Goal: Information Seeking & Learning: Learn about a topic

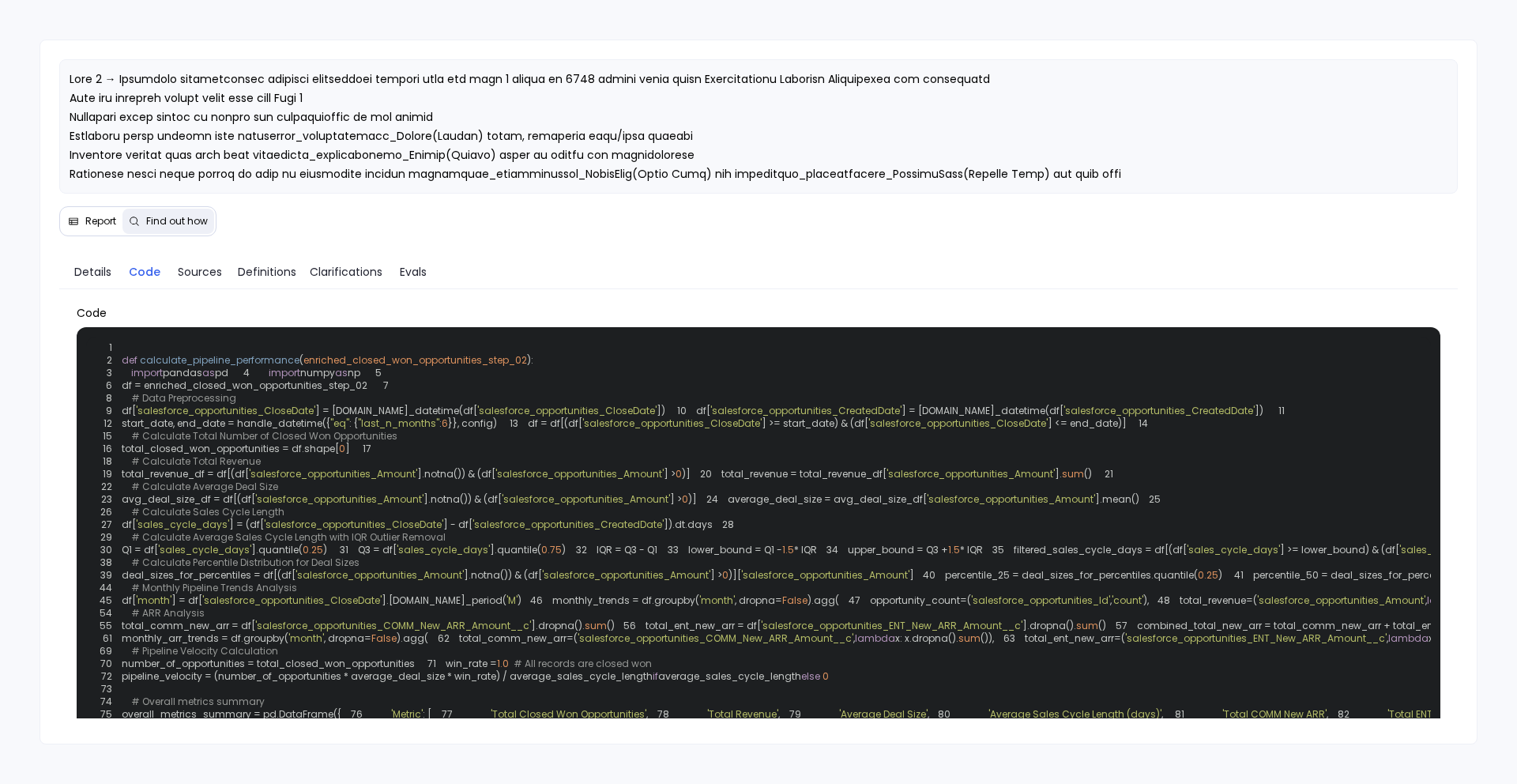
scroll to position [785, 0]
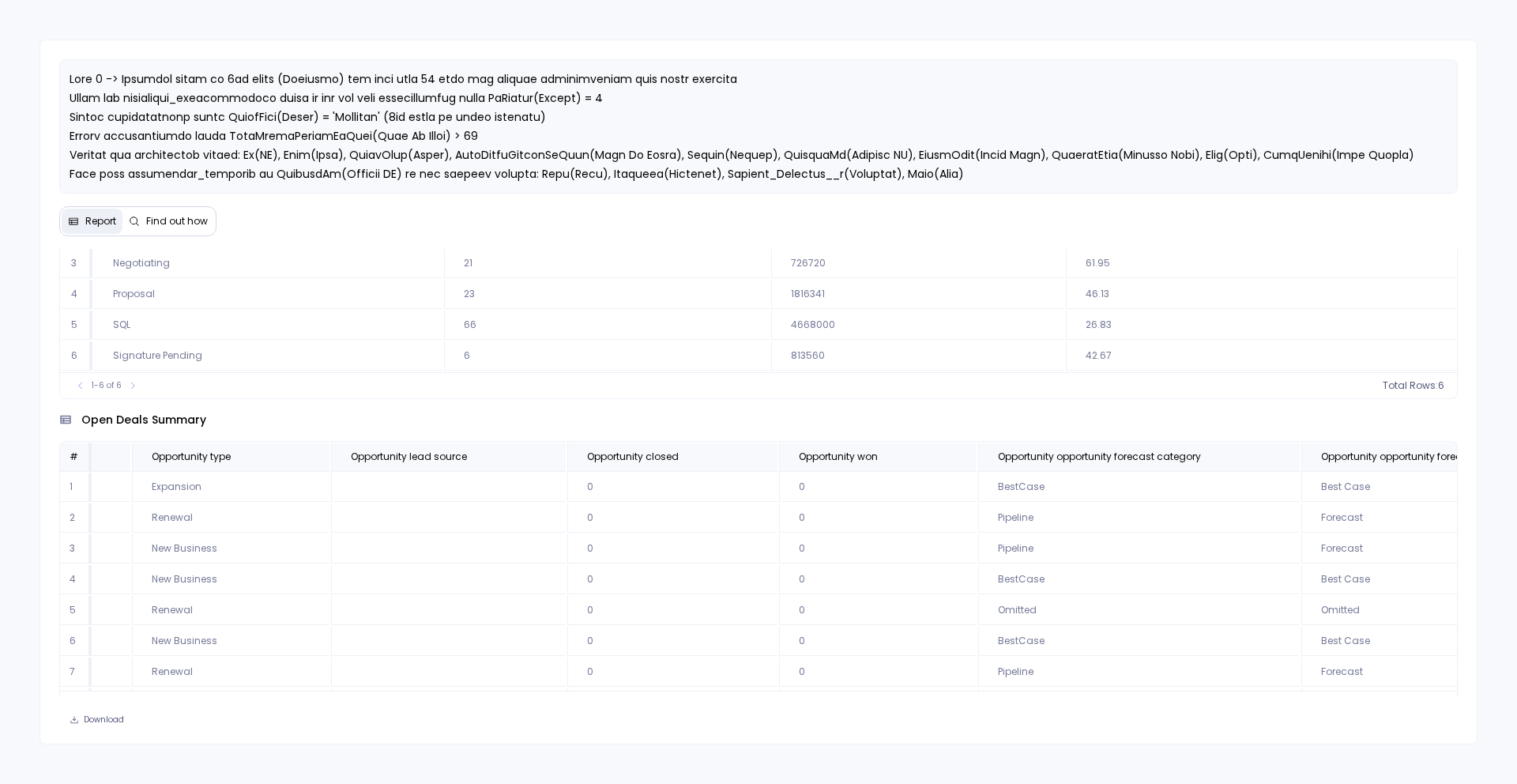
scroll to position [1, 1250]
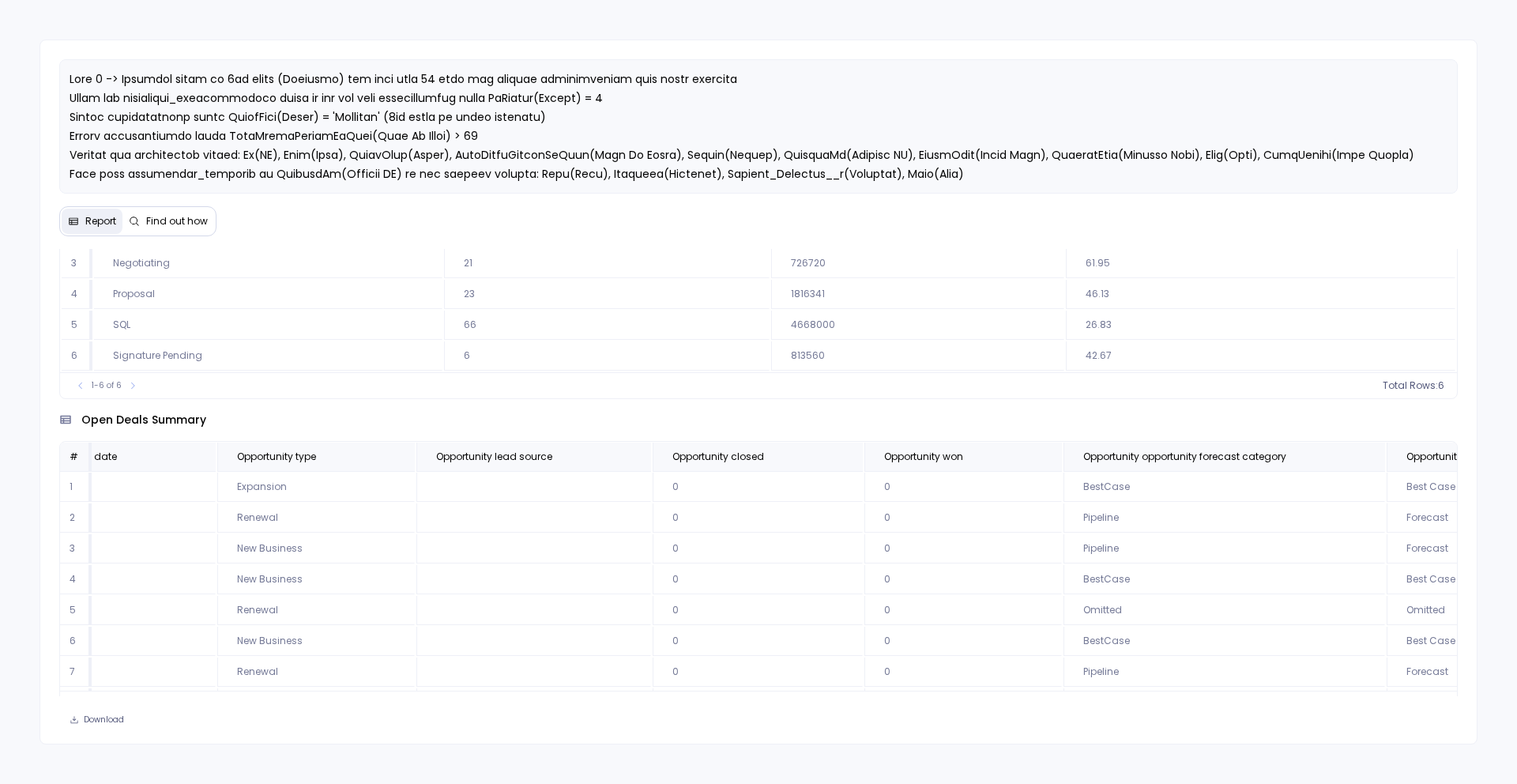
click at [828, 433] on div "open deals summary # Opportunity id Opportunity account id Opportunity name Opp…" at bounding box center [758, 558] width 1399 height 318
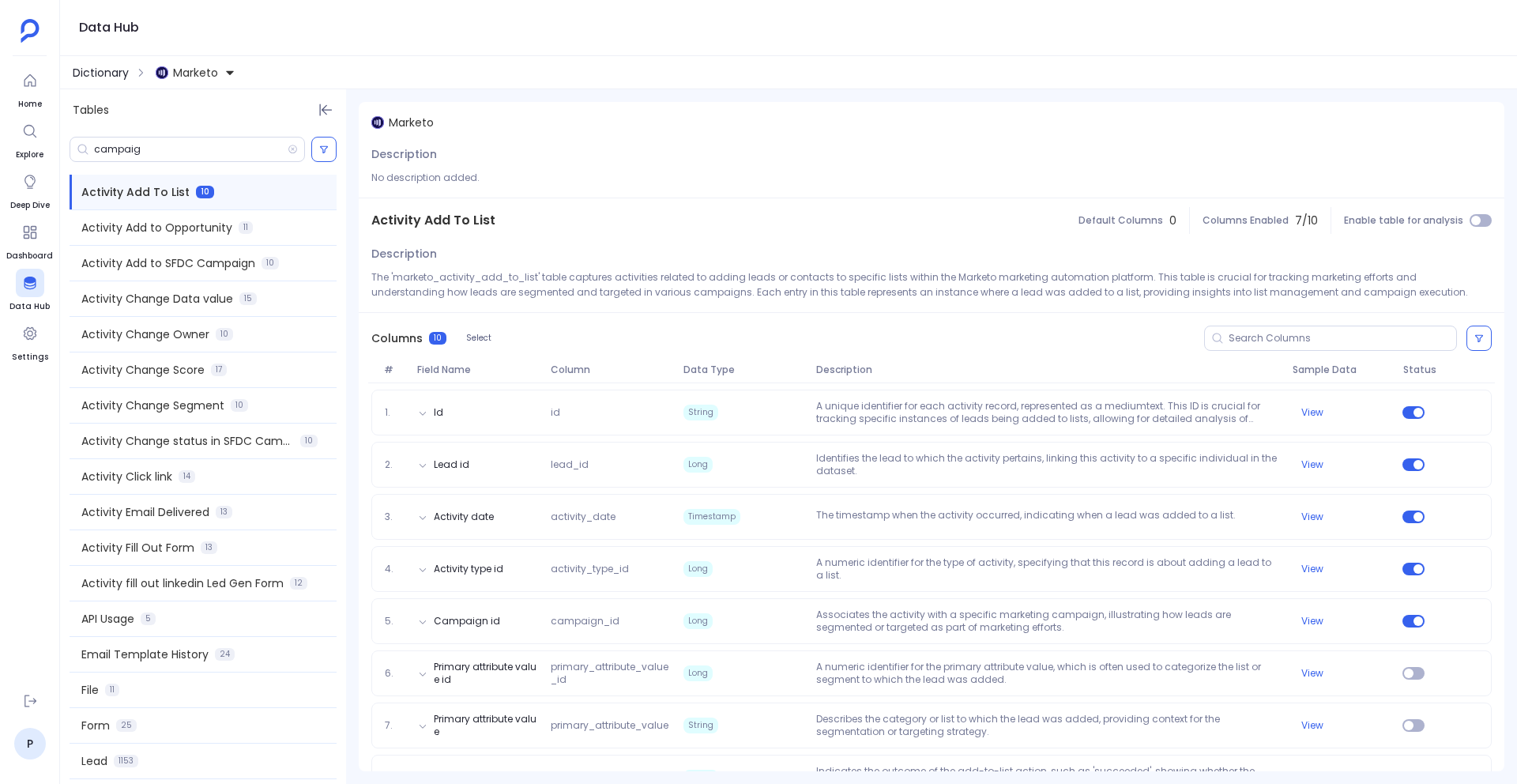
click at [114, 76] on span "Dictionary" at bounding box center [101, 73] width 56 height 16
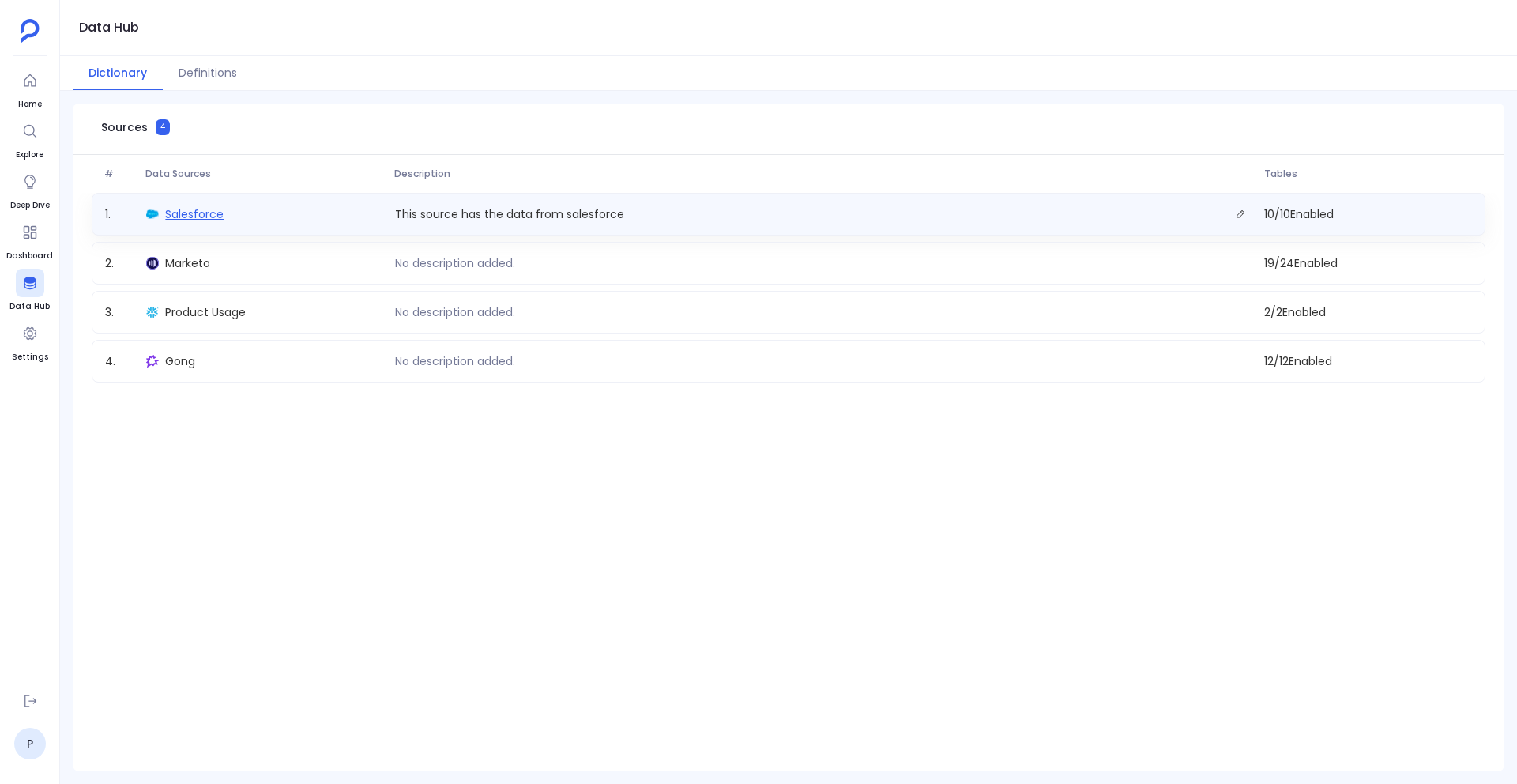
click at [189, 211] on span "Salesforce" at bounding box center [194, 214] width 58 height 16
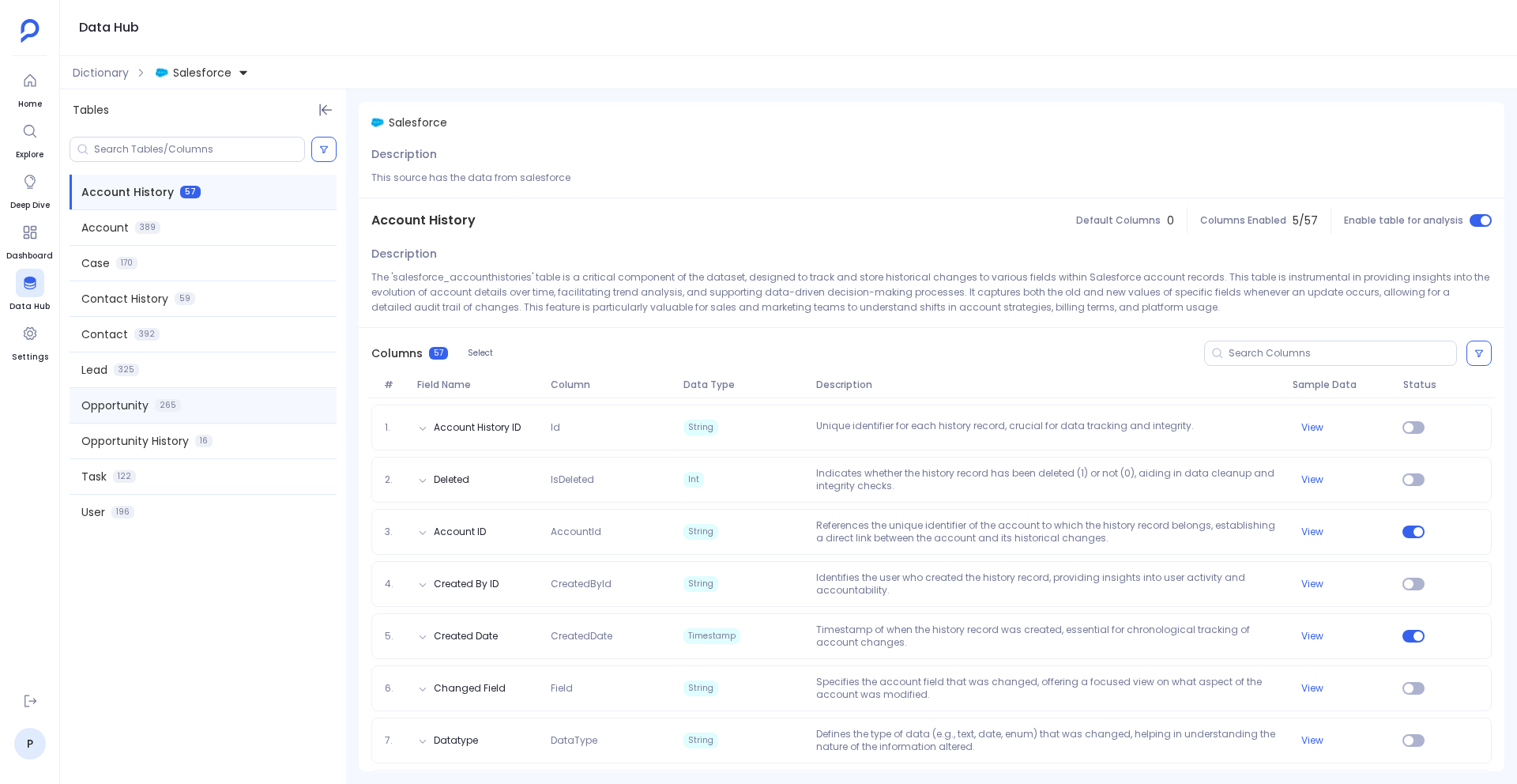
click at [188, 409] on div "Opportunity 265" at bounding box center [202, 405] width 267 height 35
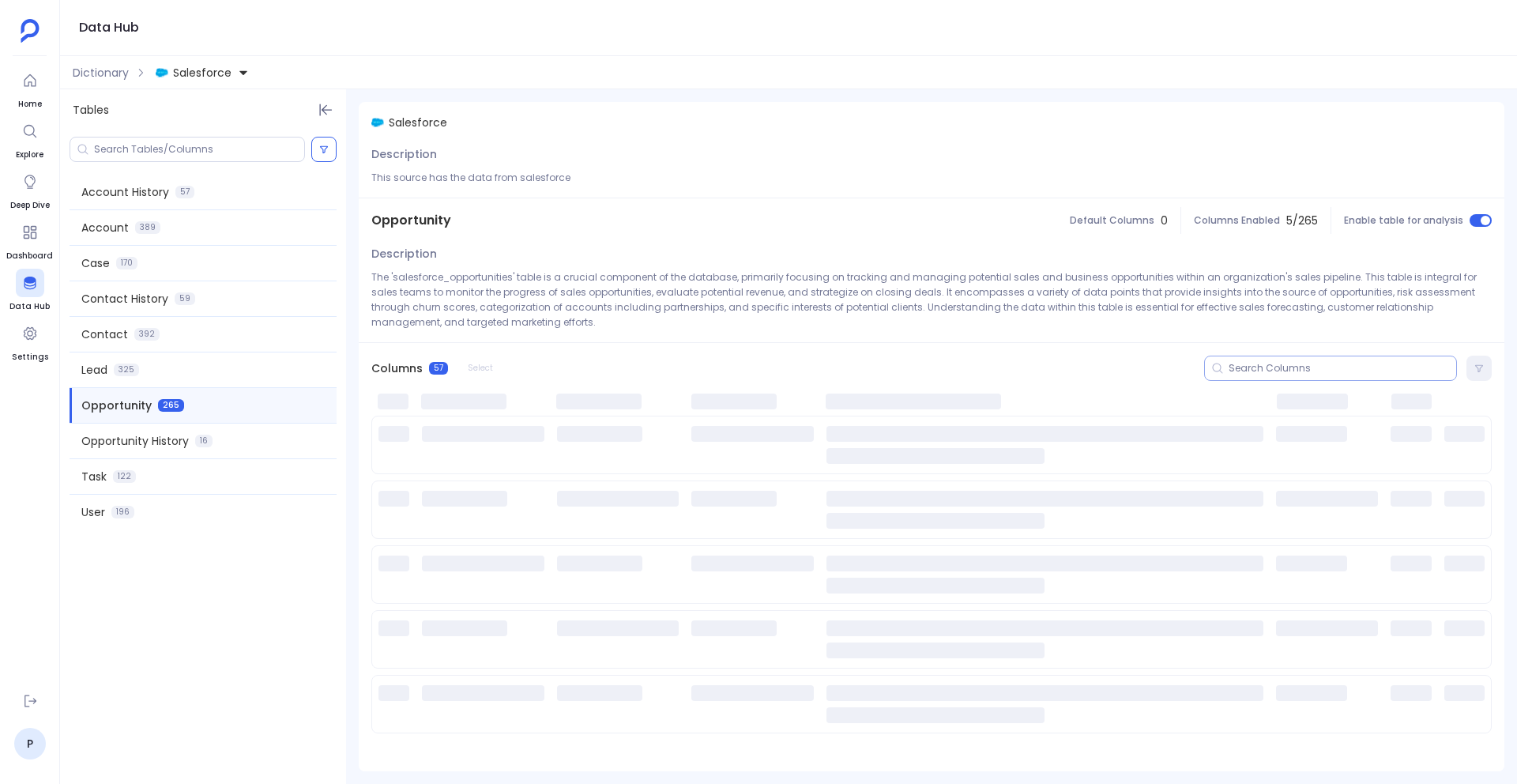
click at [1249, 370] on input at bounding box center [1342, 367] width 227 height 13
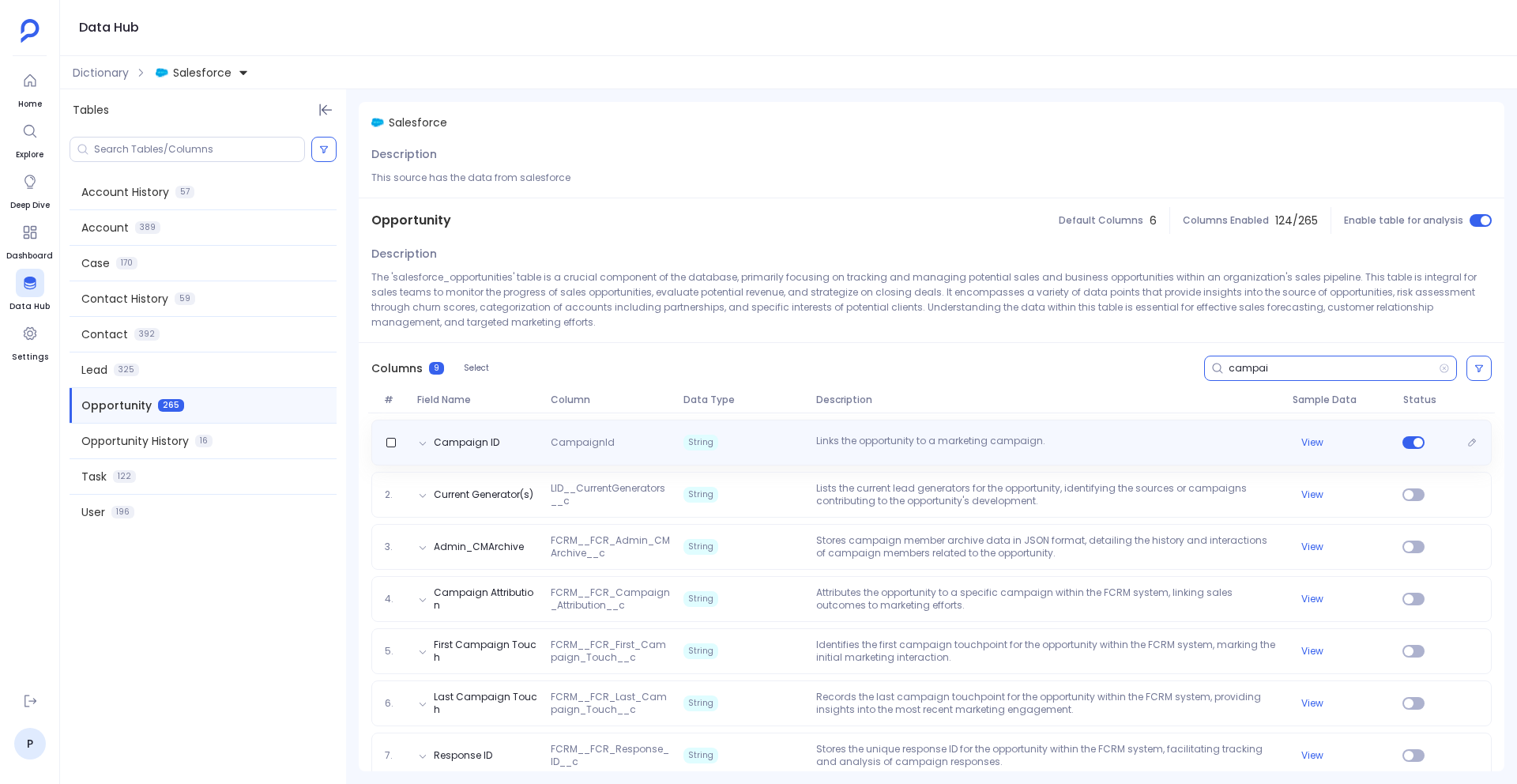
click at [858, 445] on p "Links the opportunity to a marketing campaign." at bounding box center [1048, 442] width 476 height 16
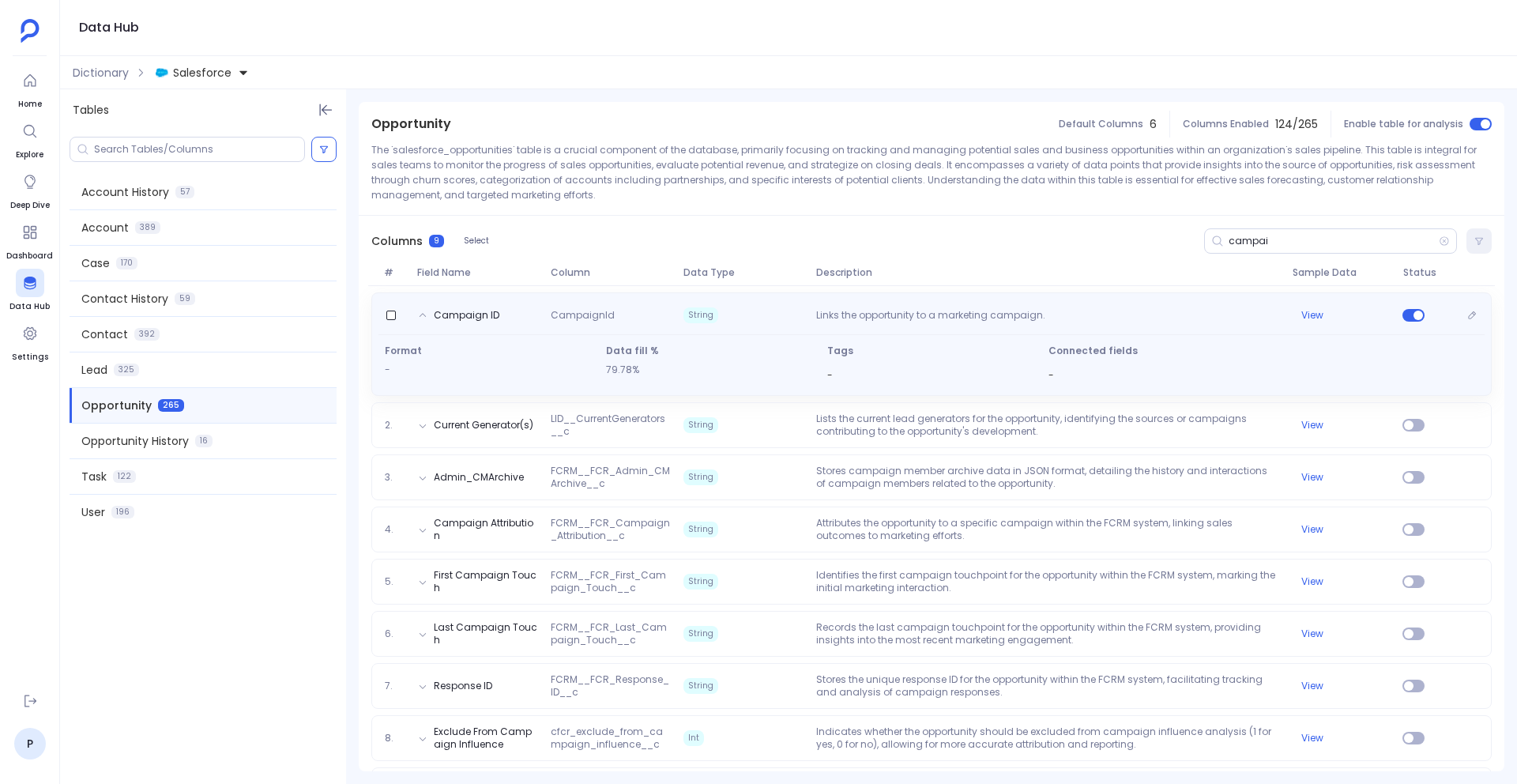
scroll to position [182, 0]
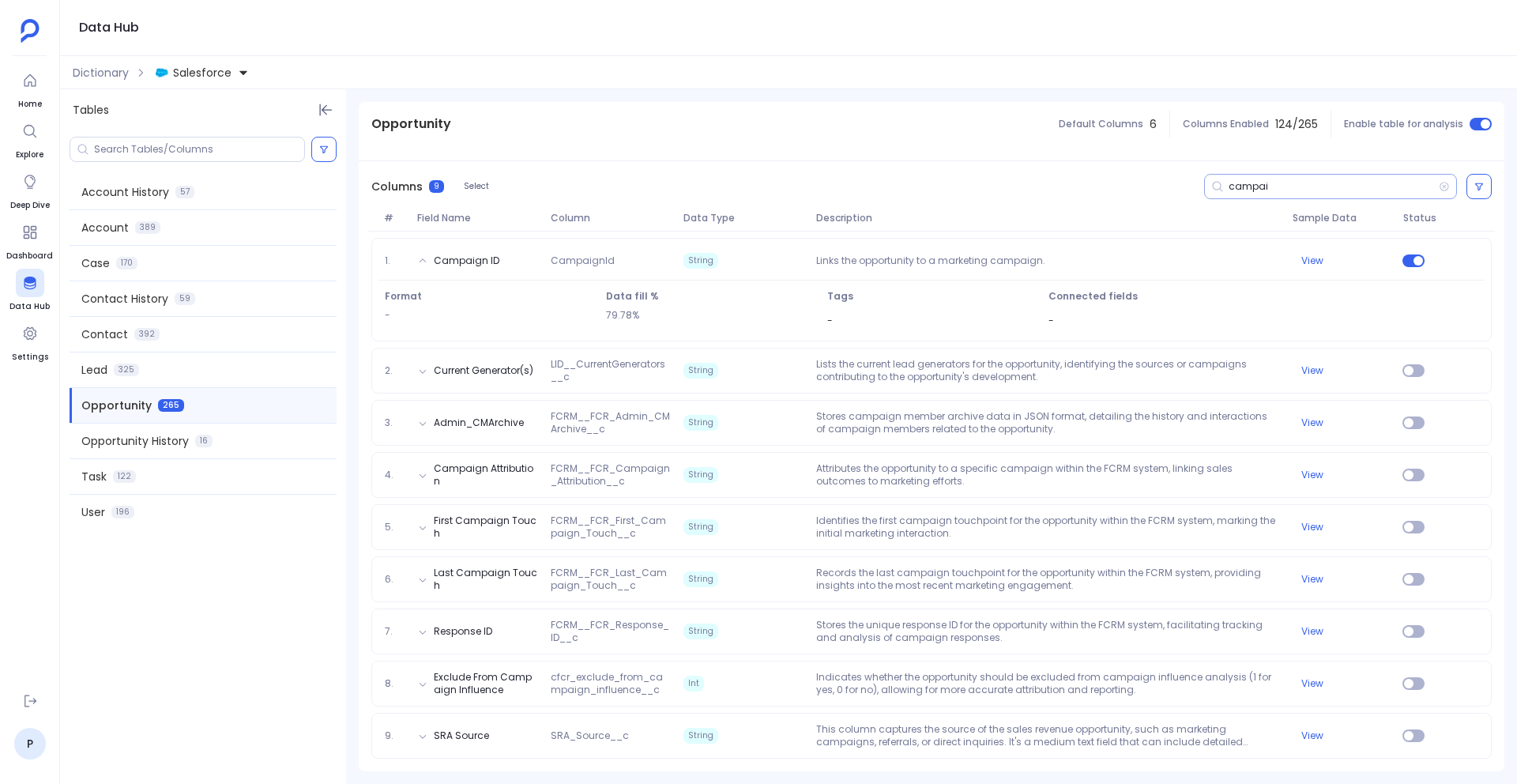
click at [1245, 188] on input "campai" at bounding box center [1333, 186] width 210 height 13
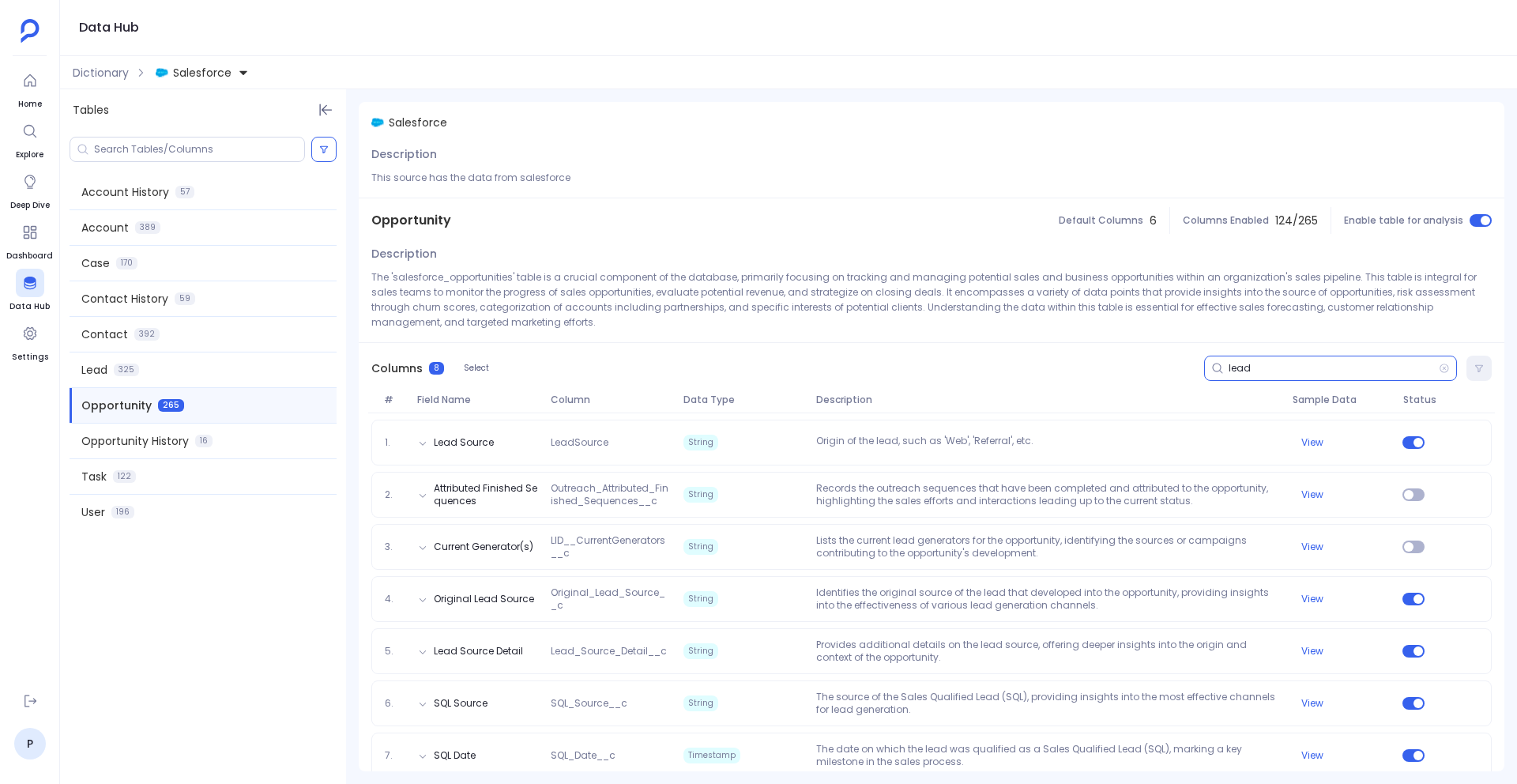
scroll to position [72, 0]
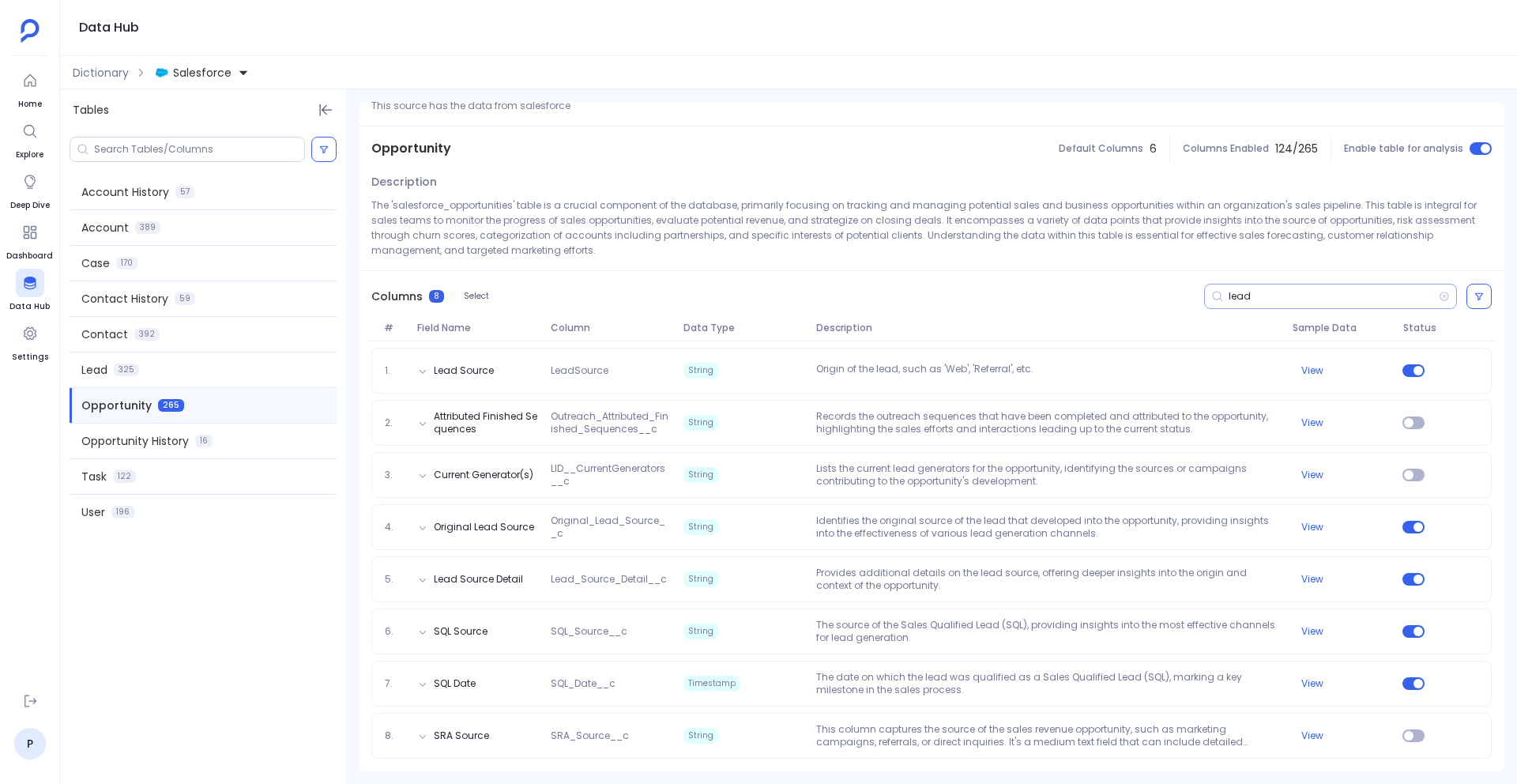
click at [1235, 294] on input "lead" at bounding box center [1333, 296] width 210 height 13
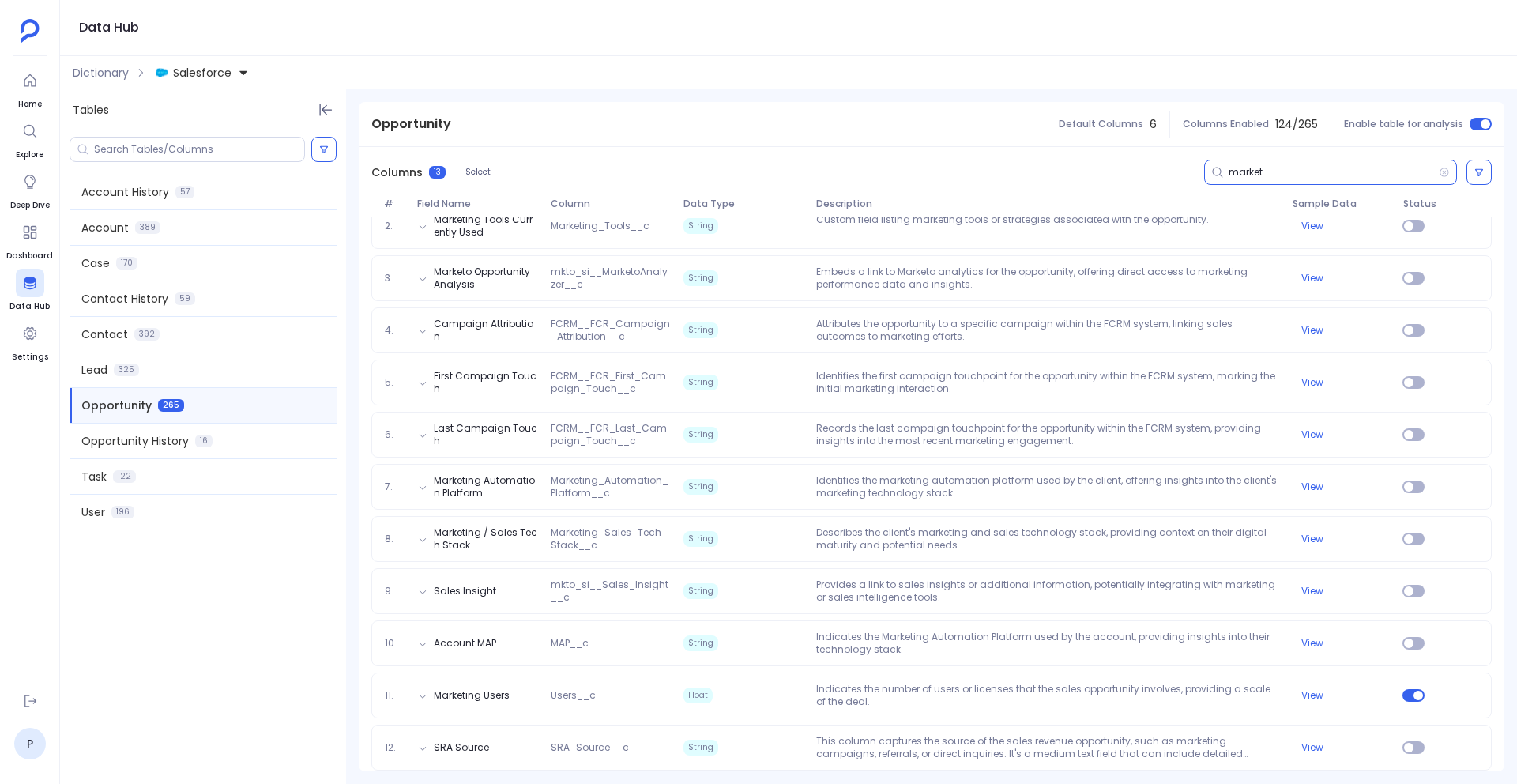
scroll to position [279, 0]
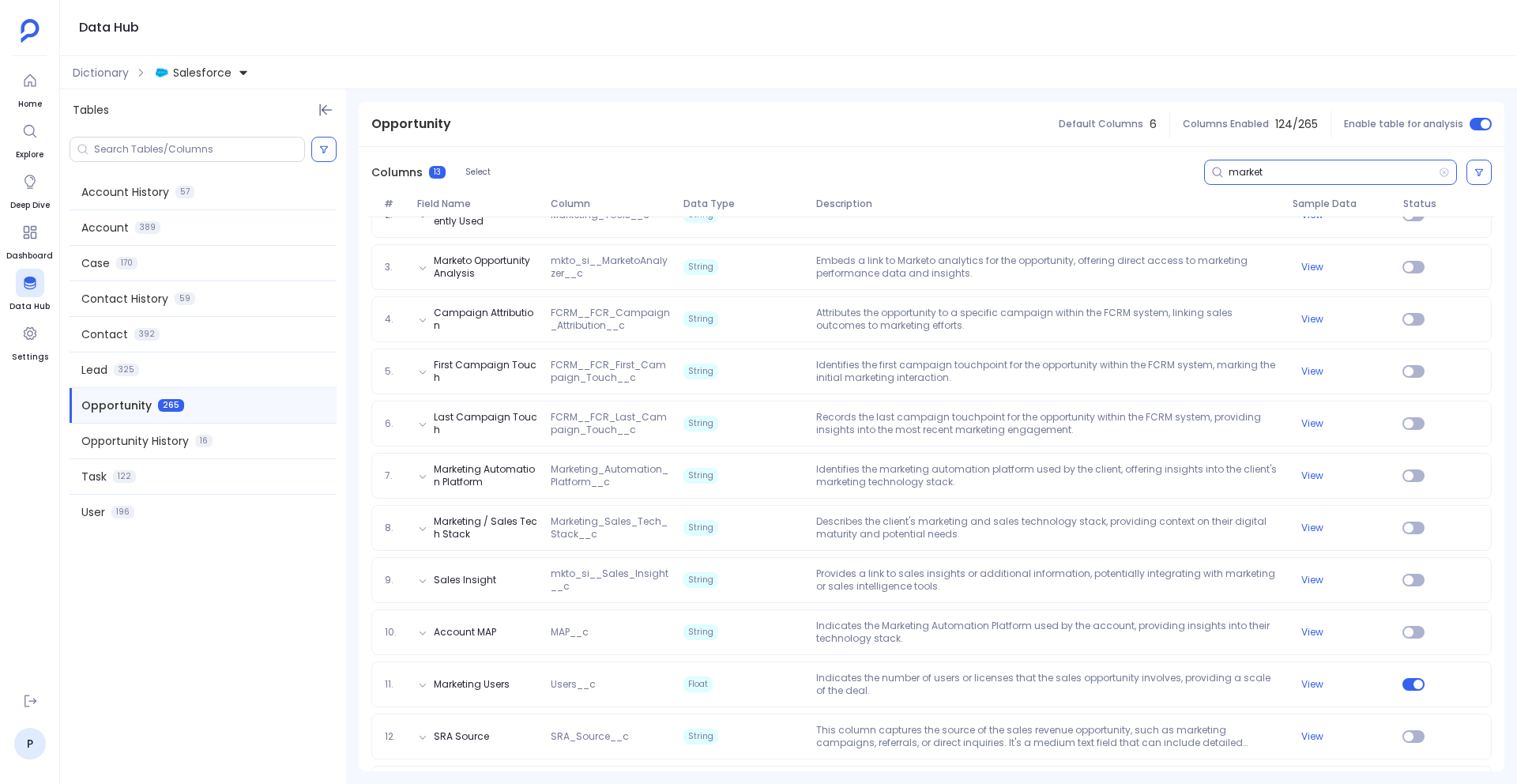
click at [1229, 174] on input "market" at bounding box center [1333, 172] width 210 height 13
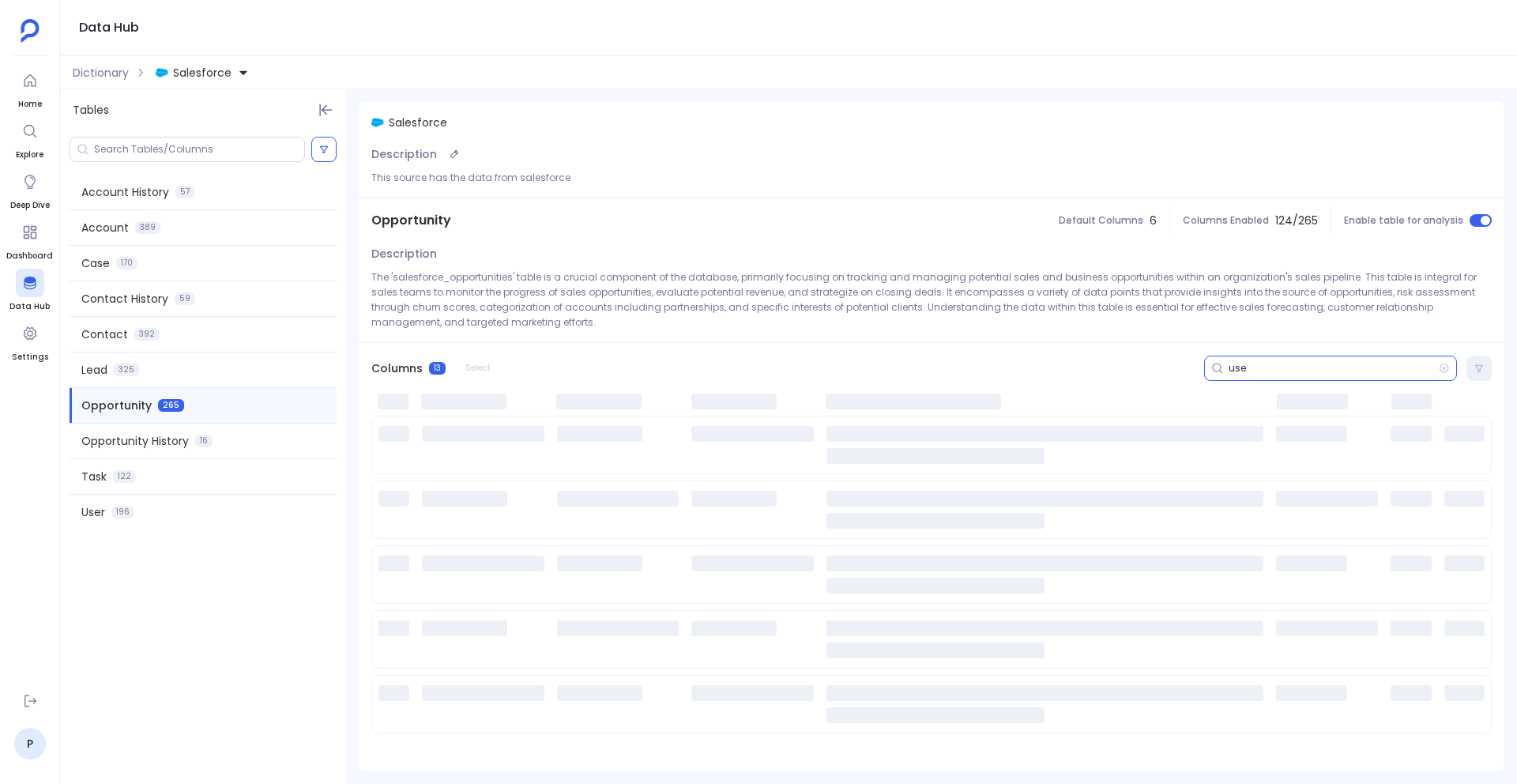
scroll to position [0, 0]
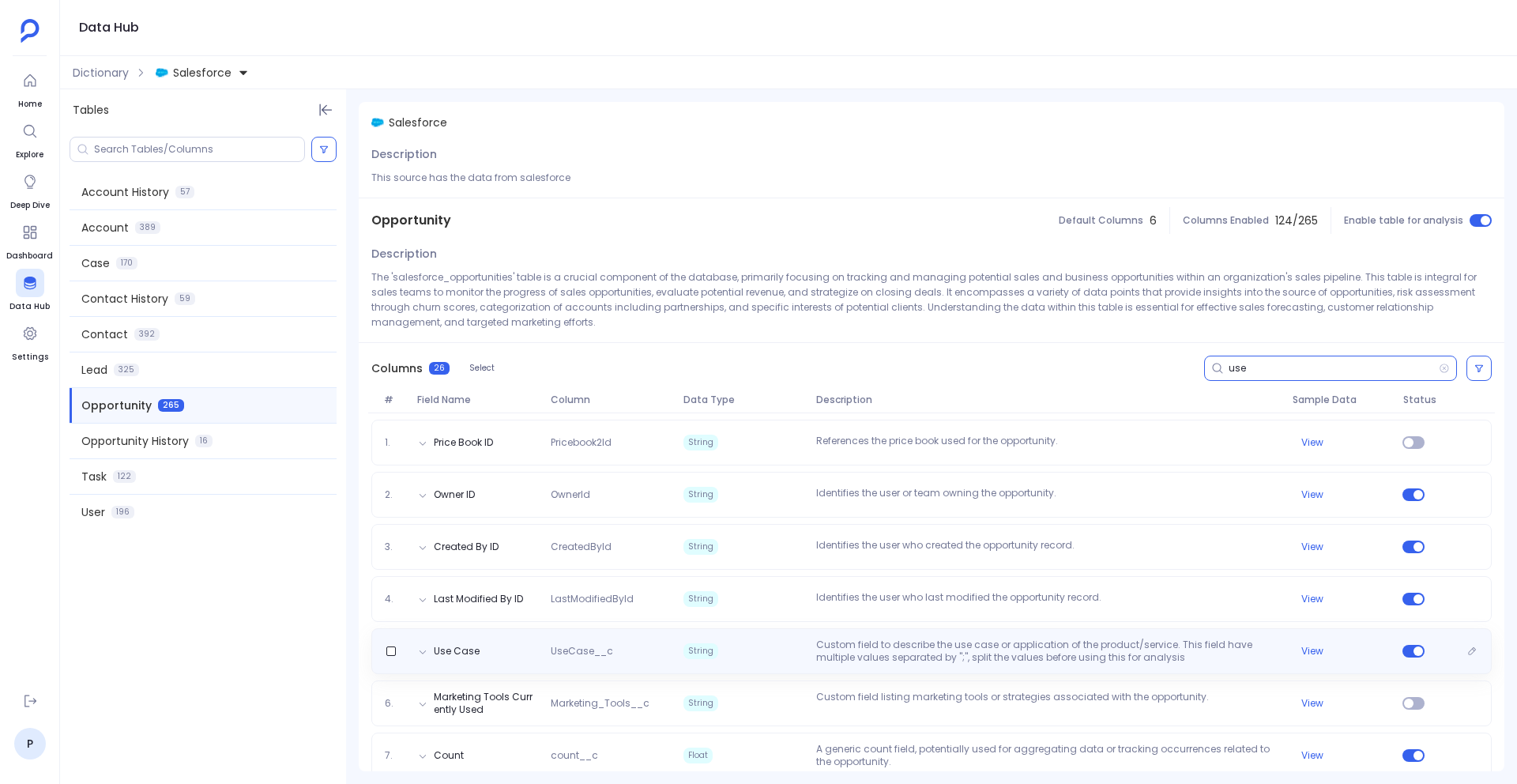
click at [793, 647] on span "String" at bounding box center [744, 651] width 132 height 26
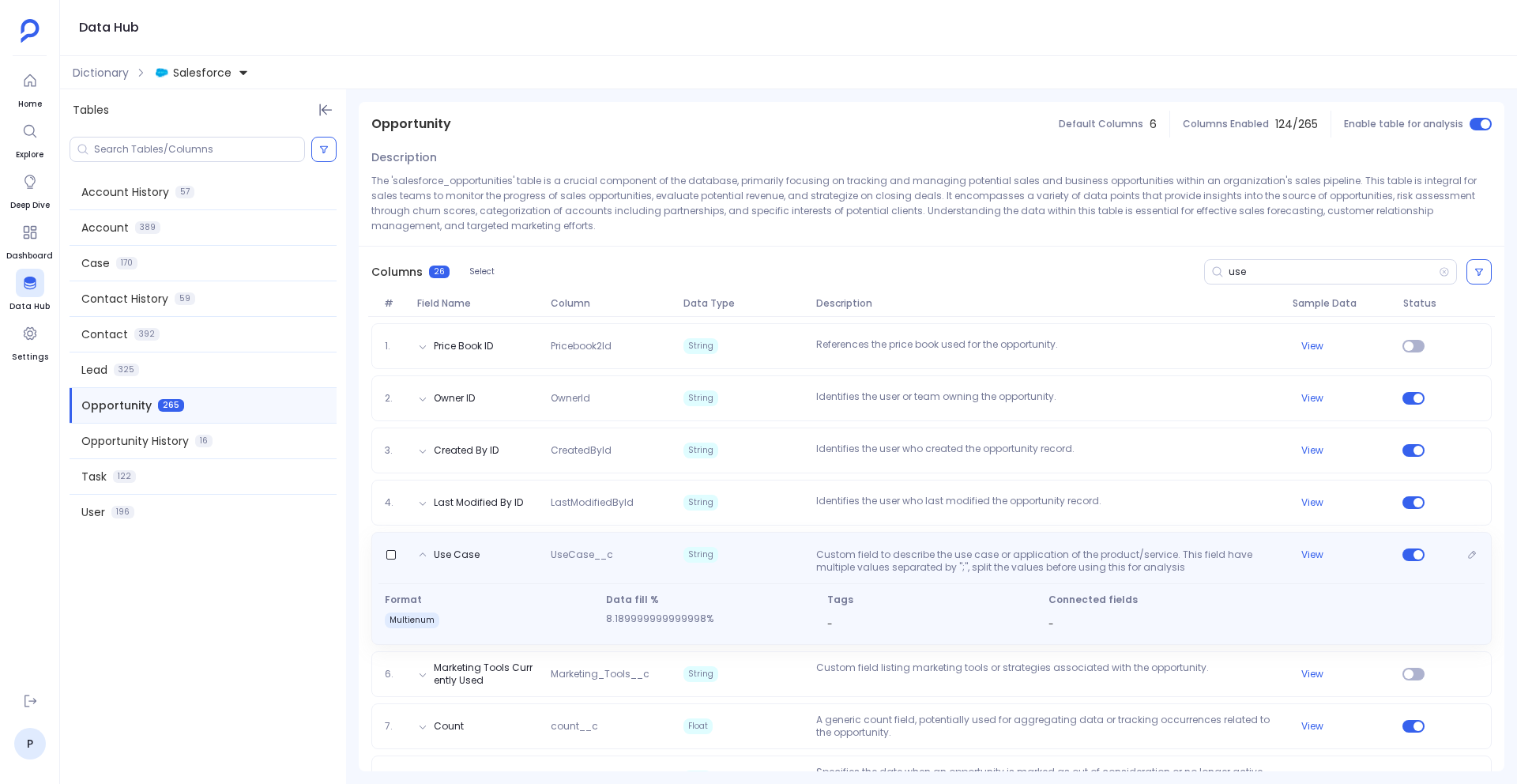
scroll to position [109, 0]
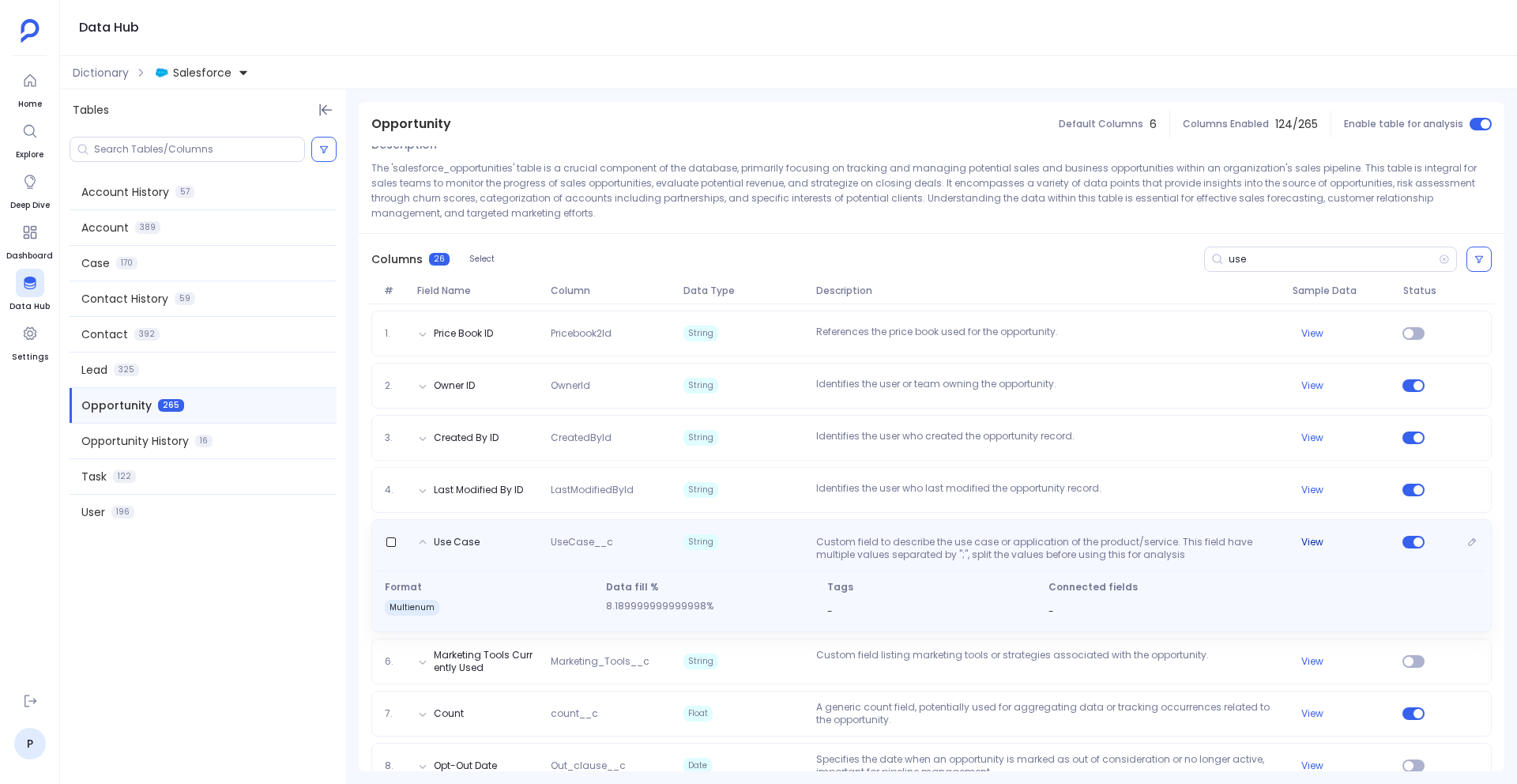
click at [1307, 545] on button "View" at bounding box center [1313, 541] width 22 height 13
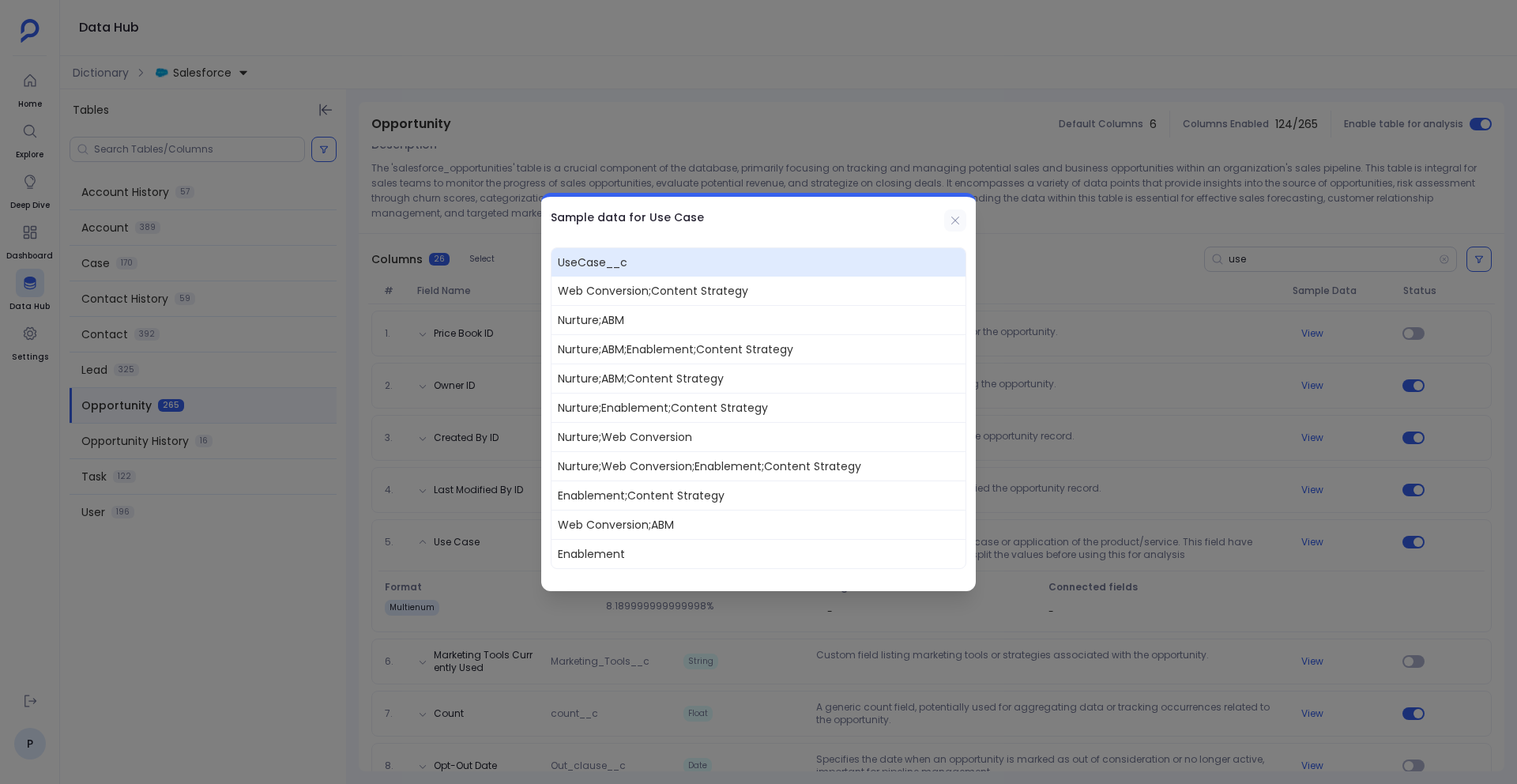
click at [958, 228] on button at bounding box center [955, 220] width 22 height 22
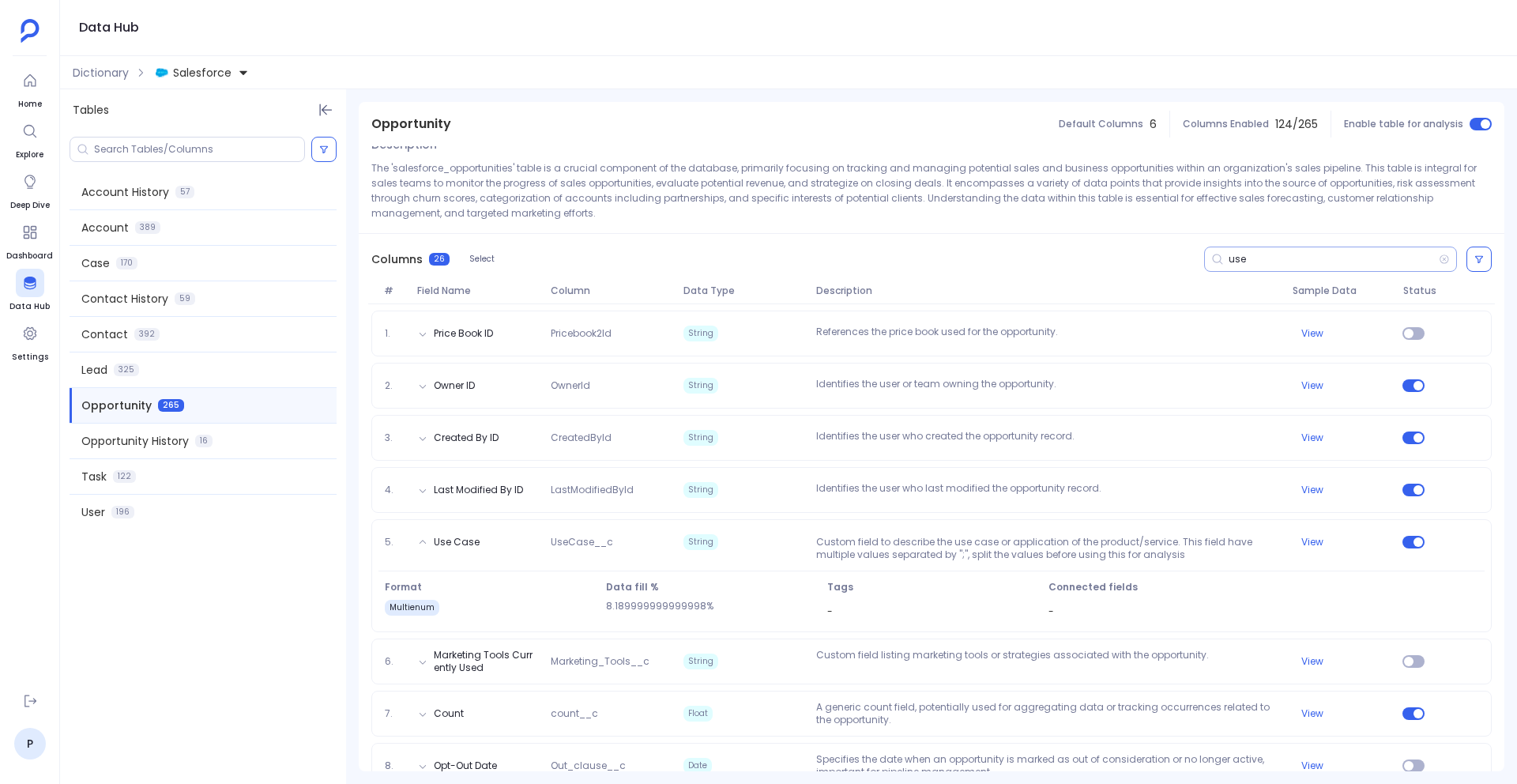
click at [1229, 259] on input "use" at bounding box center [1333, 259] width 210 height 13
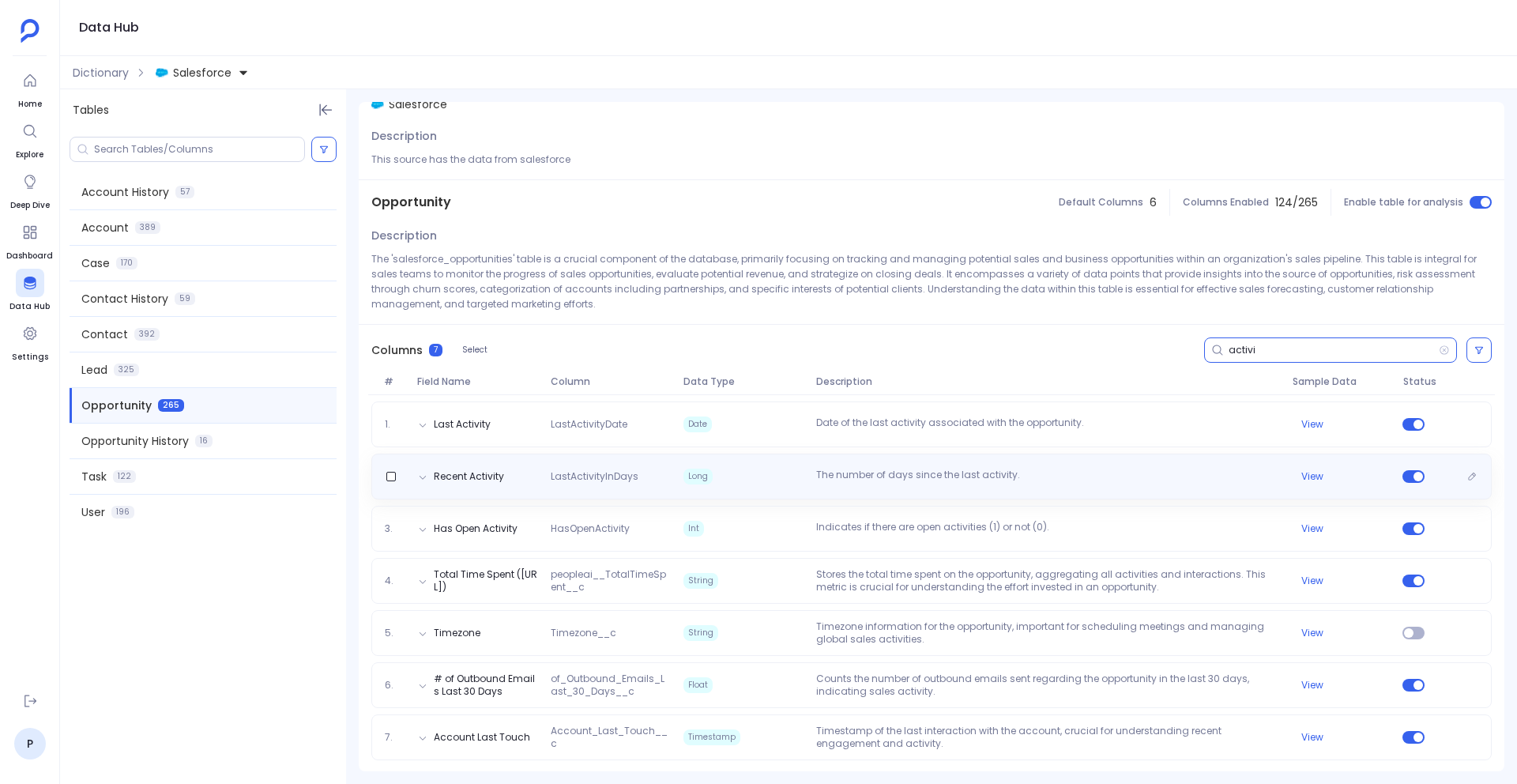
scroll to position [20, 0]
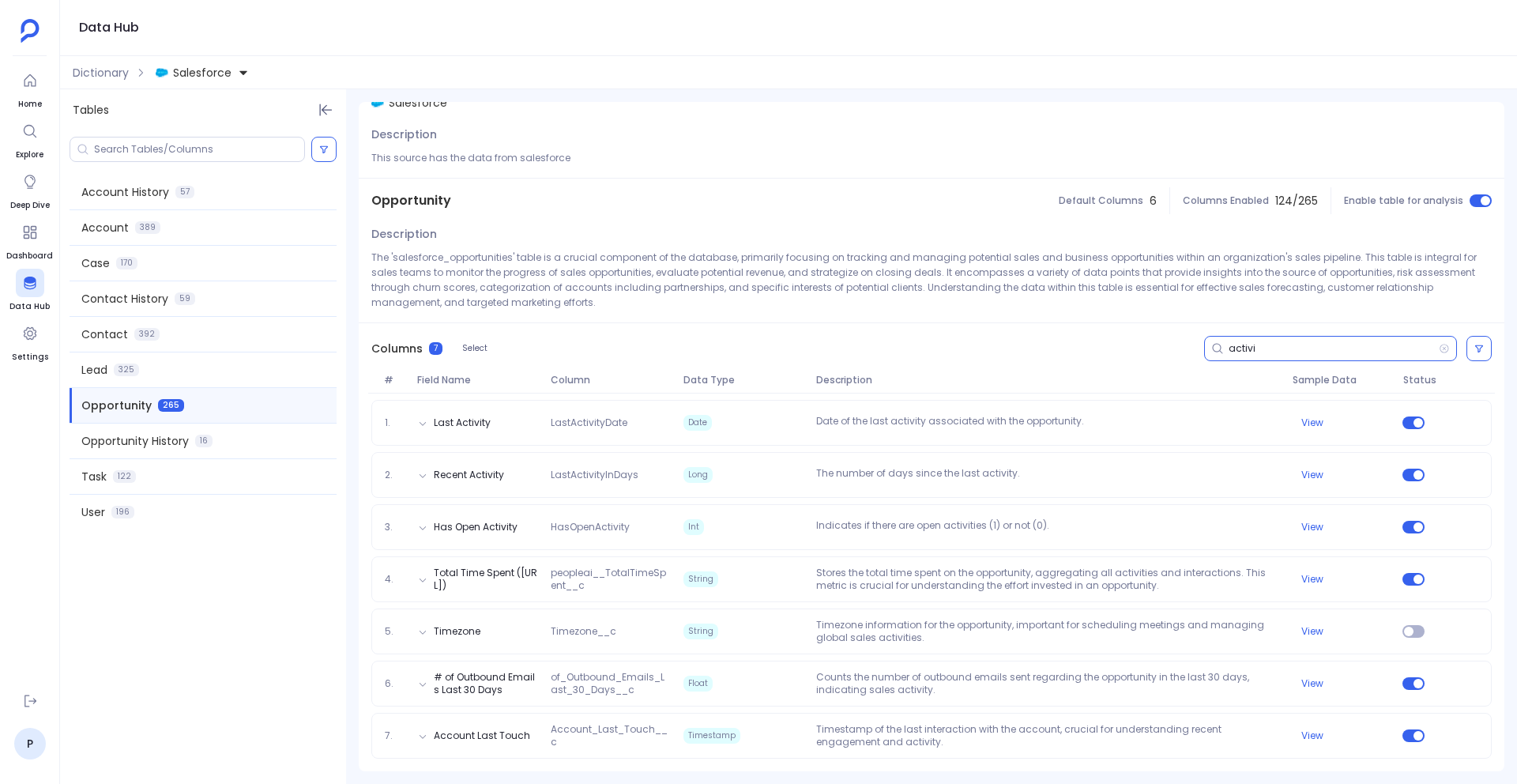
click at [1229, 350] on input "activi" at bounding box center [1333, 348] width 210 height 13
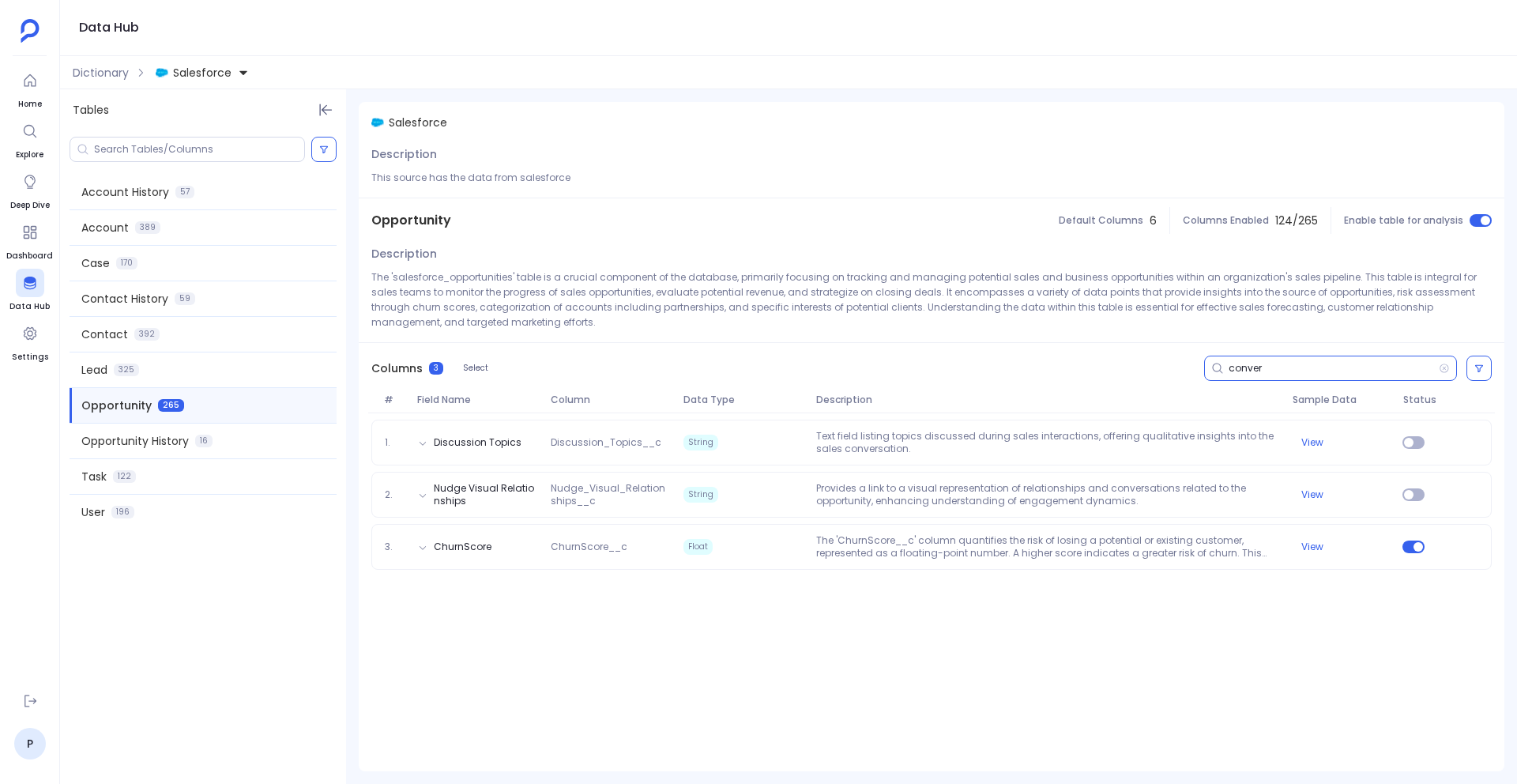
click at [1244, 368] on input "conver" at bounding box center [1333, 367] width 210 height 13
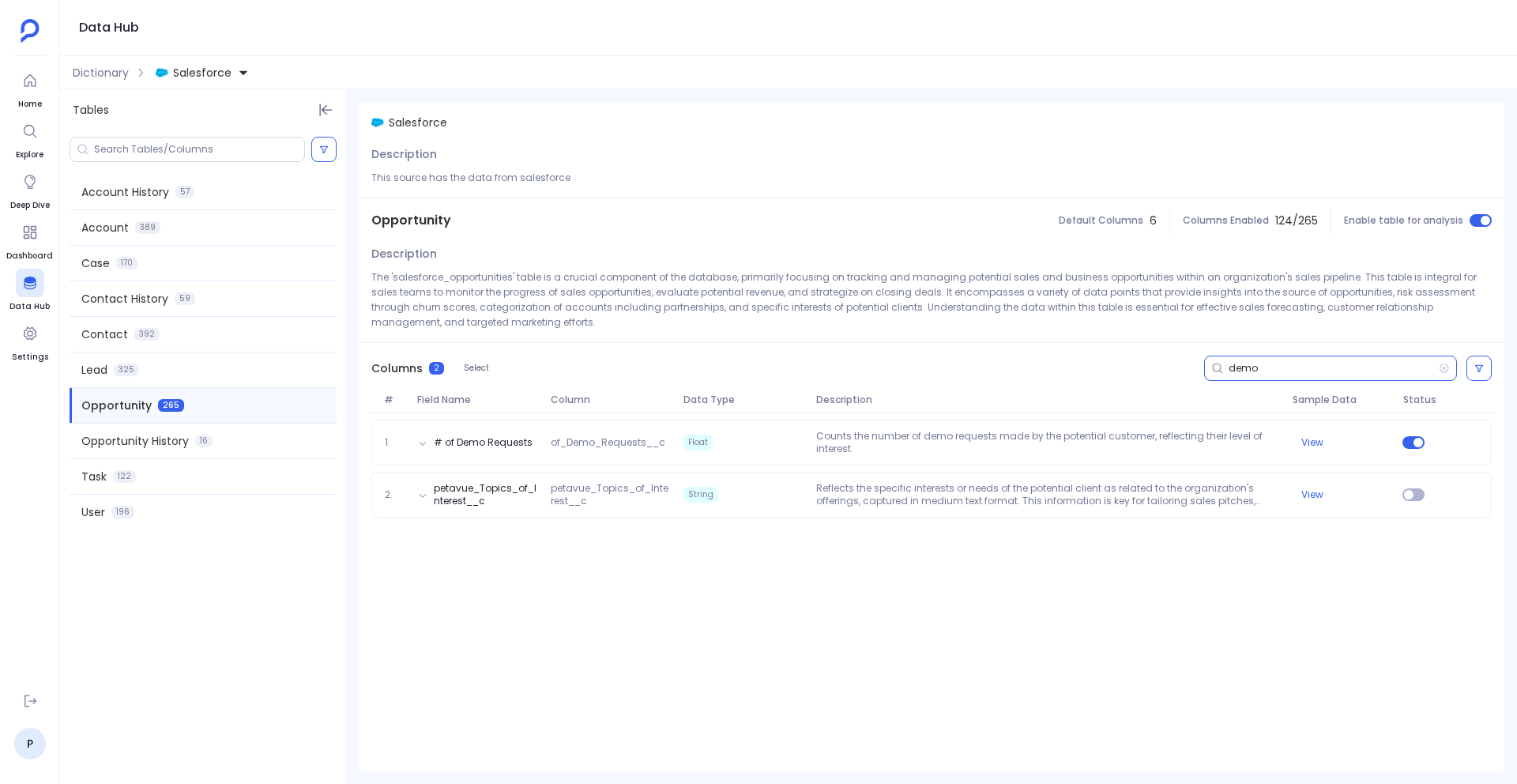
type input "demo"
click at [101, 80] on div "Dictionary Salesforce" at bounding box center [788, 73] width 1457 height 34
click at [101, 69] on span "Dictionary" at bounding box center [101, 73] width 56 height 16
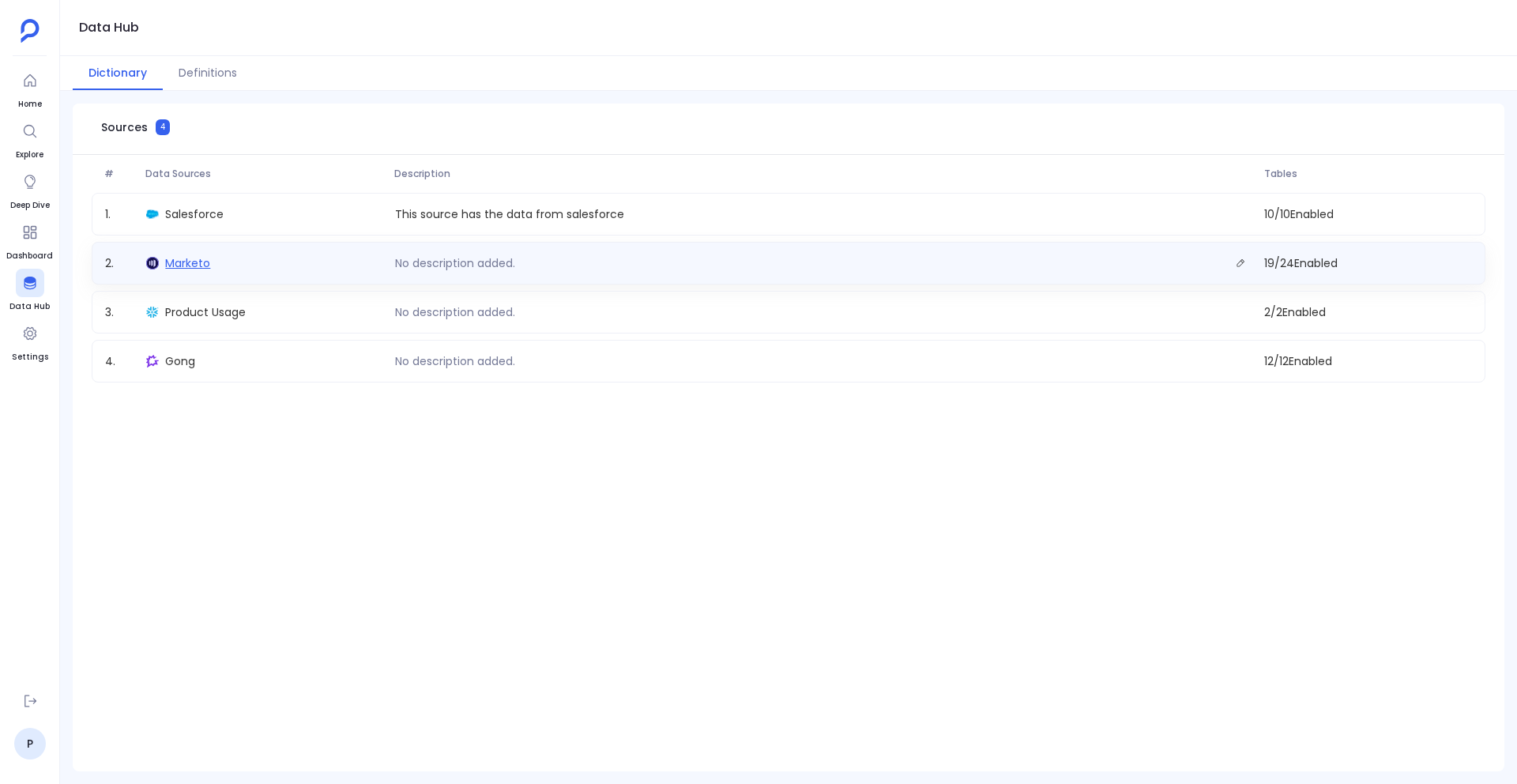
click at [192, 262] on span "Marketo" at bounding box center [188, 263] width 45 height 16
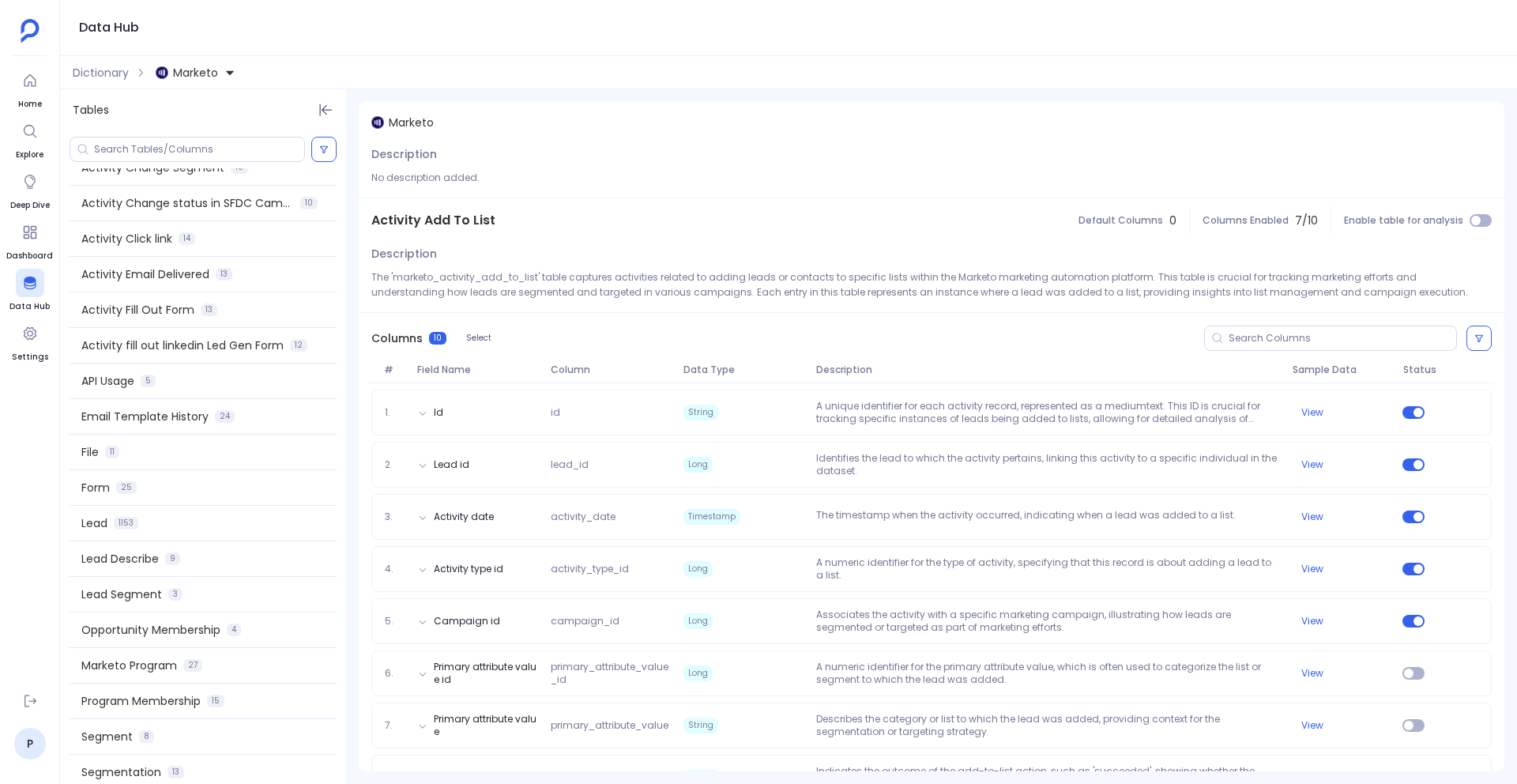
scroll to position [251, 0]
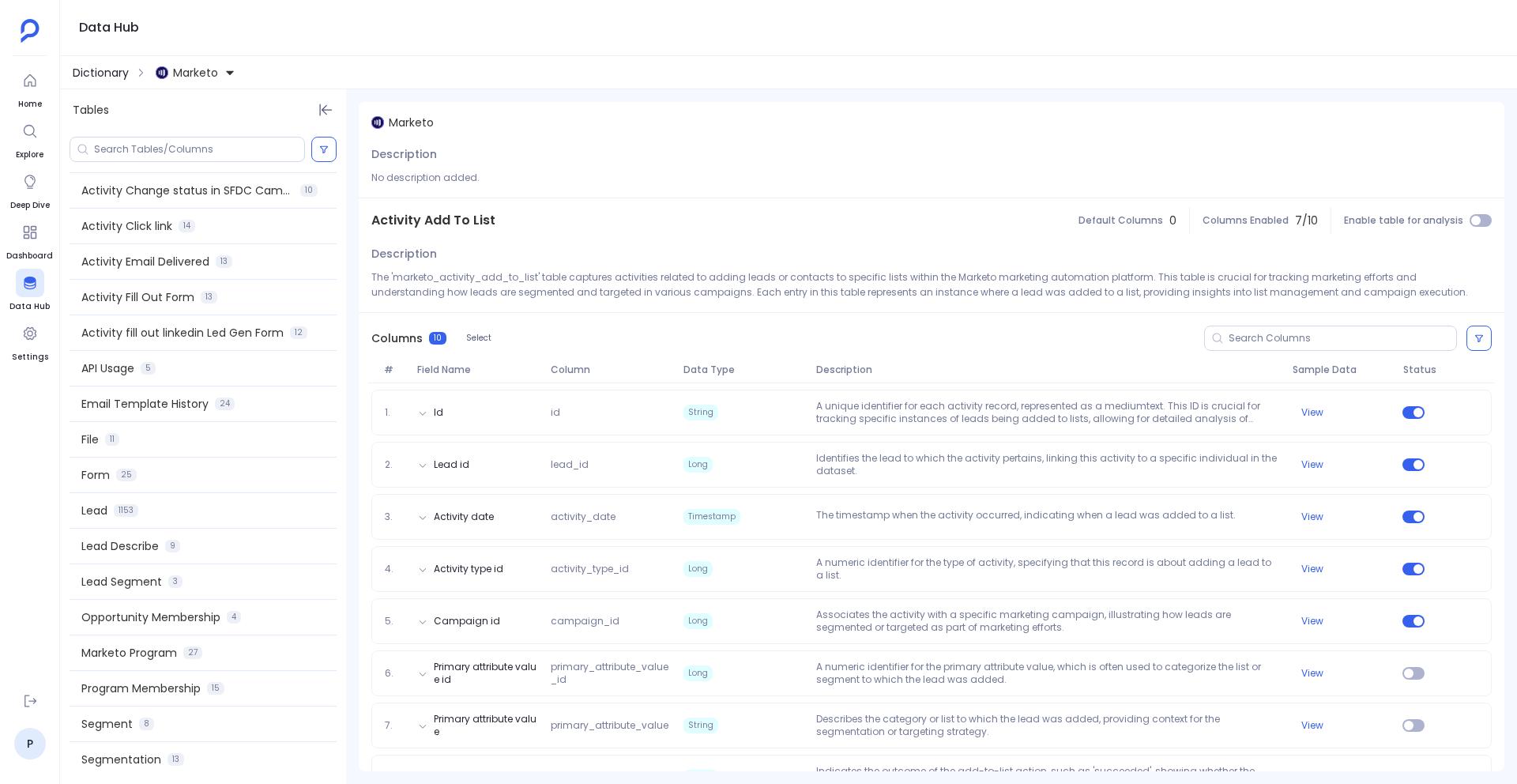
click at [109, 73] on span "Dictionary" at bounding box center [101, 73] width 56 height 16
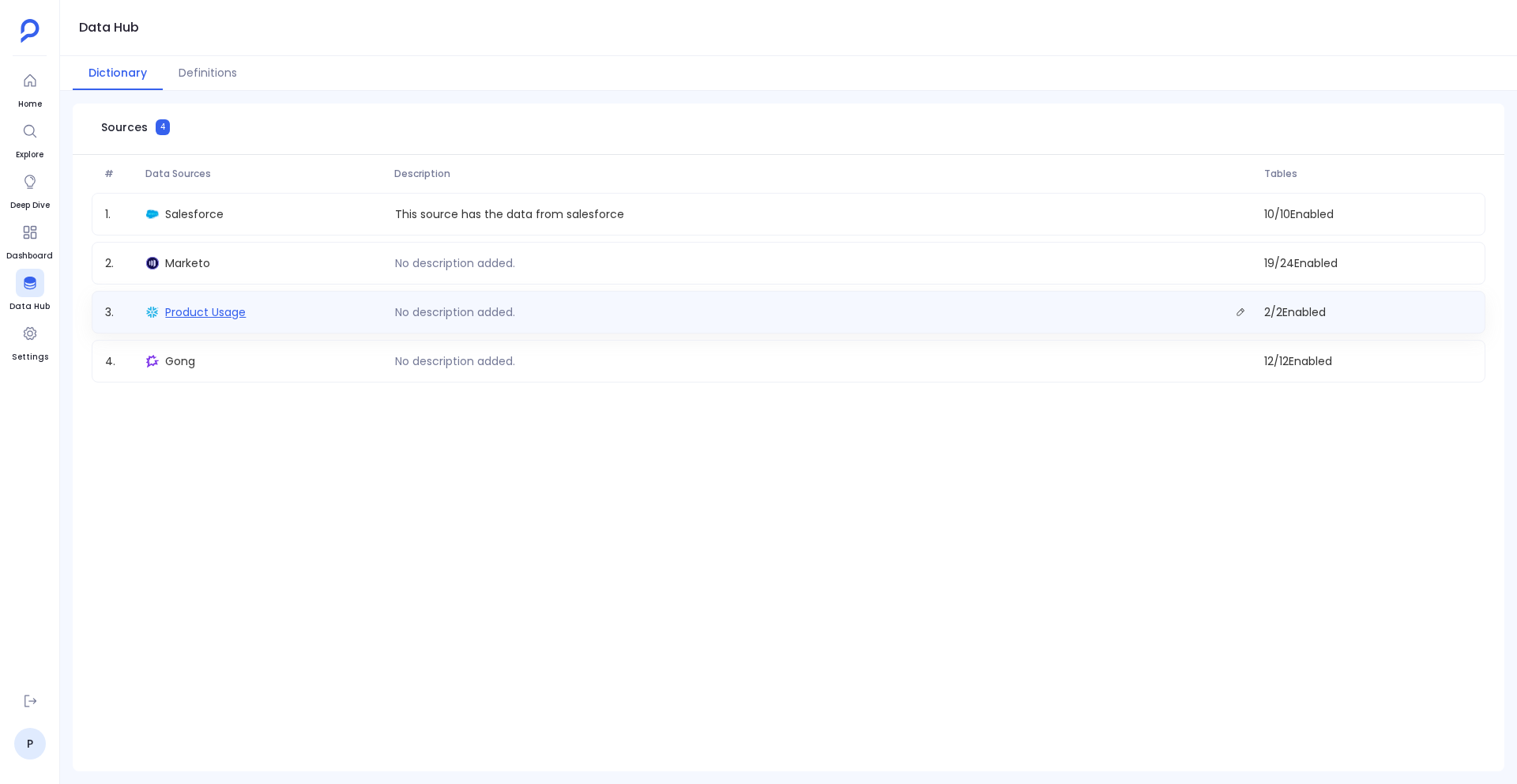
click at [191, 319] on span "Product Usage" at bounding box center [205, 312] width 81 height 16
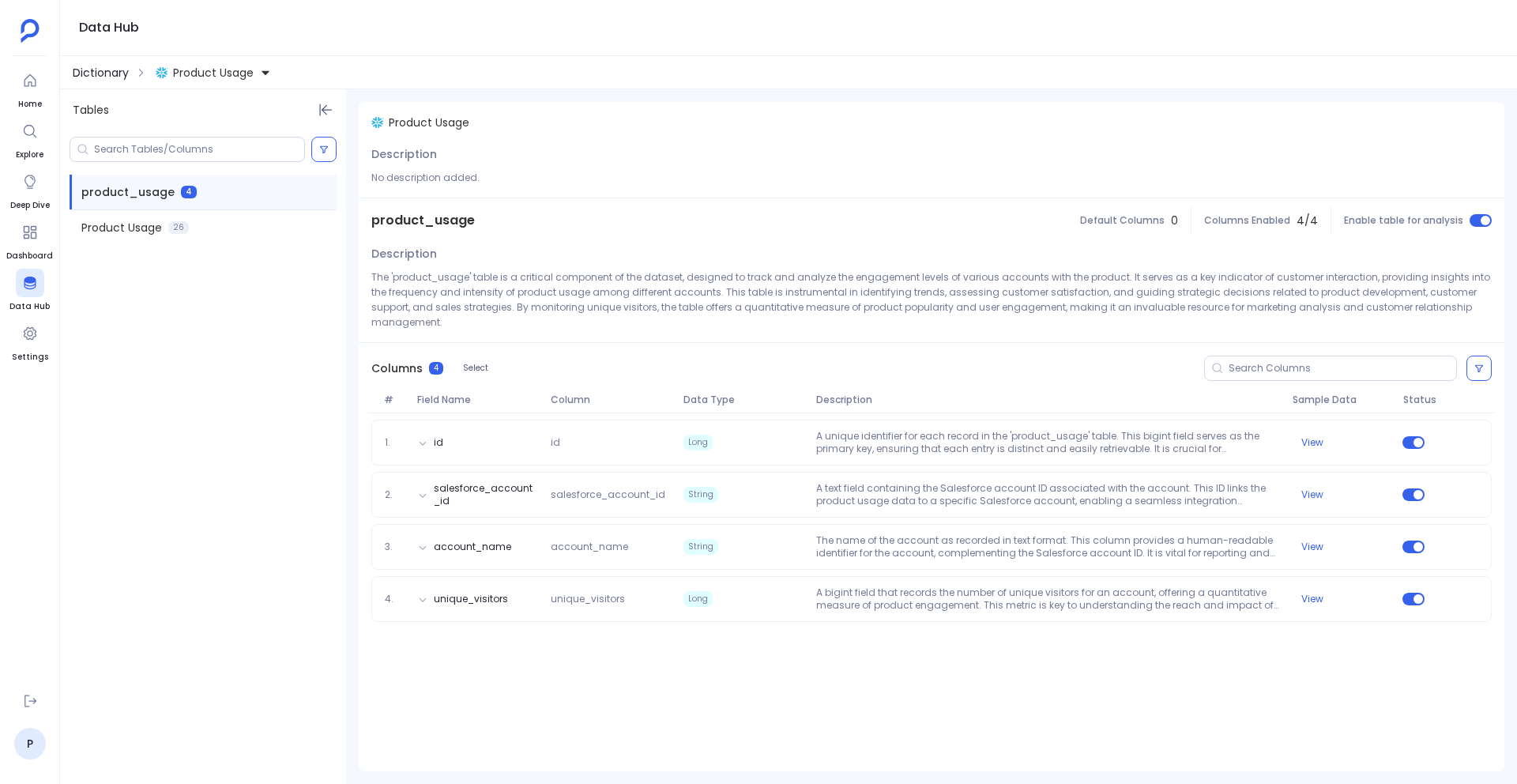
click at [120, 70] on span "Dictionary" at bounding box center [101, 73] width 56 height 16
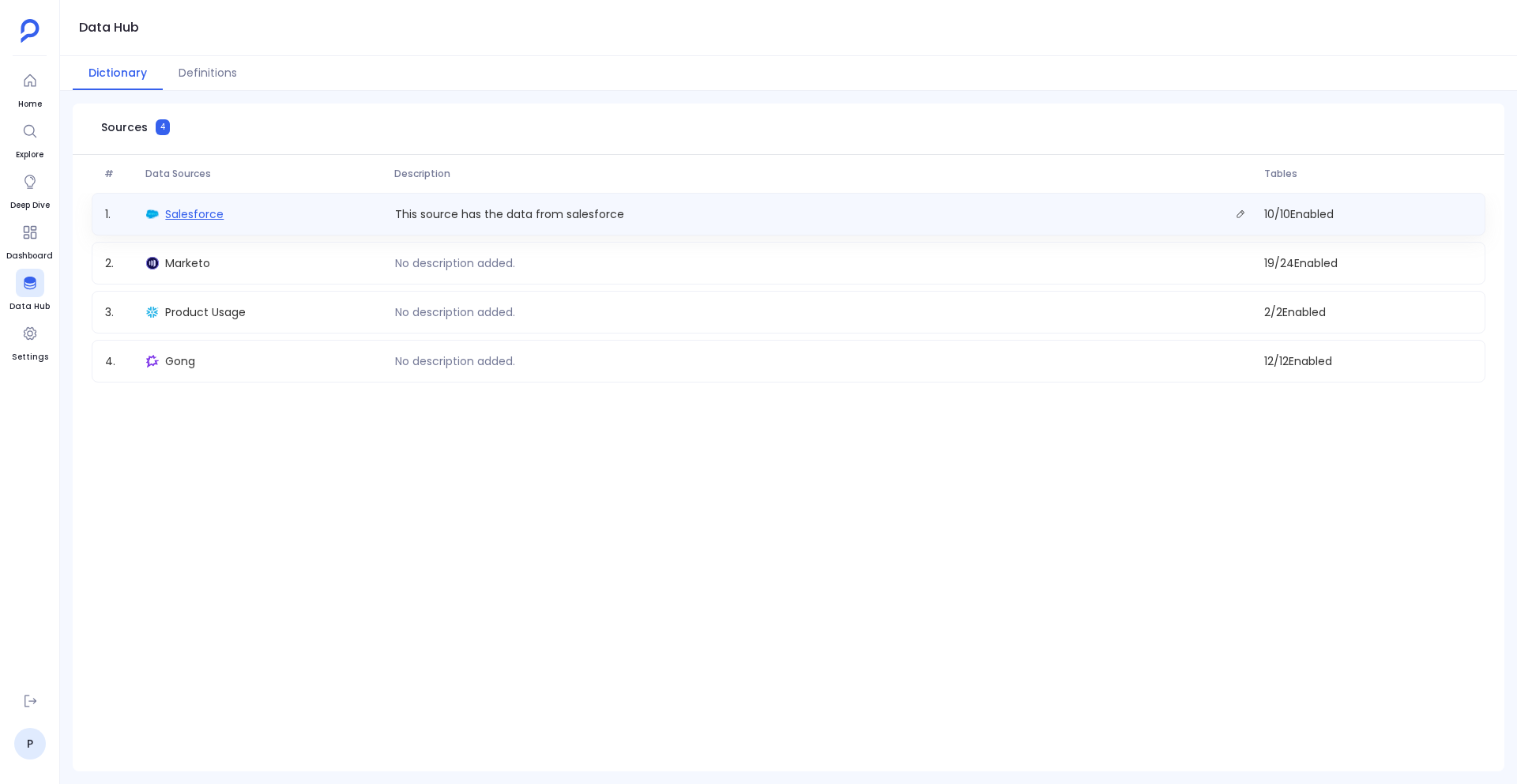
click at [201, 217] on span "Salesforce" at bounding box center [194, 214] width 58 height 16
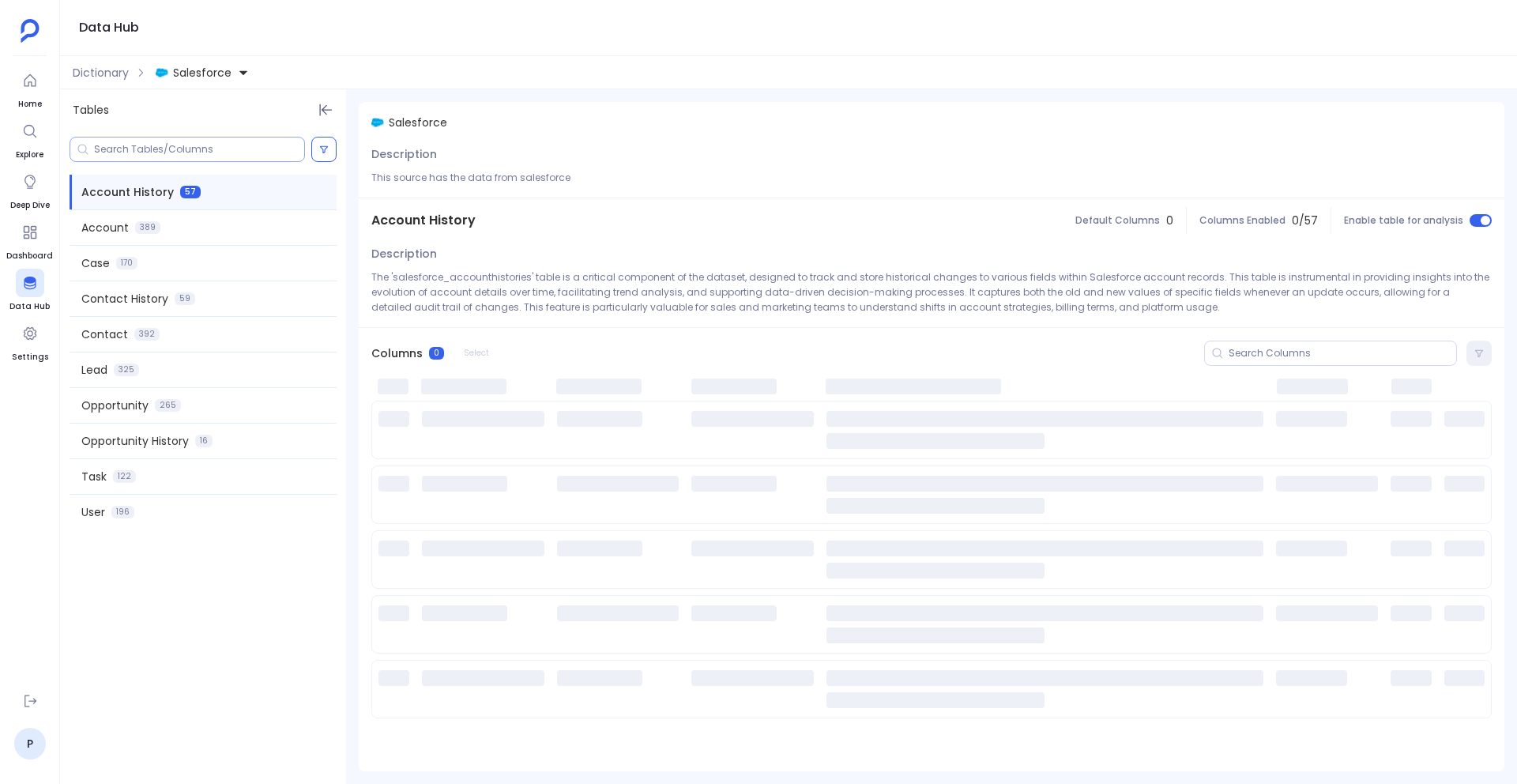
click at [155, 148] on input at bounding box center [199, 149] width 210 height 13
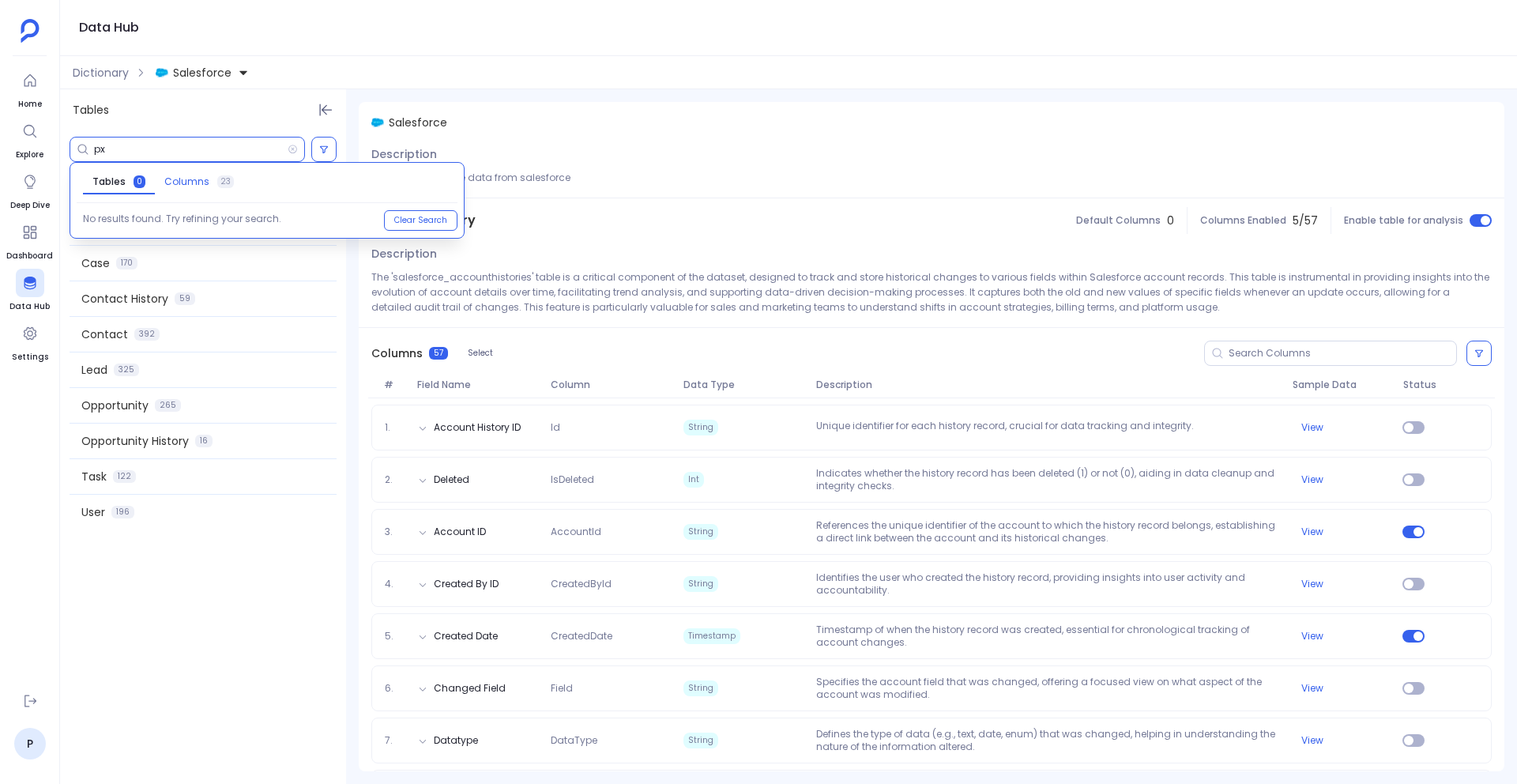
click at [205, 188] on span "Columns 23" at bounding box center [199, 182] width 69 height 13
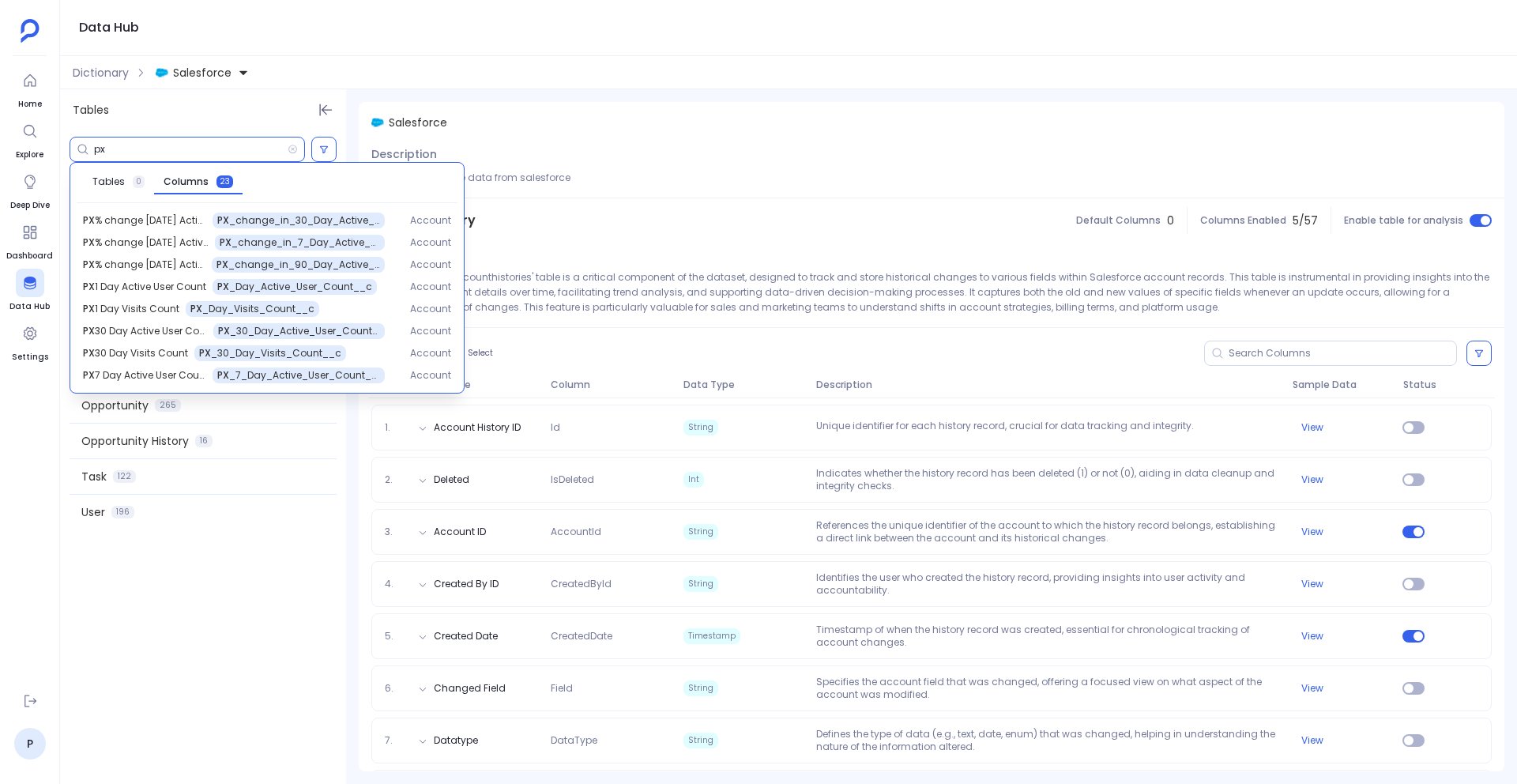
click at [232, 565] on div "px Tables 0 Columns 23 PX % change in 30 Day Active User PX _change_in_30_Day_A…" at bounding box center [203, 456] width 286 height 653
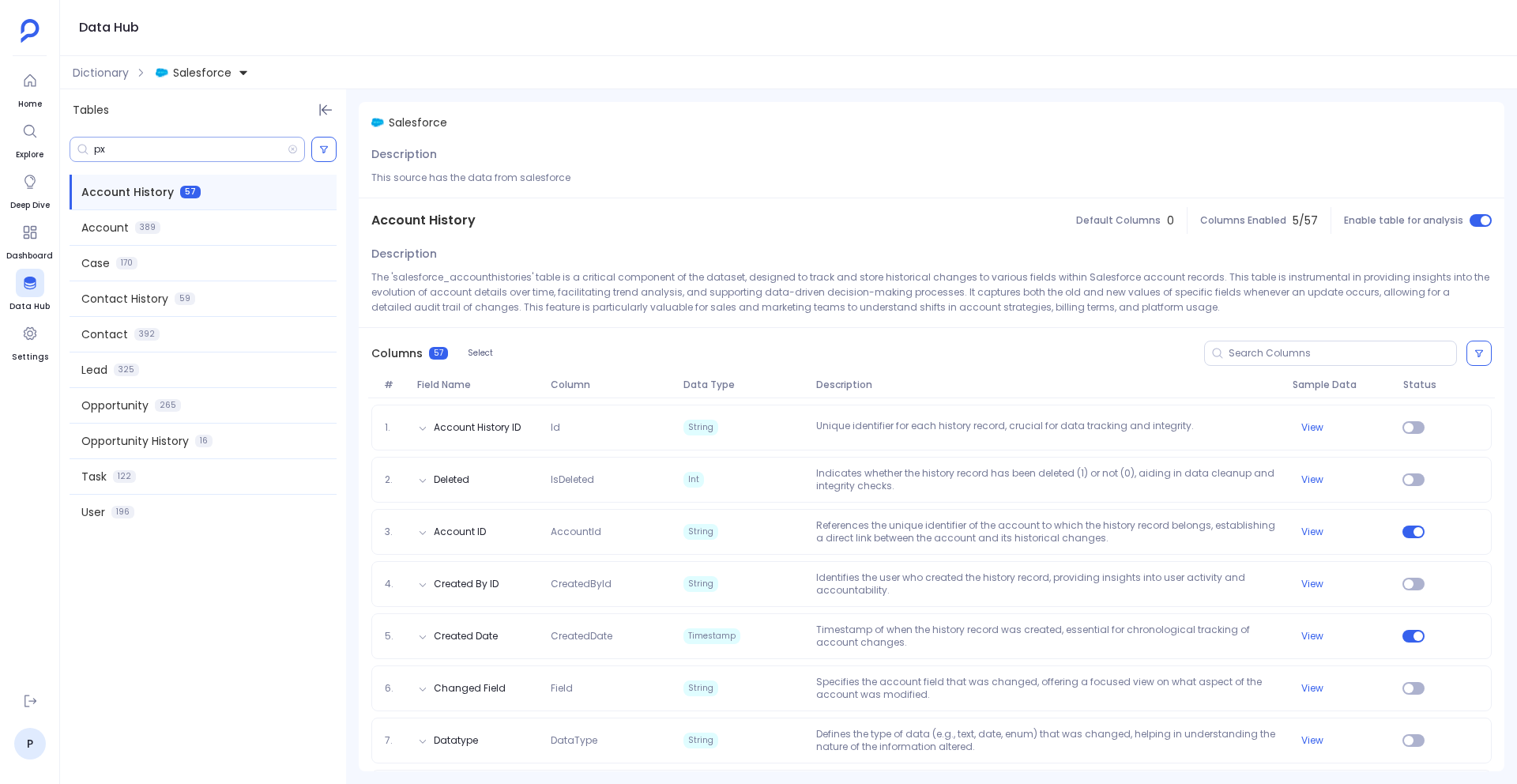
click at [242, 152] on input "px" at bounding box center [191, 149] width 194 height 13
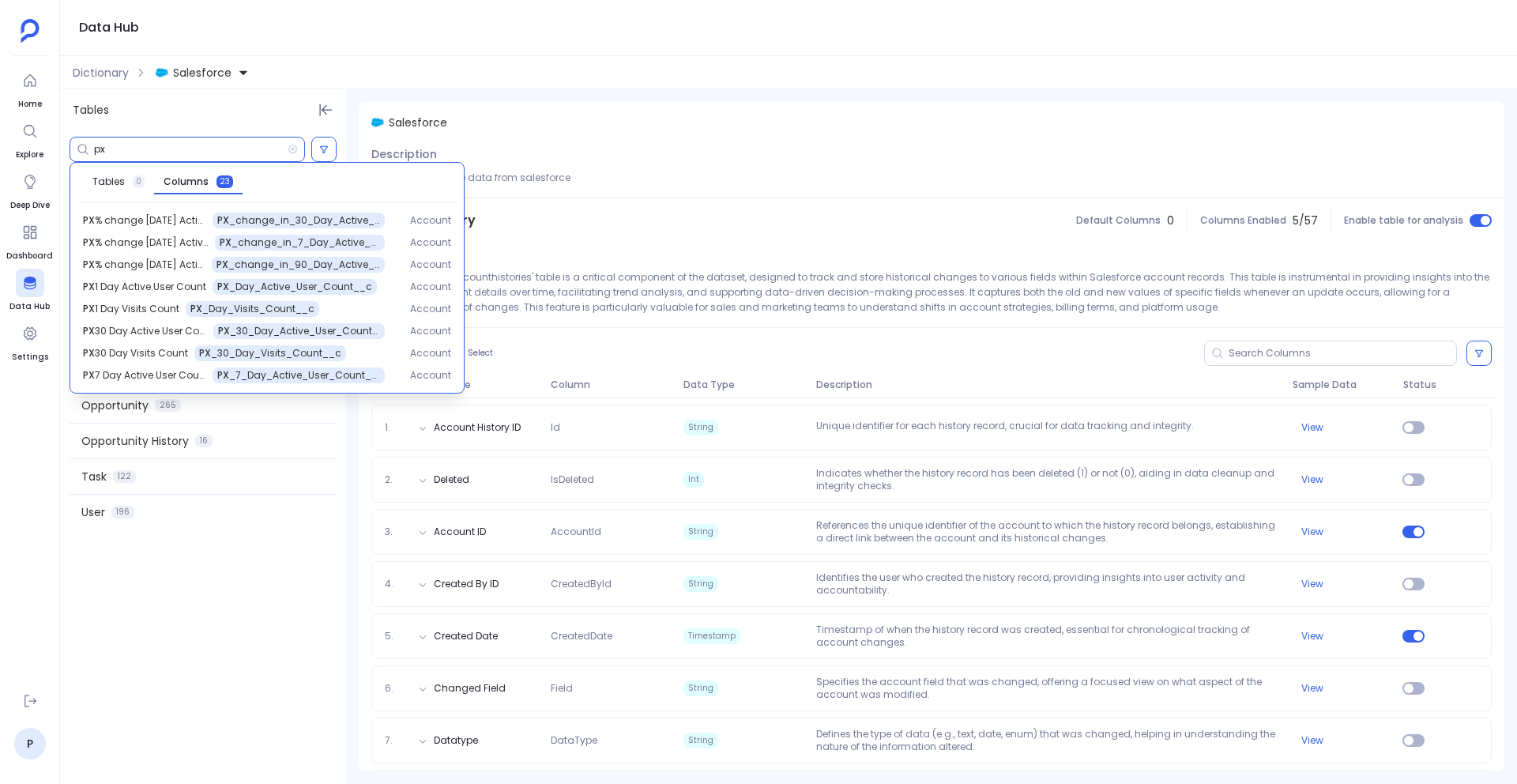
click at [242, 152] on input "px" at bounding box center [191, 149] width 194 height 13
paste input "PX_Health_Score__c"
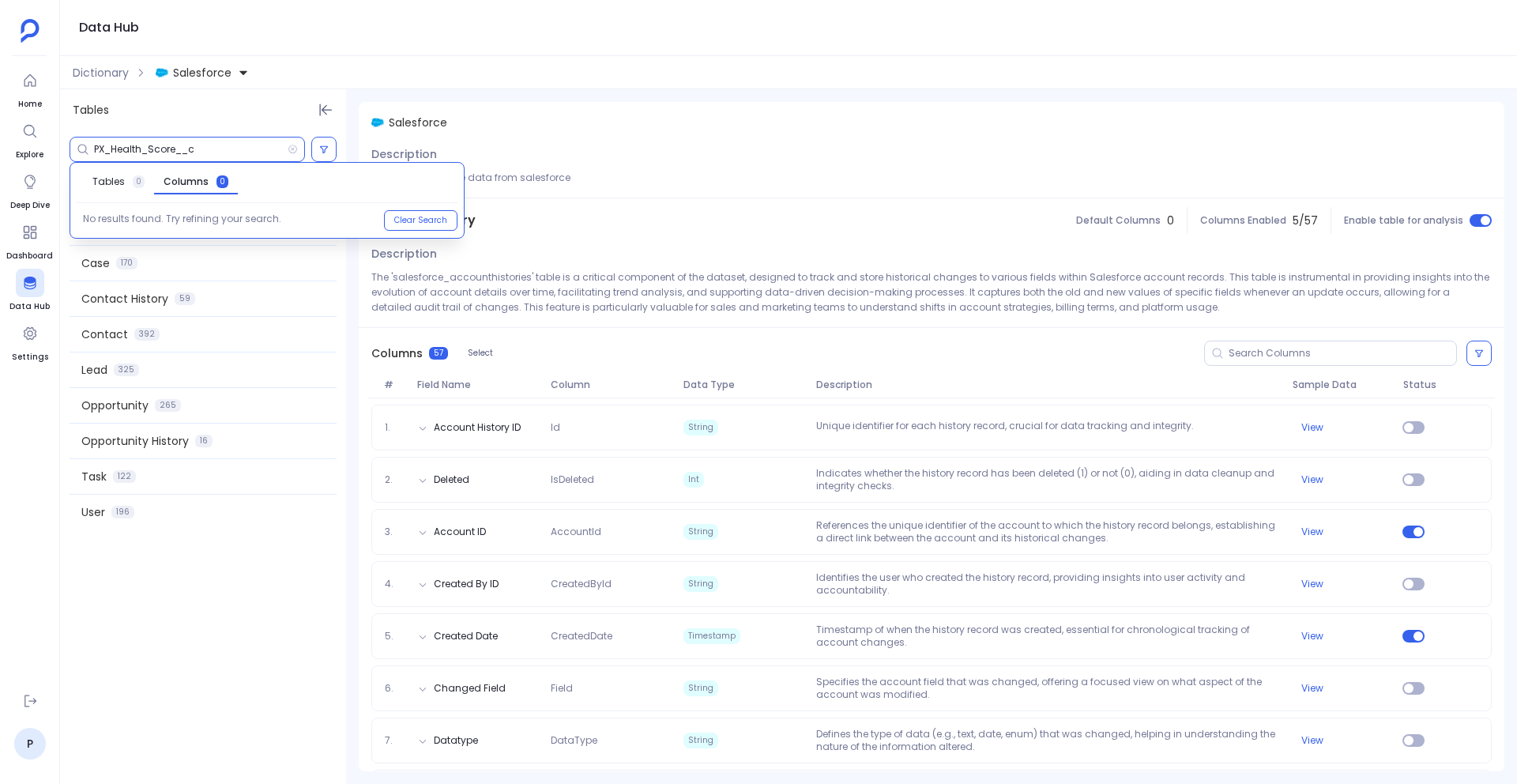
click at [203, 147] on input "PX_Health_Score__c" at bounding box center [191, 149] width 194 height 13
paste input "License_Utilization_Last_30_Days"
click at [211, 150] on input "PX_License_Utilization_Last_30_Days__c" at bounding box center [191, 149] width 194 height 13
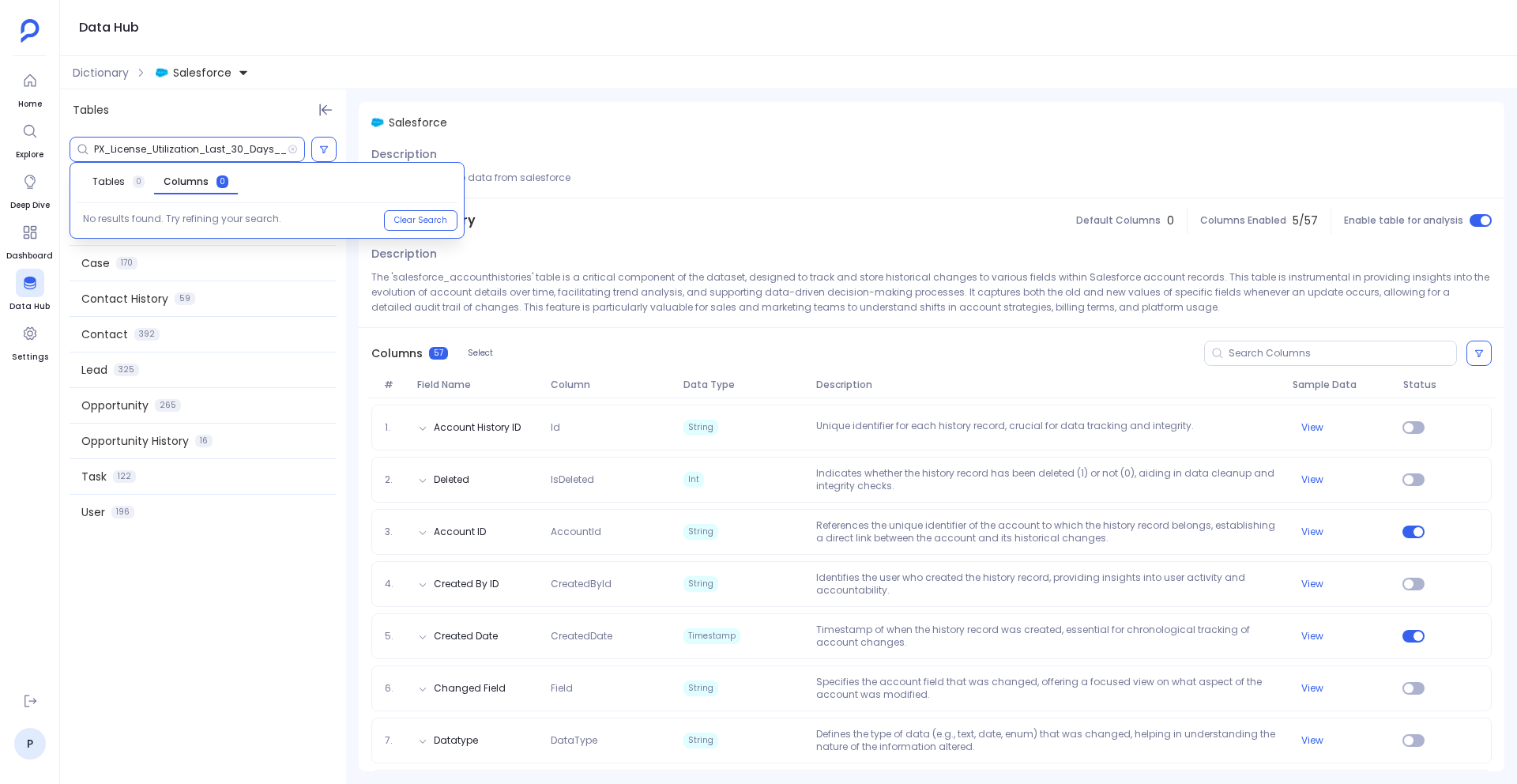
click at [211, 150] on input "PX_License_Utilization_Last_30_Days__c" at bounding box center [191, 149] width 194 height 13
paste input "Days_Since_Last_Activity"
click at [208, 155] on input "PX_Days_Since_Last_Activity__c" at bounding box center [191, 149] width 194 height 13
paste input "30_Day_Active_User_Count"
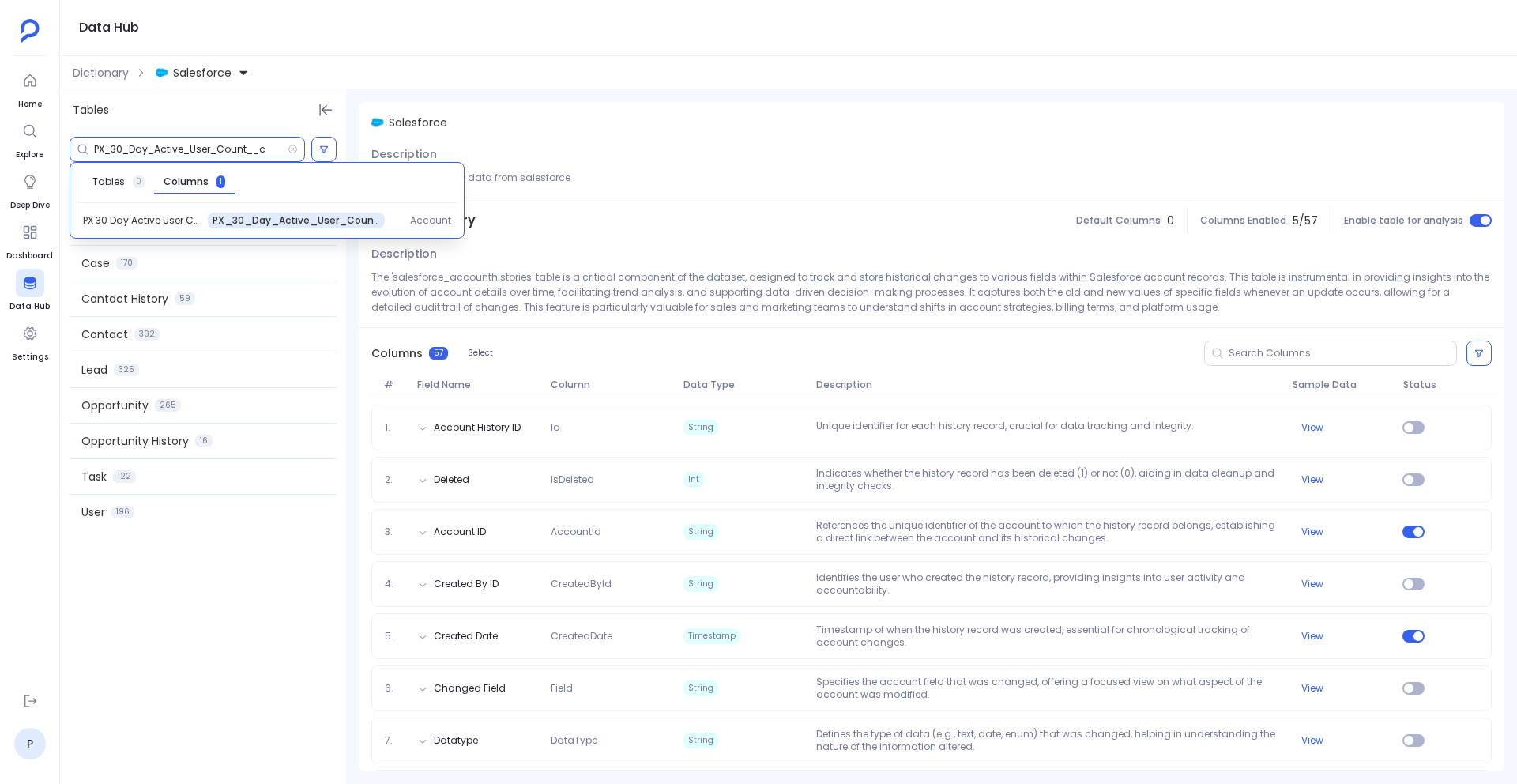
click at [271, 148] on input "PX_30_Day_Active_User_Count__c" at bounding box center [191, 149] width 194 height 13
paste input "Feature_Usage_Change_Last_30_Days"
click at [268, 153] on input "PX_Feature_Usage_Change_Last_30_Days__c" at bounding box center [191, 149] width 194 height 13
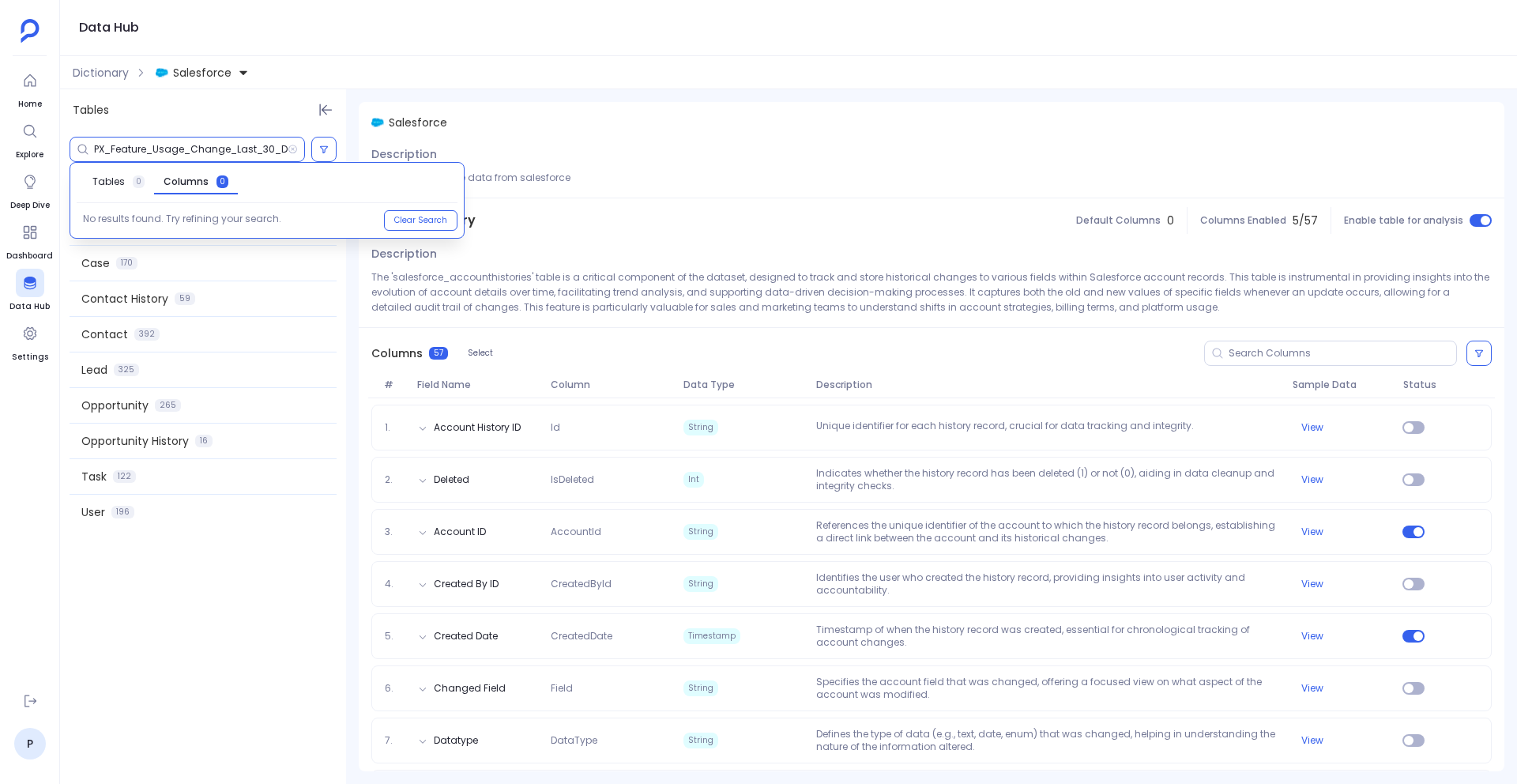
paste input "Content_Activation_Usage_Last_90"
click at [219, 156] on div "PX_Content_Activation_Usage_Last_90__c" at bounding box center [187, 149] width 235 height 26
click at [215, 152] on input "PX_Content_Activation_Usage_Last_90__c" at bounding box center [191, 149] width 194 height 13
paste input "Visit_Count_Last_30_Days"
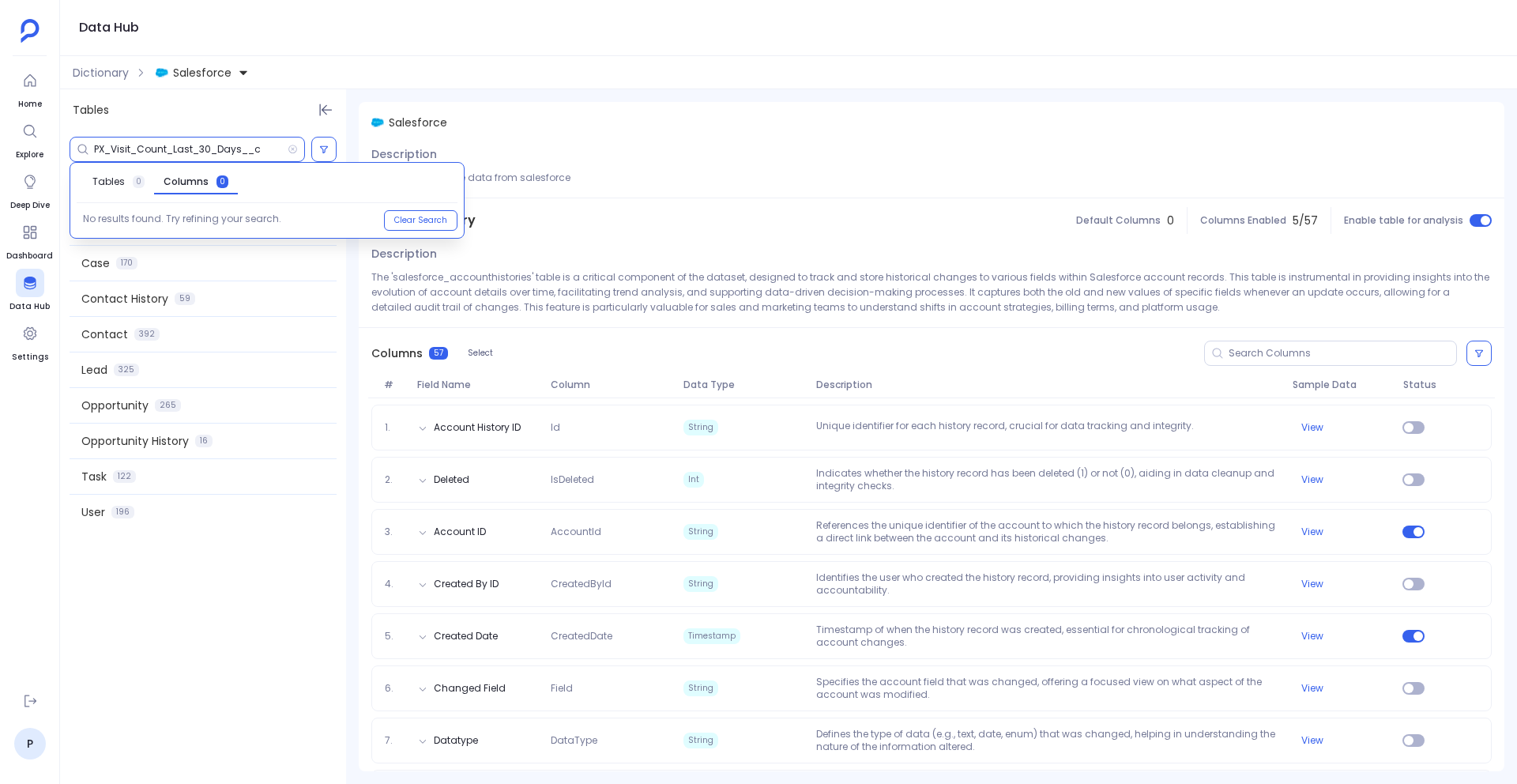
click at [215, 146] on input "PX_Visit_Count_Last_30_Days__c" at bounding box center [191, 149] width 194 height 13
paste input "90_Day_Active_User_Count"
type input "PX_90_Day_Active_User_Count__c"
click at [164, 217] on span "PX 90 Day Active User Count" at bounding box center [142, 220] width 119 height 13
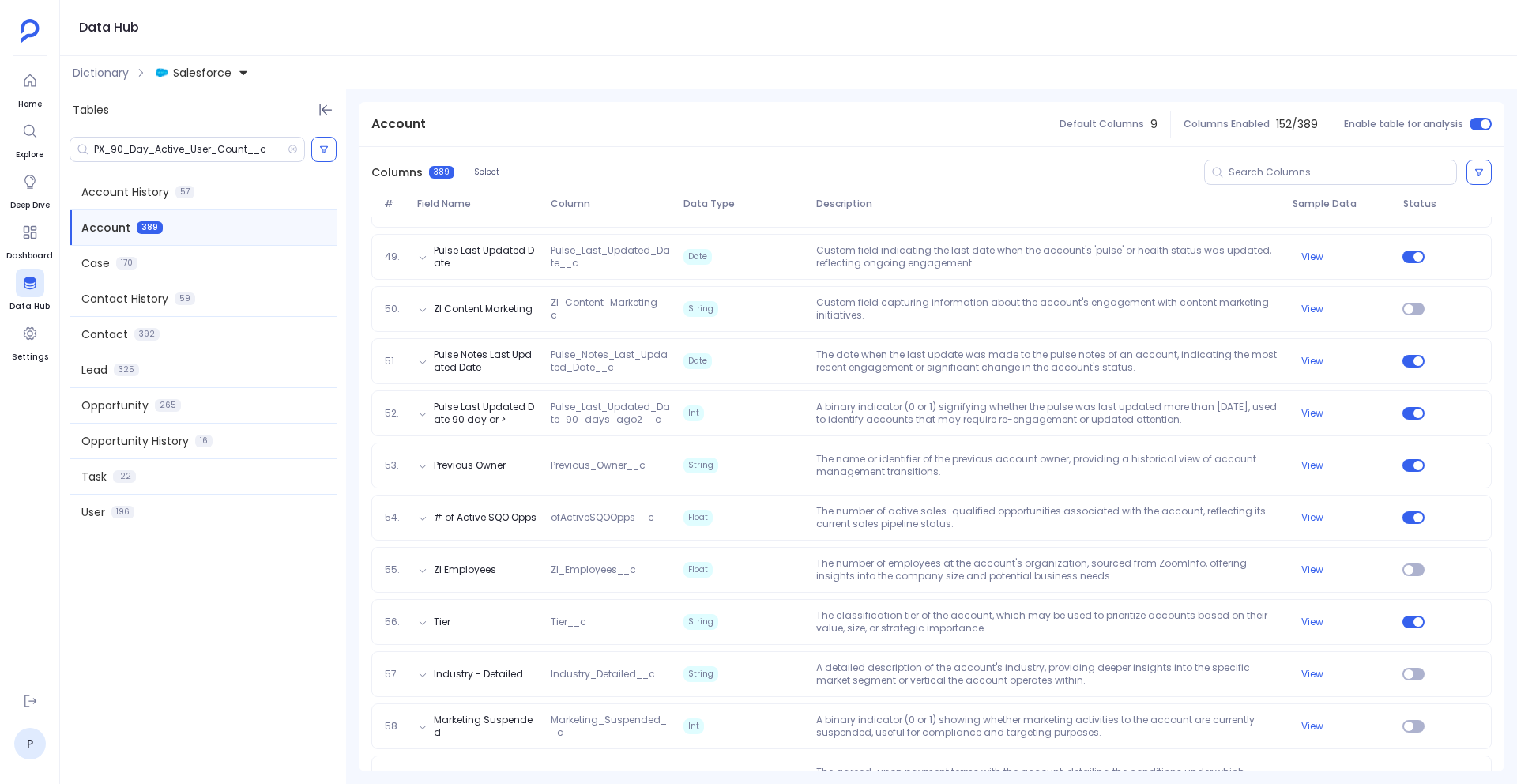
scroll to position [4824, 0]
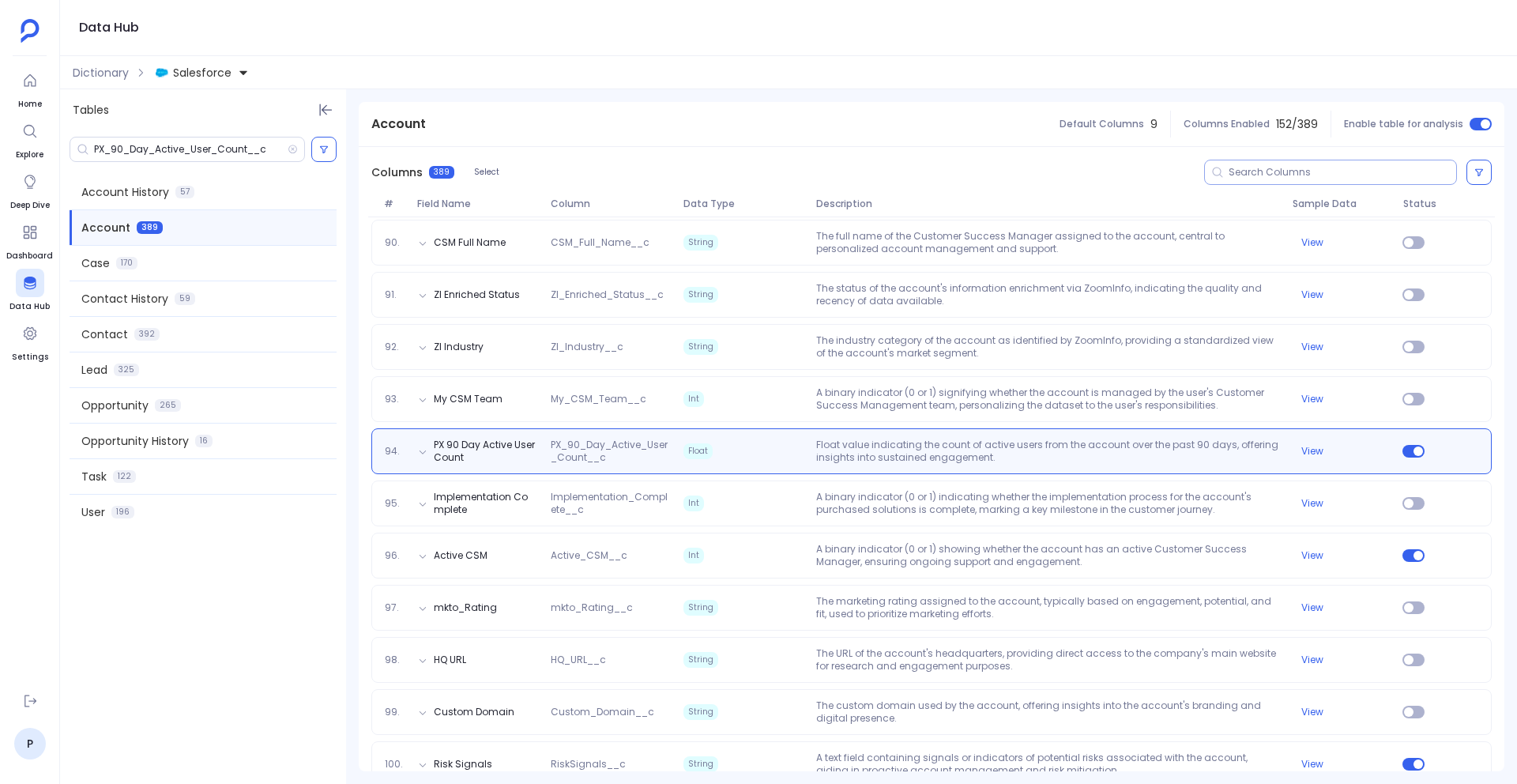
click at [1246, 176] on input at bounding box center [1342, 172] width 227 height 13
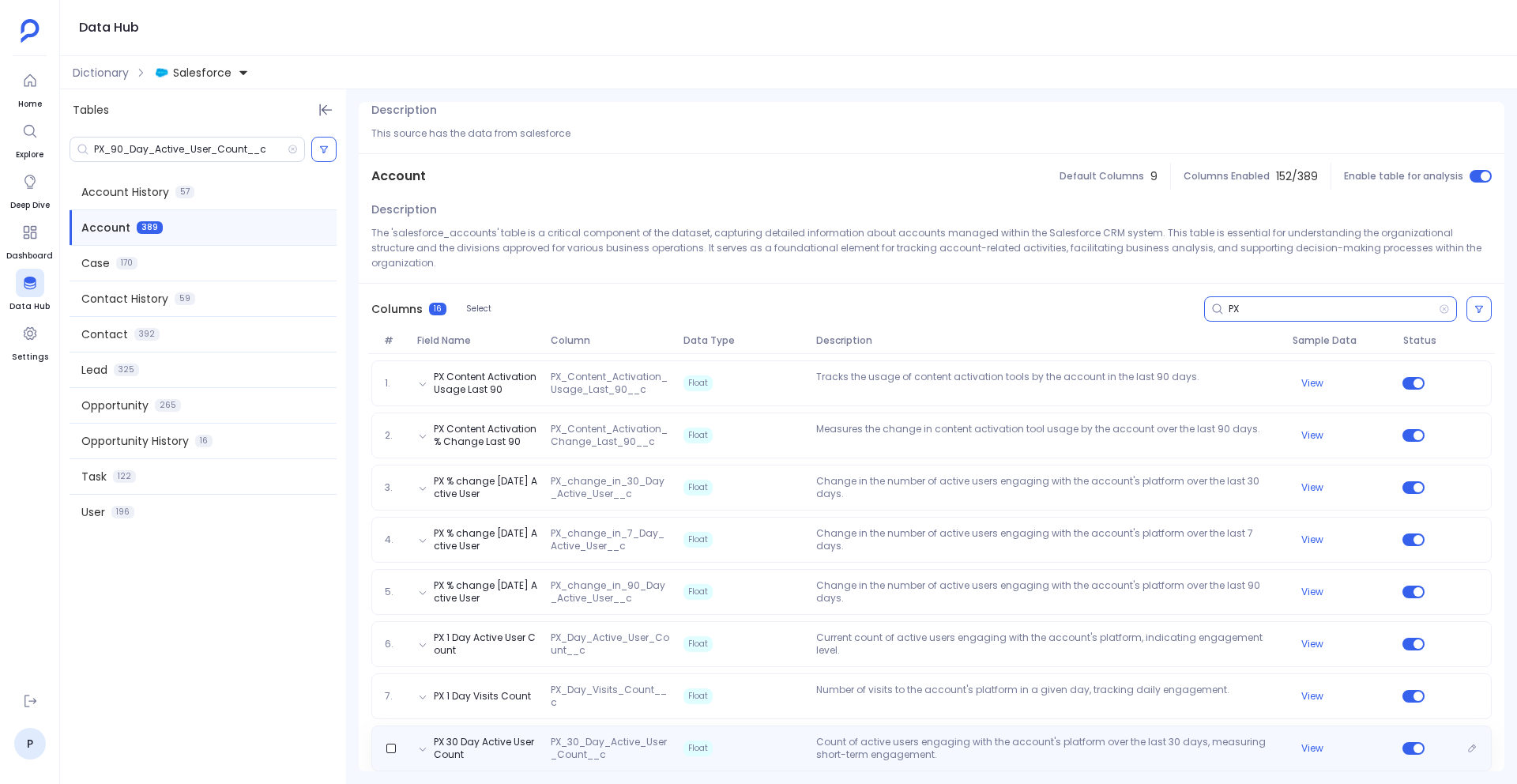
scroll to position [0, 0]
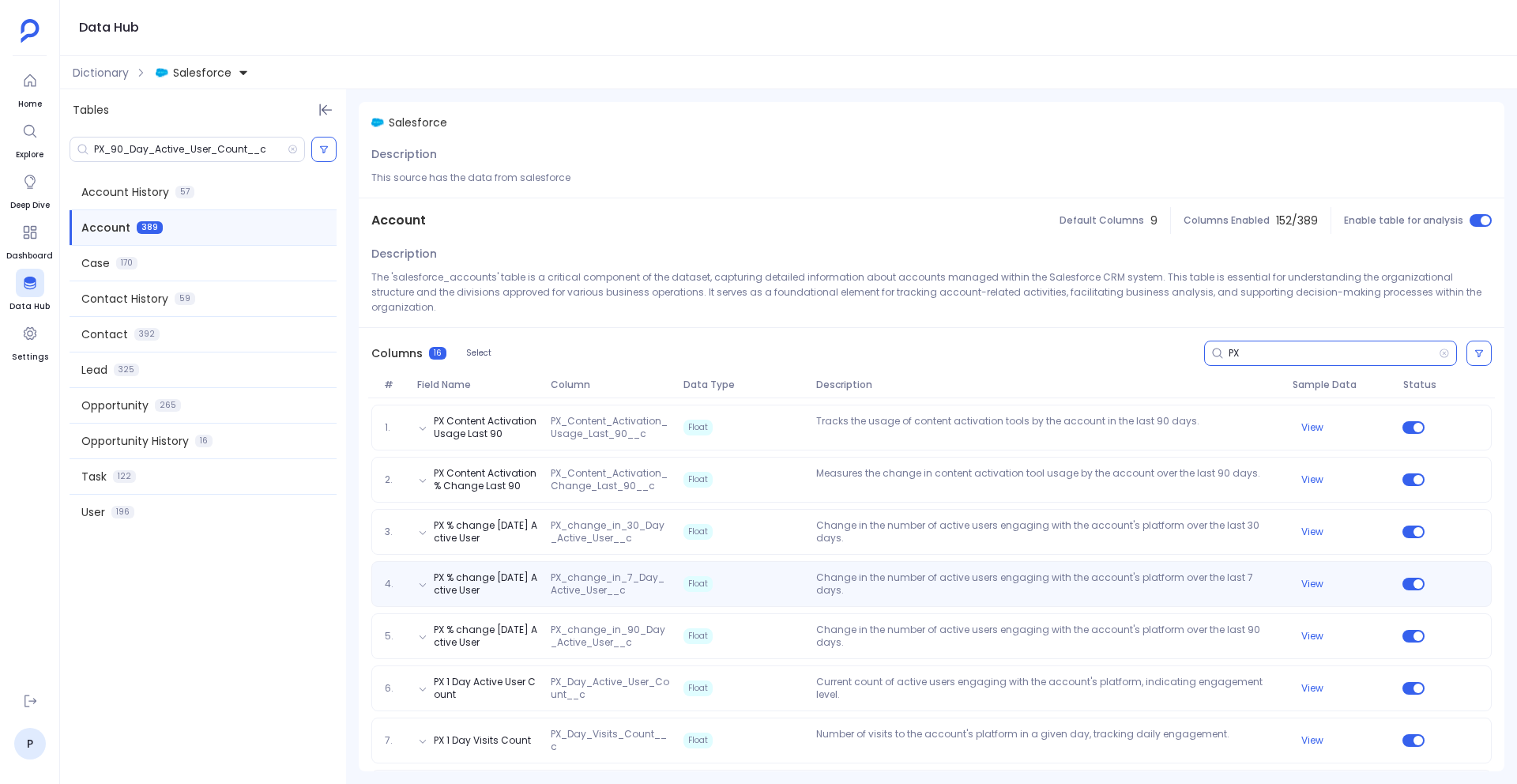
type input "PX"
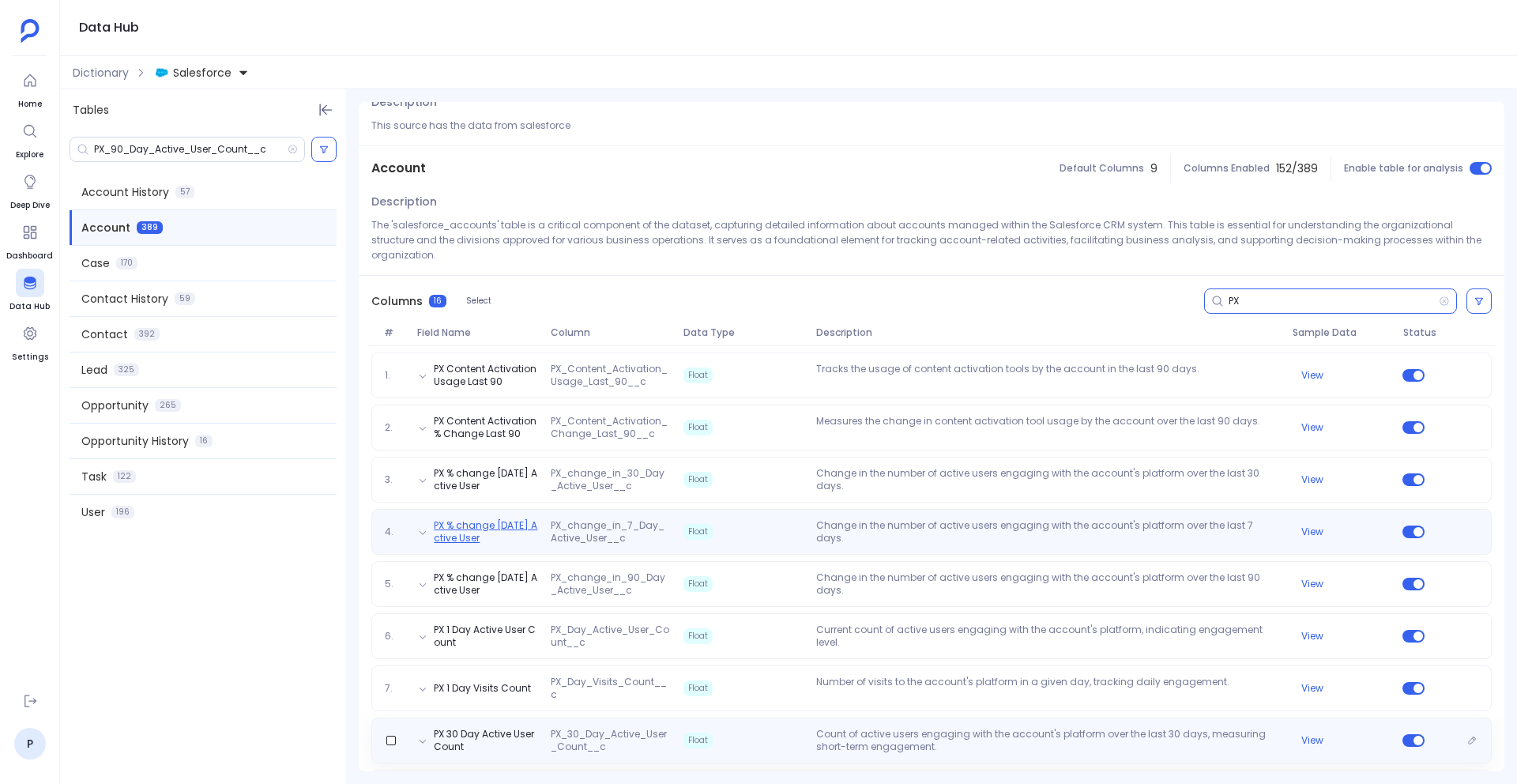
scroll to position [47, 0]
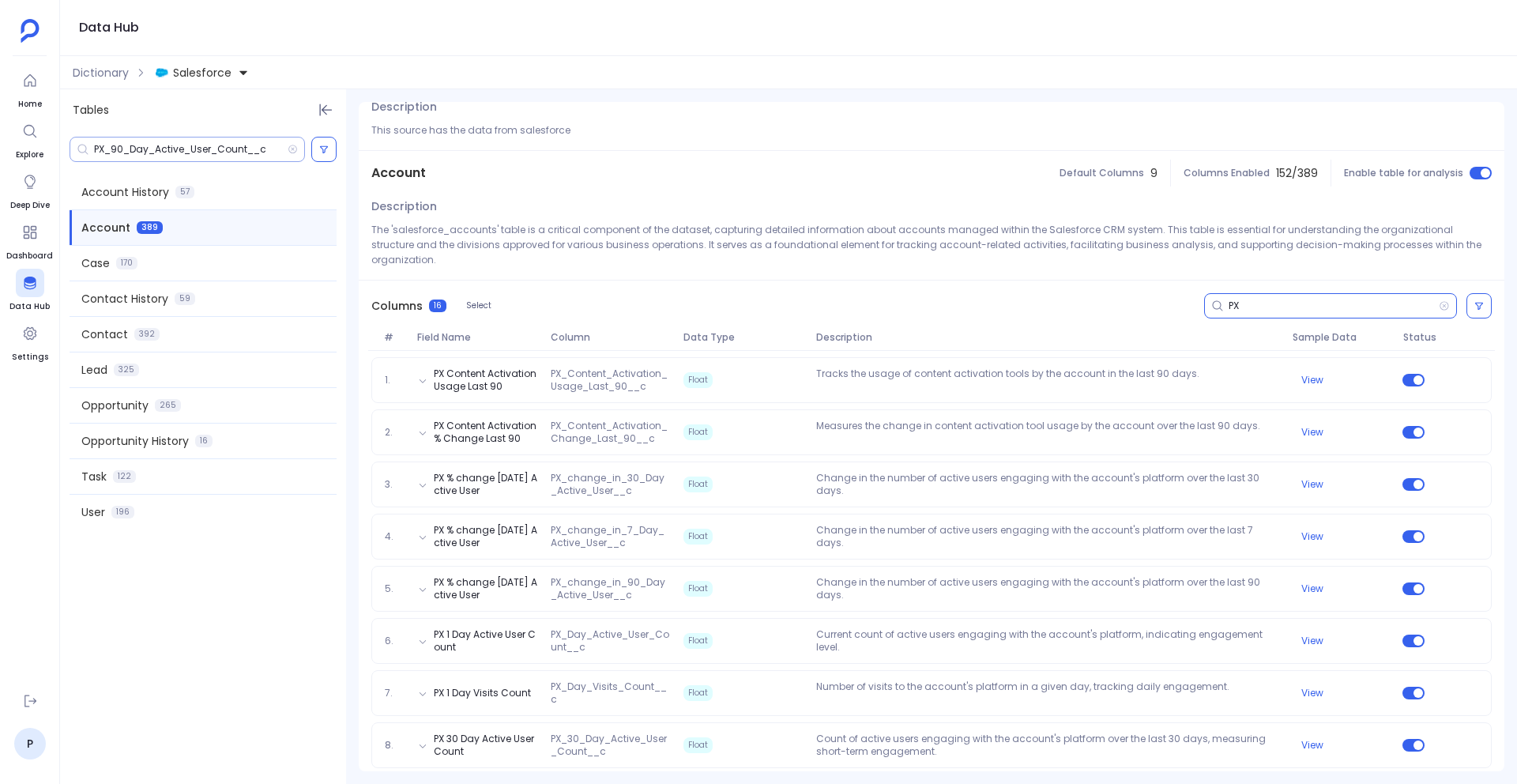
click at [128, 143] on input "PX_90_Day_Active_User_Count__c" at bounding box center [191, 149] width 194 height 13
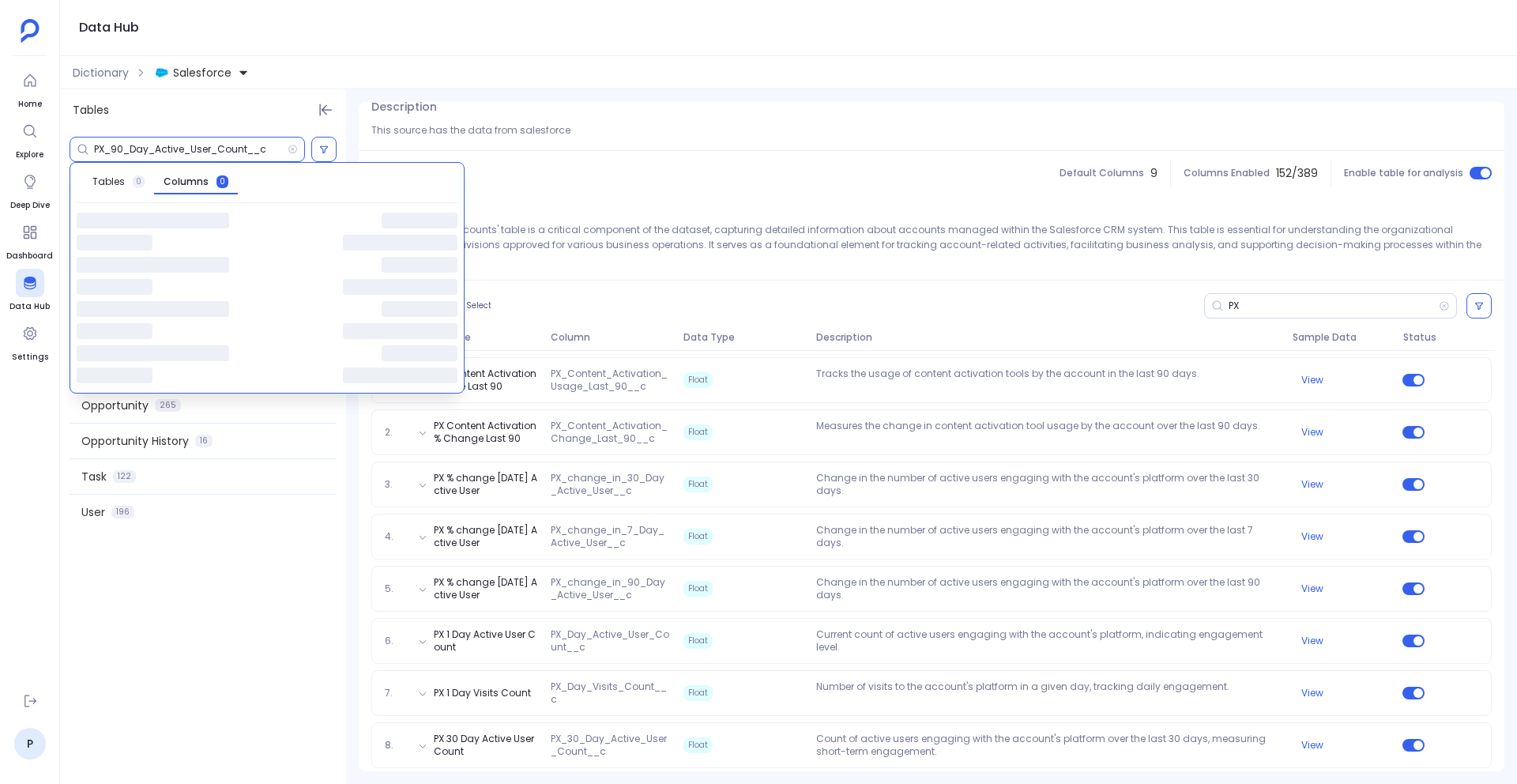
click at [128, 143] on input "PX_90_Day_Active_User_Count__c" at bounding box center [191, 149] width 194 height 13
paste input "Feature_Usage_Change_Last_30_Days"
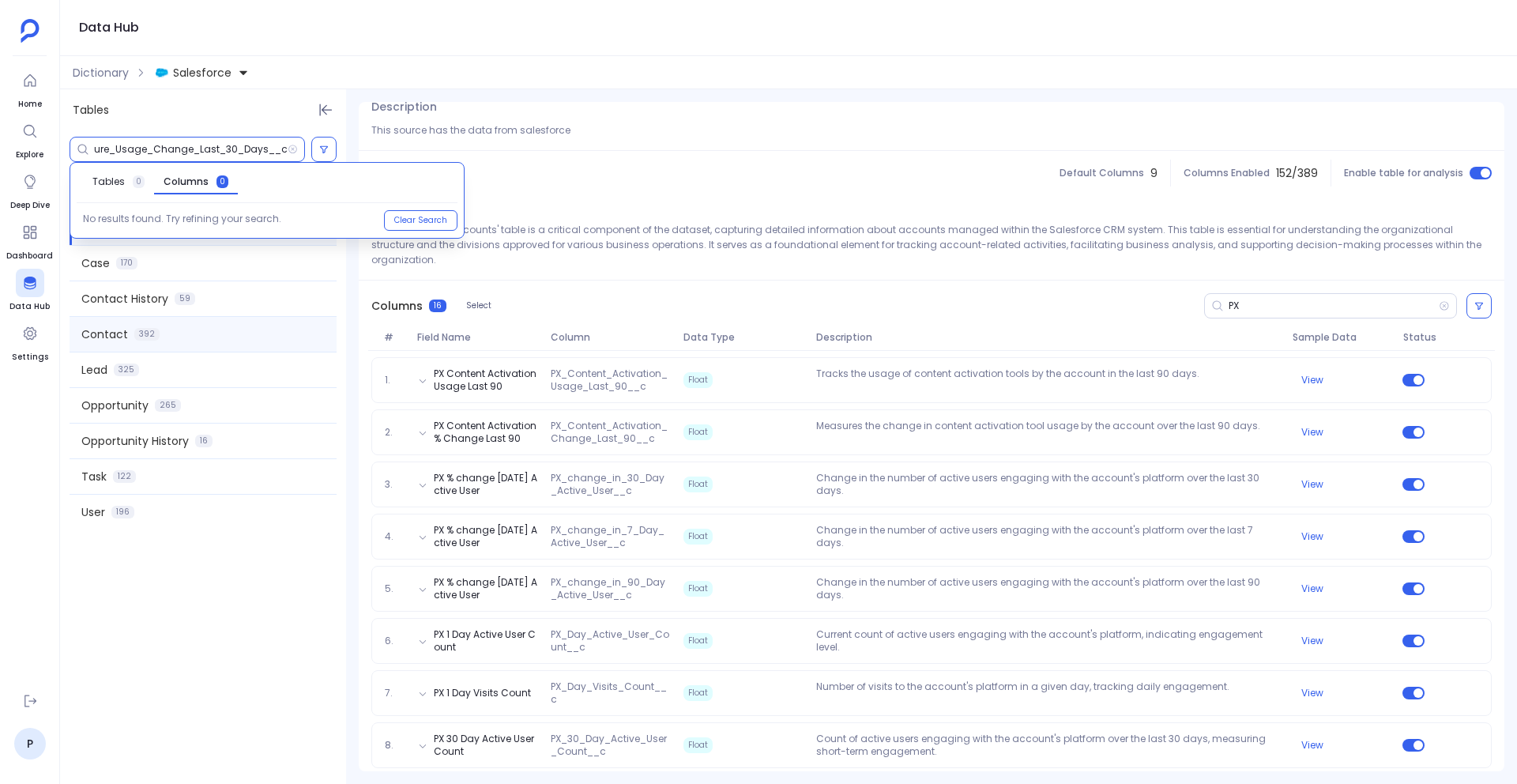
type input "PX_Feature_Usage_Change_Last_30_Days__c"
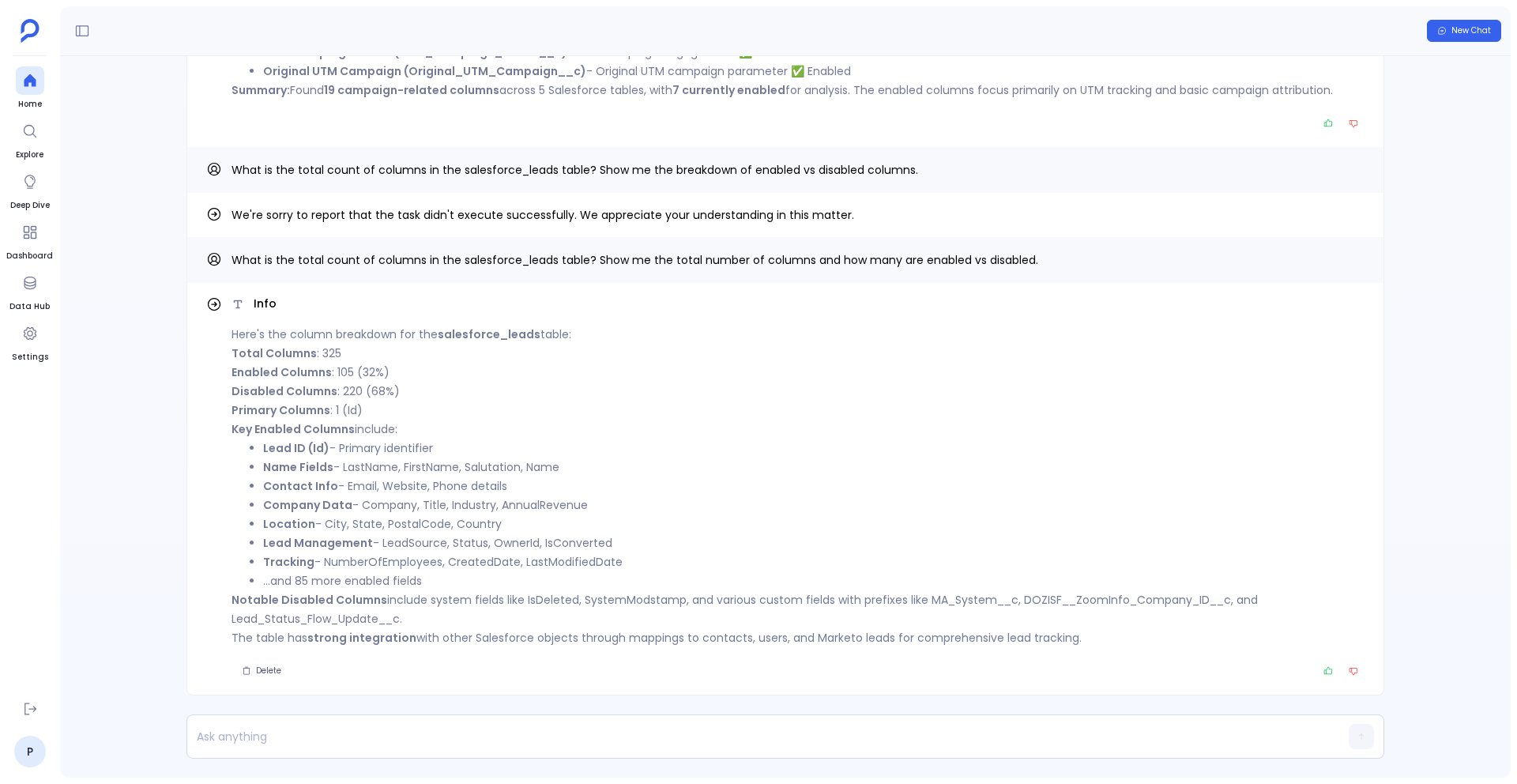
scroll to position [-351, 0]
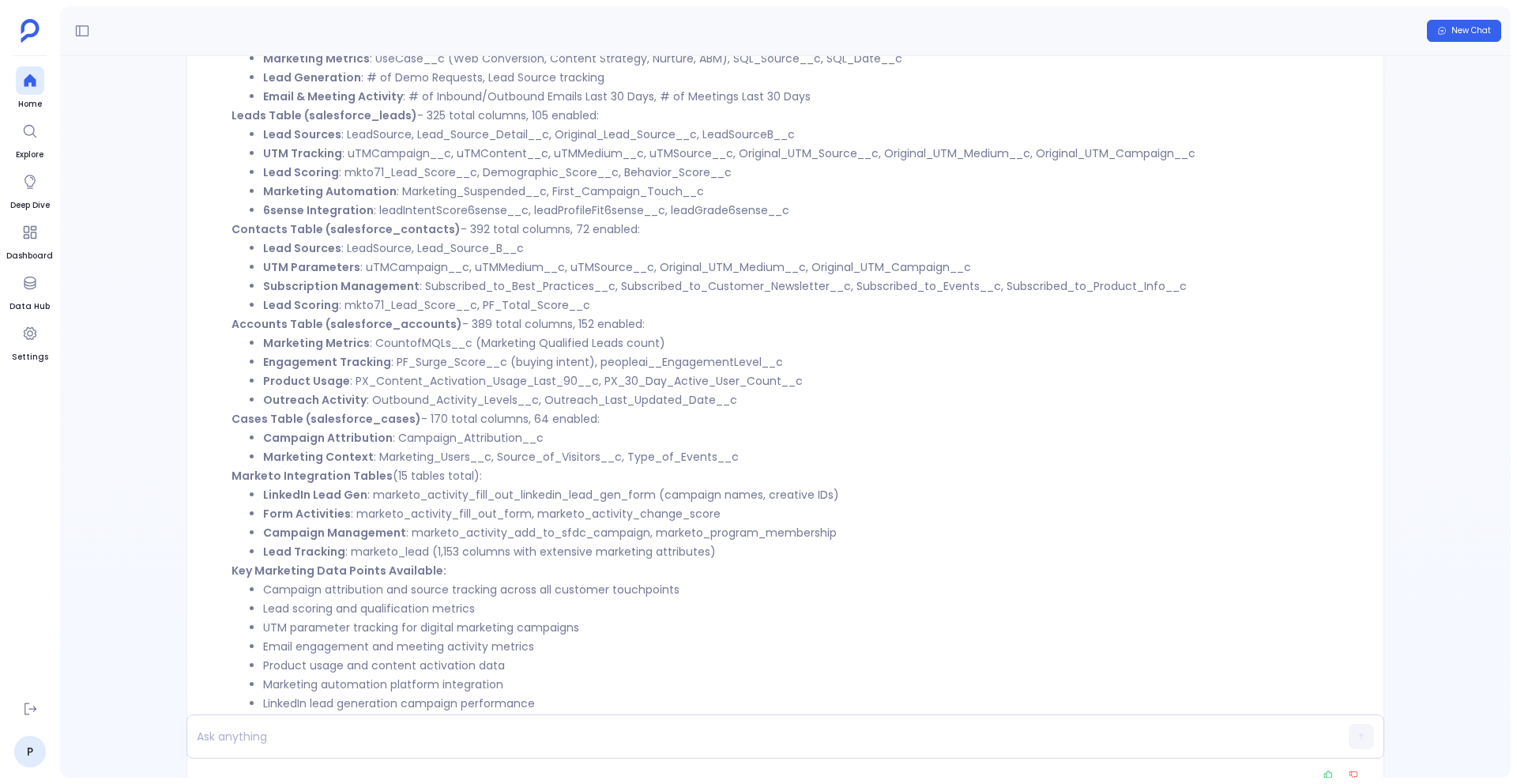
scroll to position [-1284, 0]
drag, startPoint x: 353, startPoint y: 386, endPoint x: 808, endPoint y: 376, distance: 455.1
click at [808, 376] on li "Product Usage : PX_Content_Activation_Usage_Last_90__c, PX_30_Day_Active_User_C…" at bounding box center [813, 378] width 1101 height 19
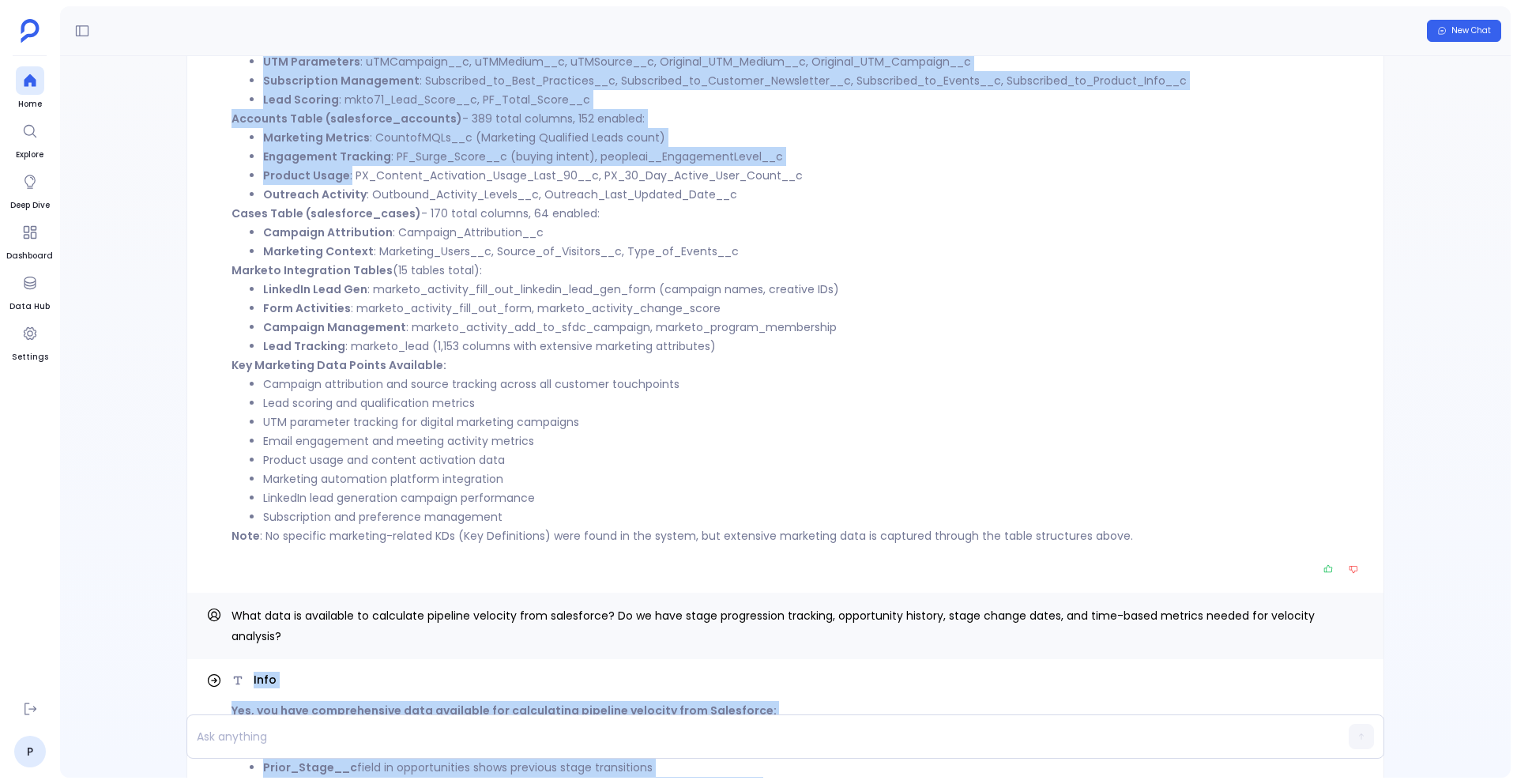
scroll to position [-1294, 0]
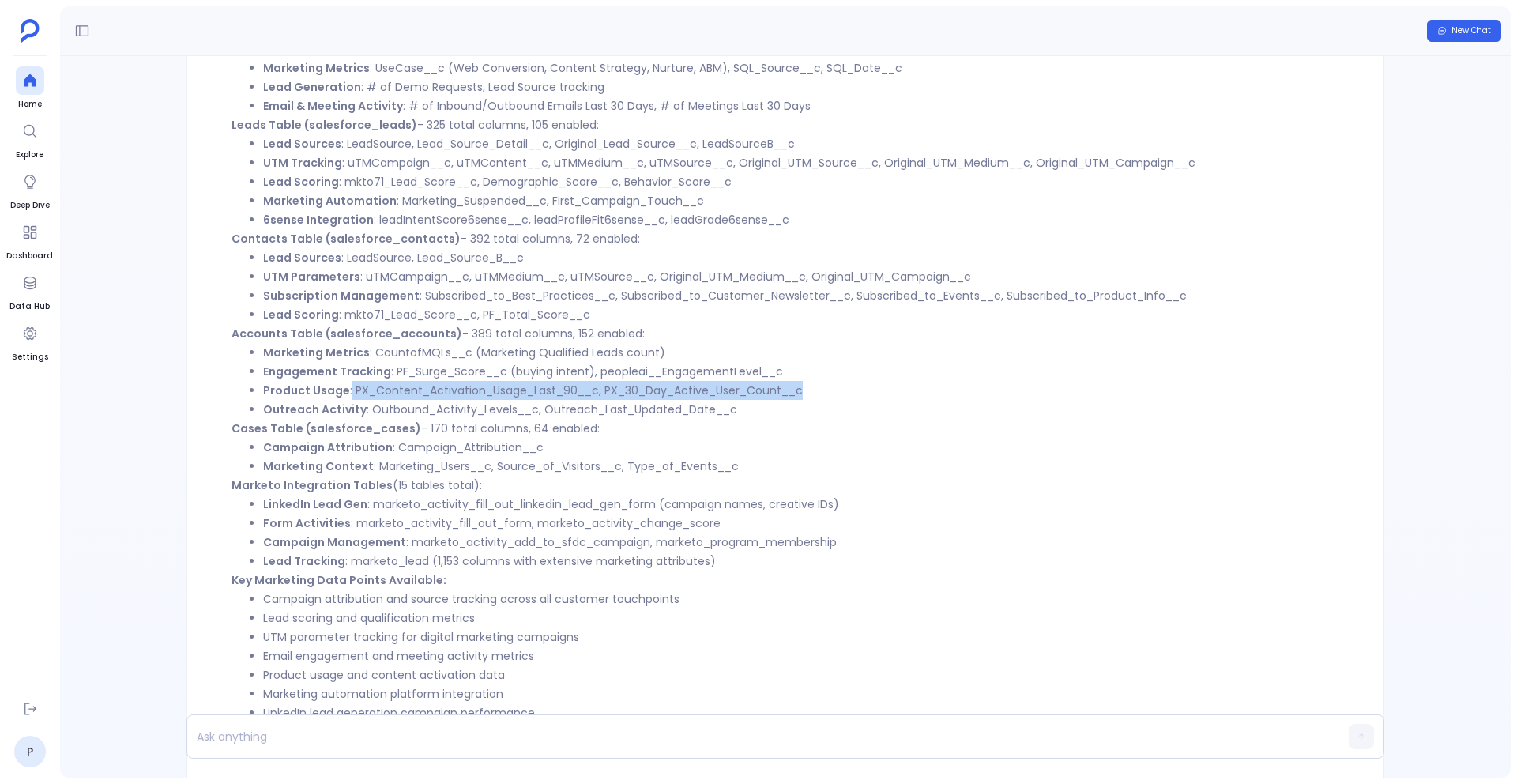
drag, startPoint x: 349, startPoint y: 120, endPoint x: 823, endPoint y: 386, distance: 543.5
click at [823, 386] on li "Product Usage : PX_Content_Activation_Usage_Last_90__c, PX_30_Day_Active_User_C…" at bounding box center [813, 390] width 1101 height 19
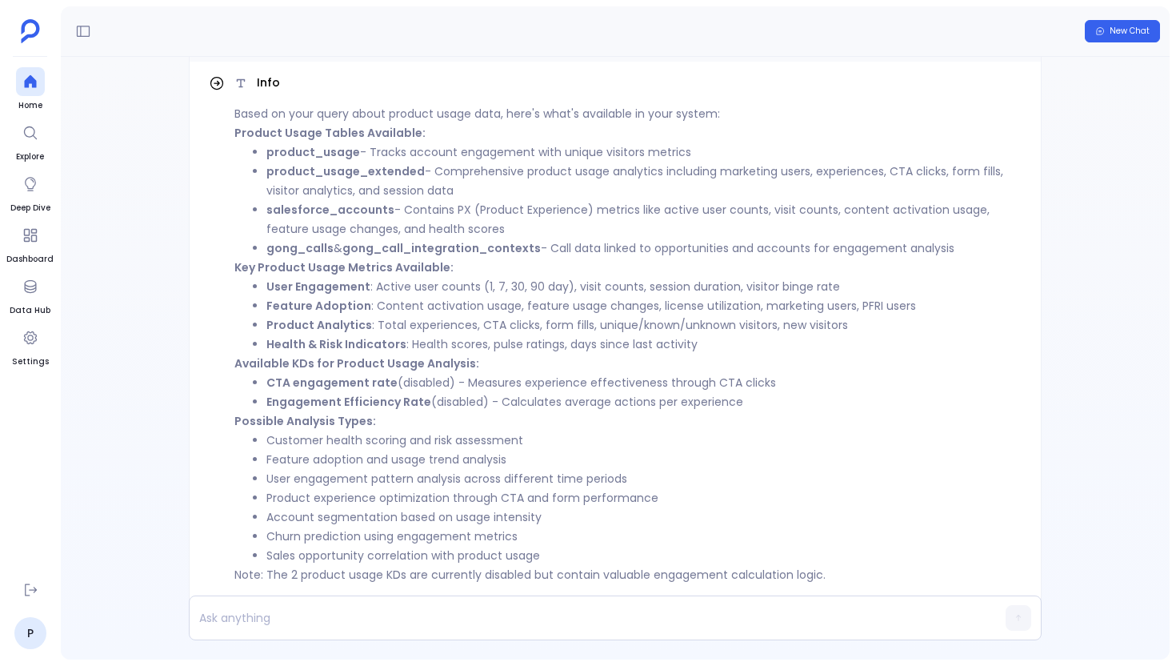
scroll to position [-47, 0]
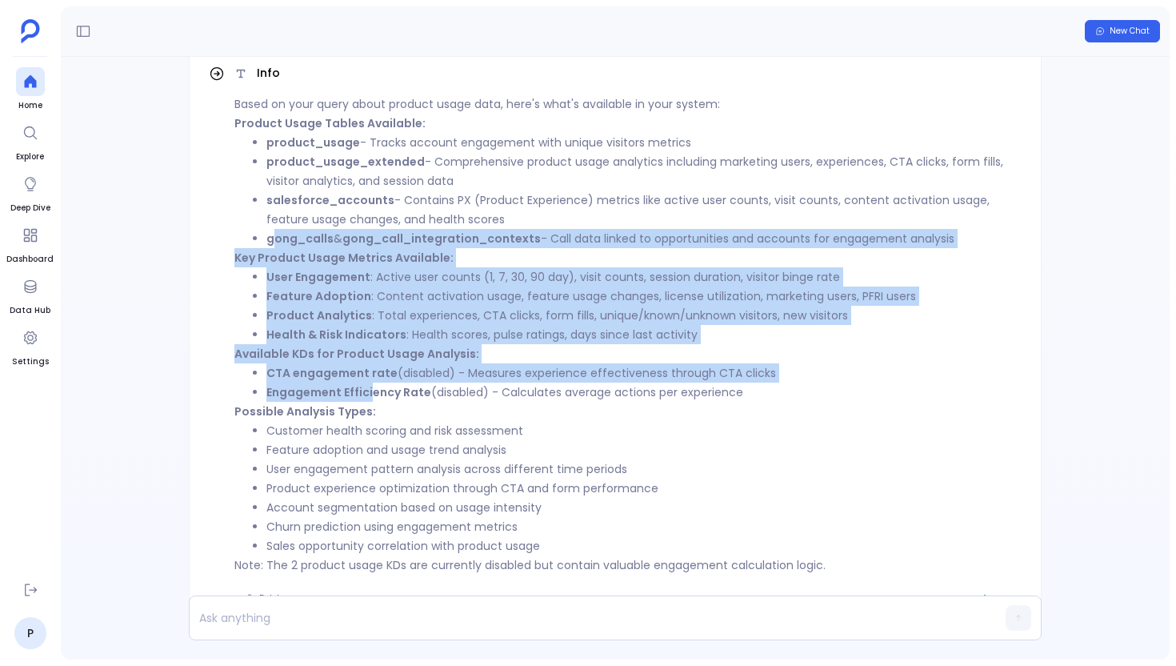
drag, startPoint x: 270, startPoint y: 230, endPoint x: 370, endPoint y: 400, distance: 197.6
click at [370, 400] on div "Based on your query about product usage data, here's what's available in your s…" at bounding box center [627, 334] width 787 height 480
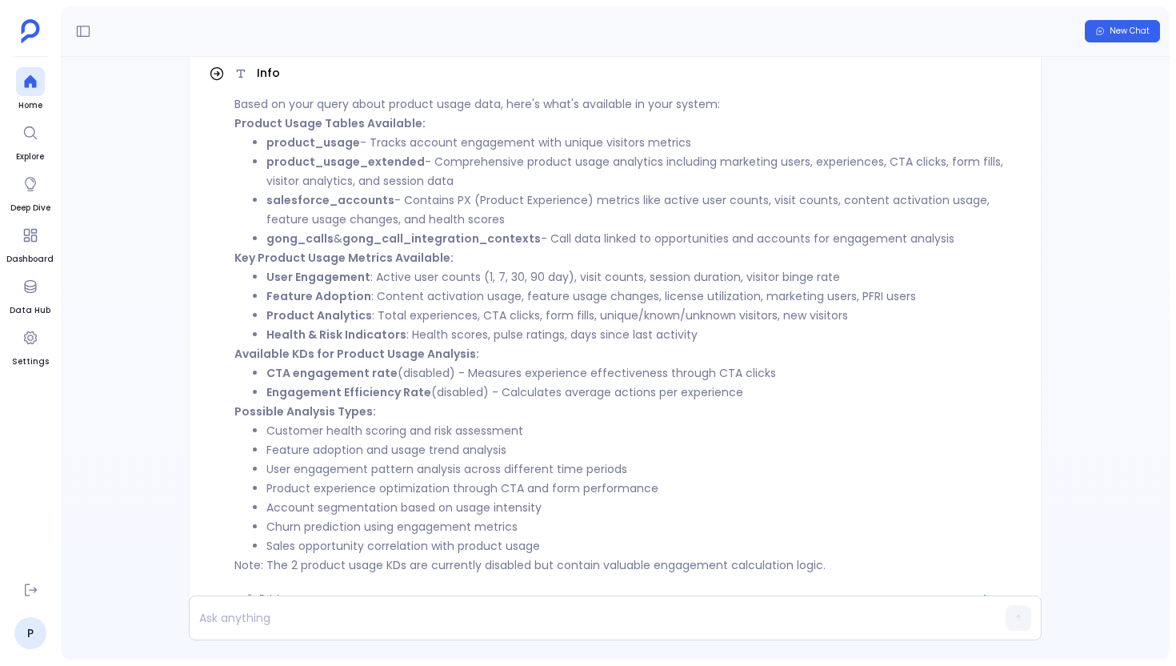
click at [370, 406] on strong "Possible Analysis Types:" at bounding box center [305, 411] width 142 height 16
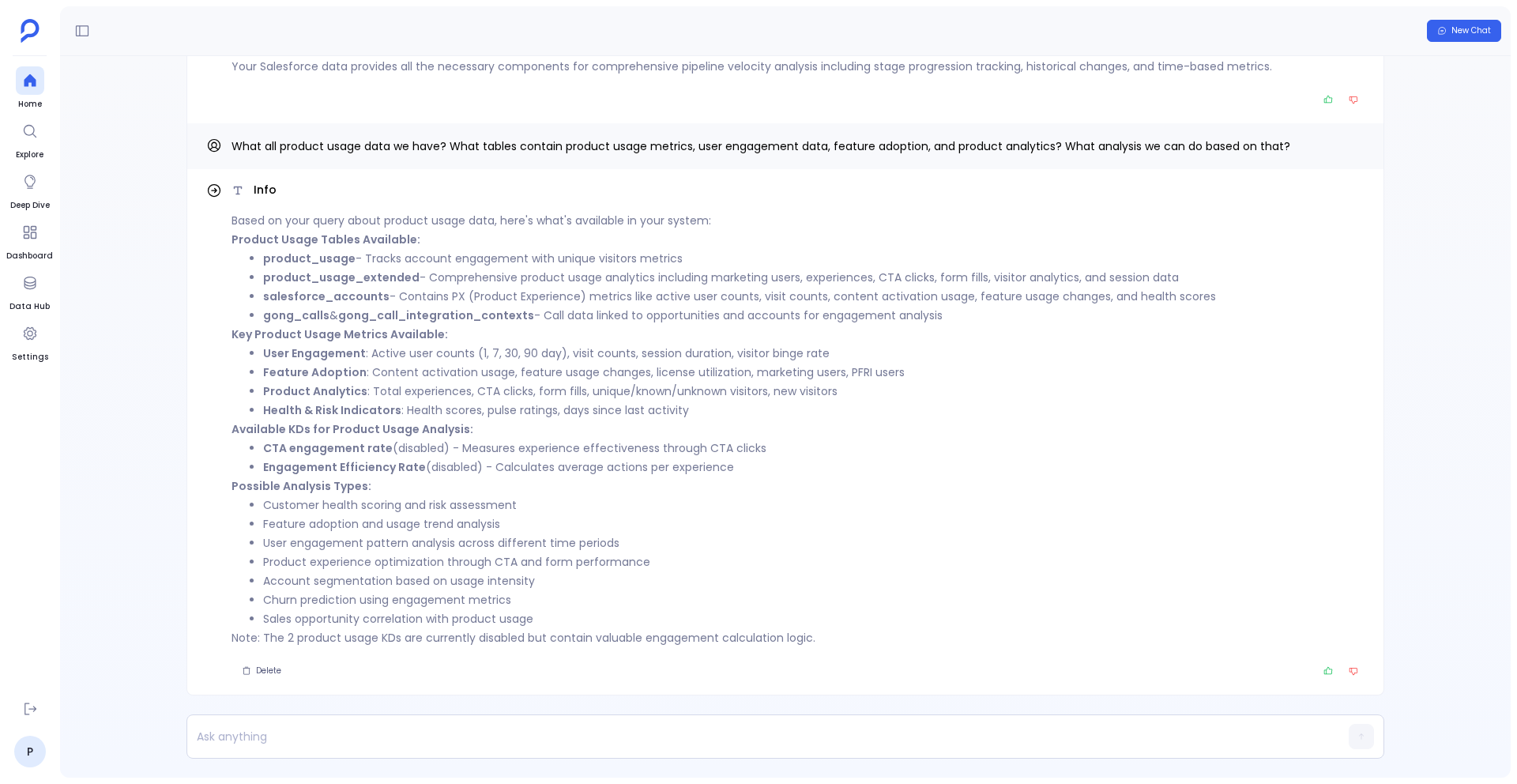
scroll to position [95, 0]
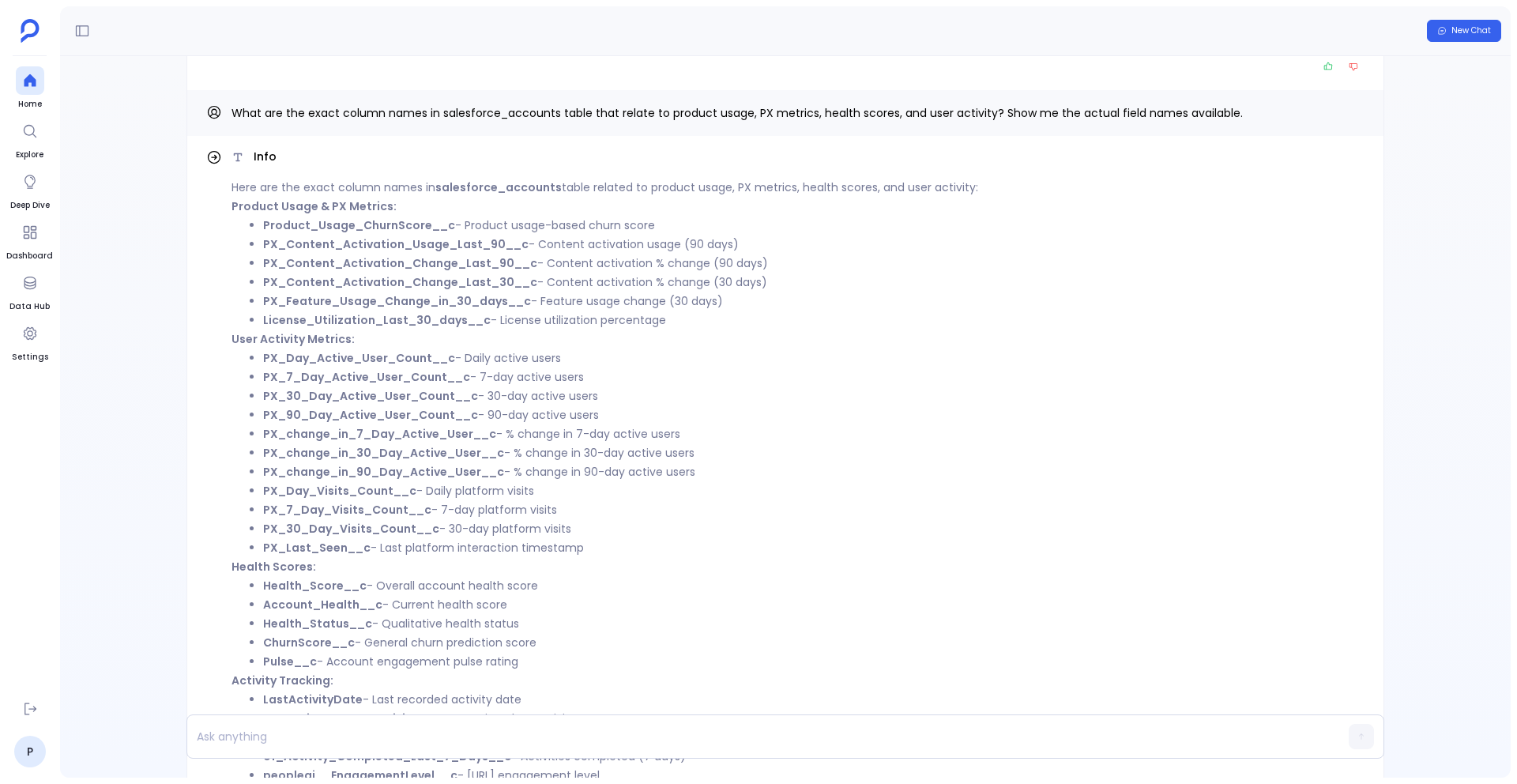
scroll to position [-257, 0]
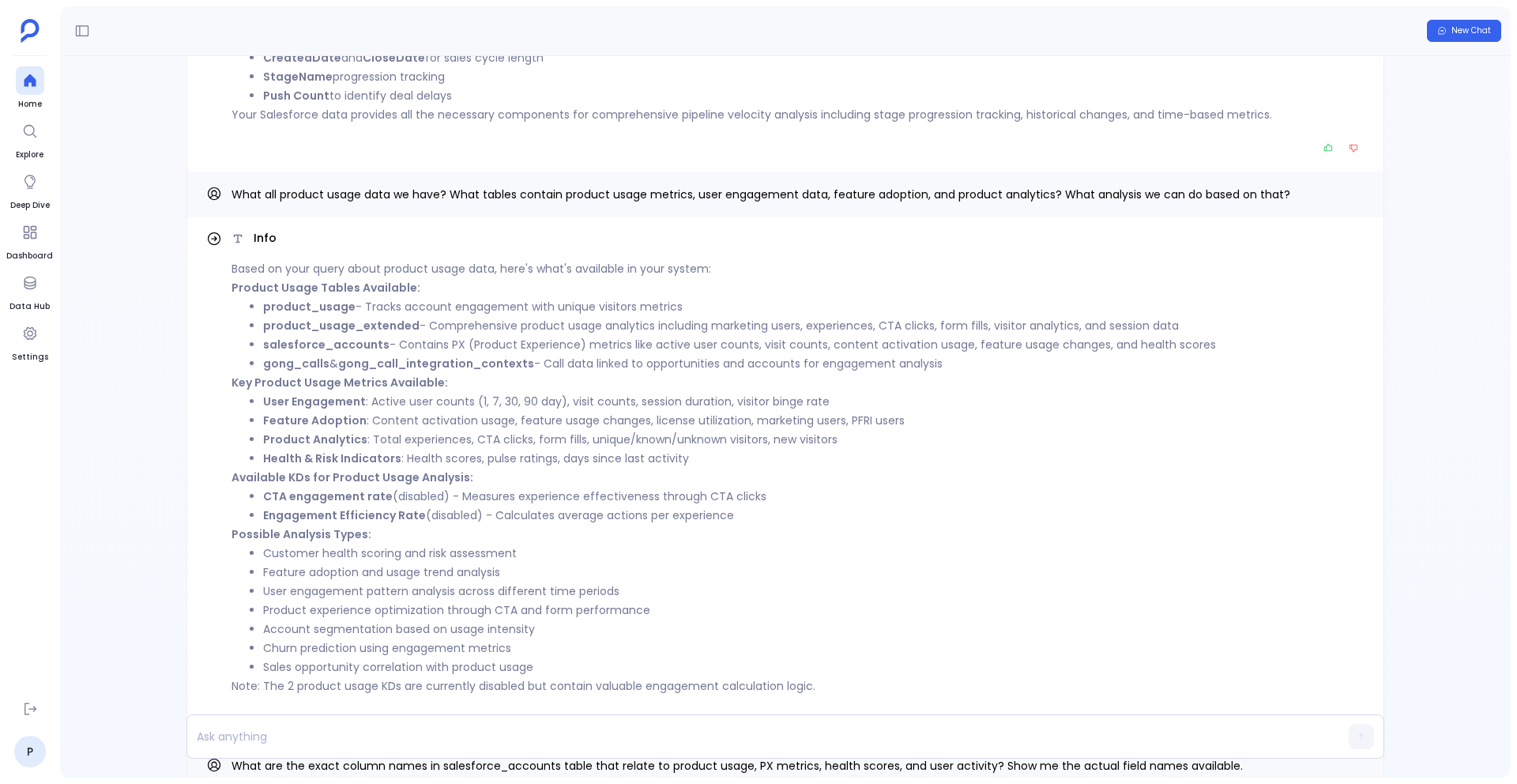
scroll to position [-1436, 0]
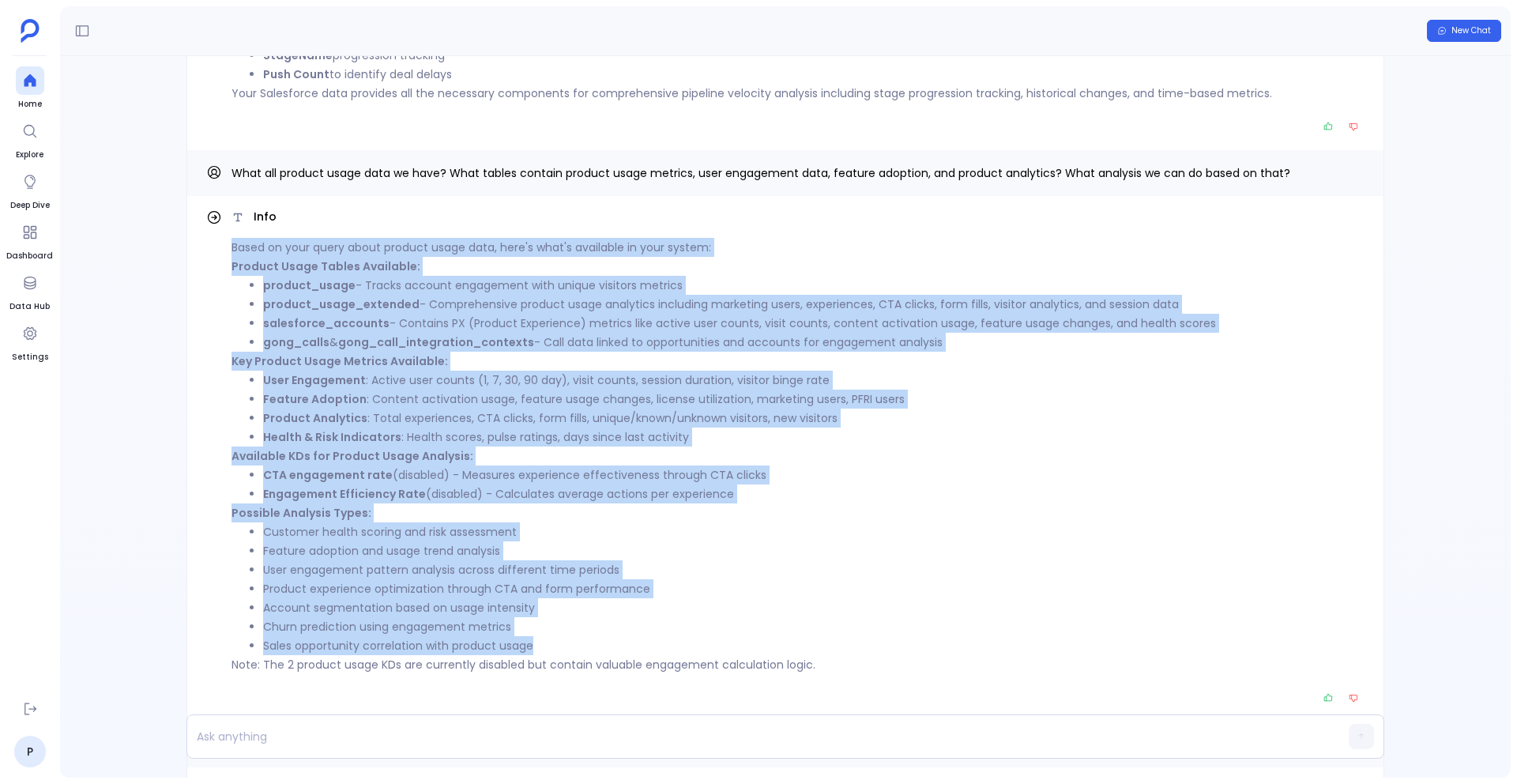
drag, startPoint x: 231, startPoint y: 247, endPoint x: 852, endPoint y: 652, distance: 741.4
click at [852, 651] on div "Based on your query about product usage data, here's what's available in your s…" at bounding box center [797, 456] width 1133 height 436
click at [852, 652] on li "Sales opportunity correlation with product usage" at bounding box center [813, 645] width 1101 height 19
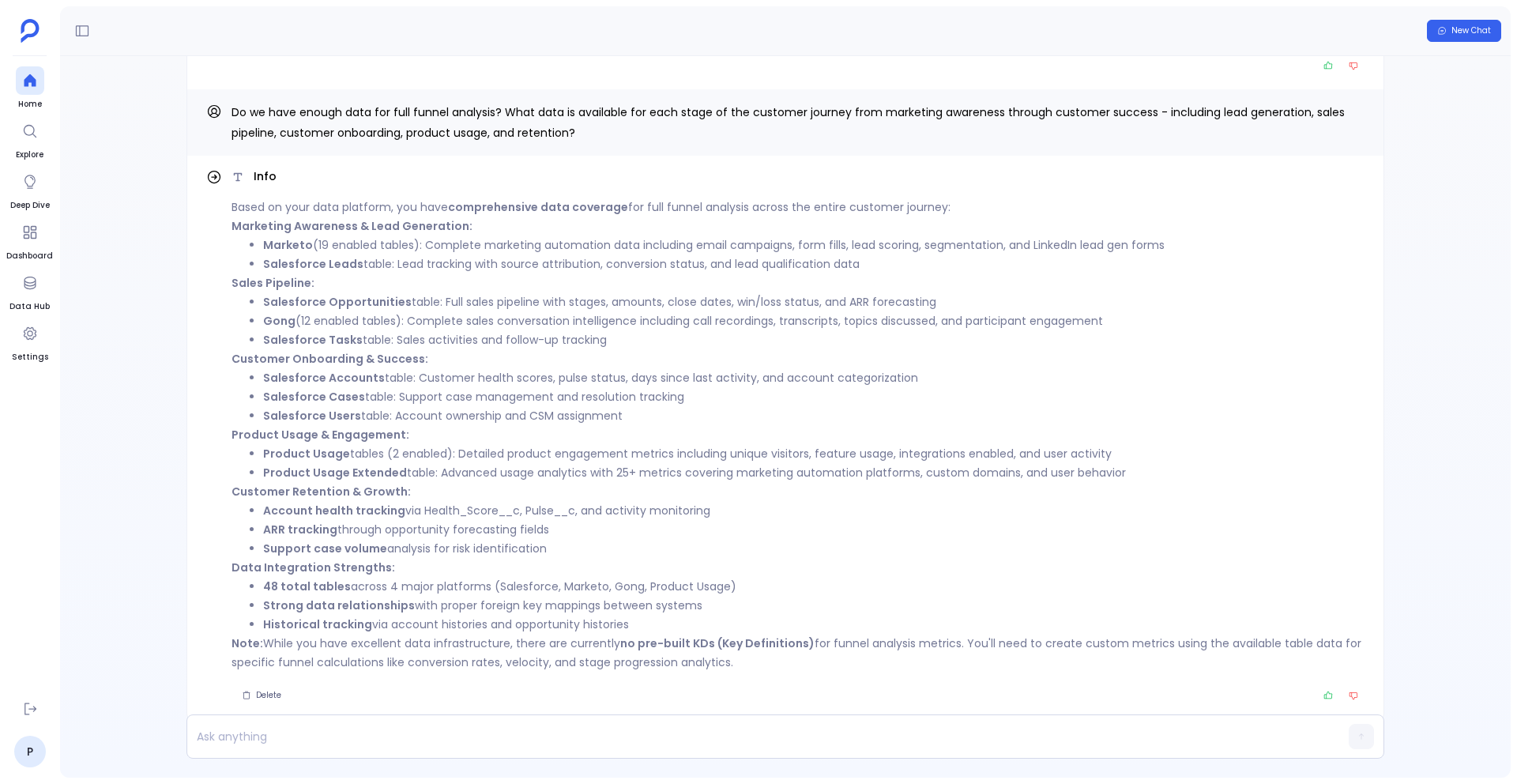
scroll to position [0, 0]
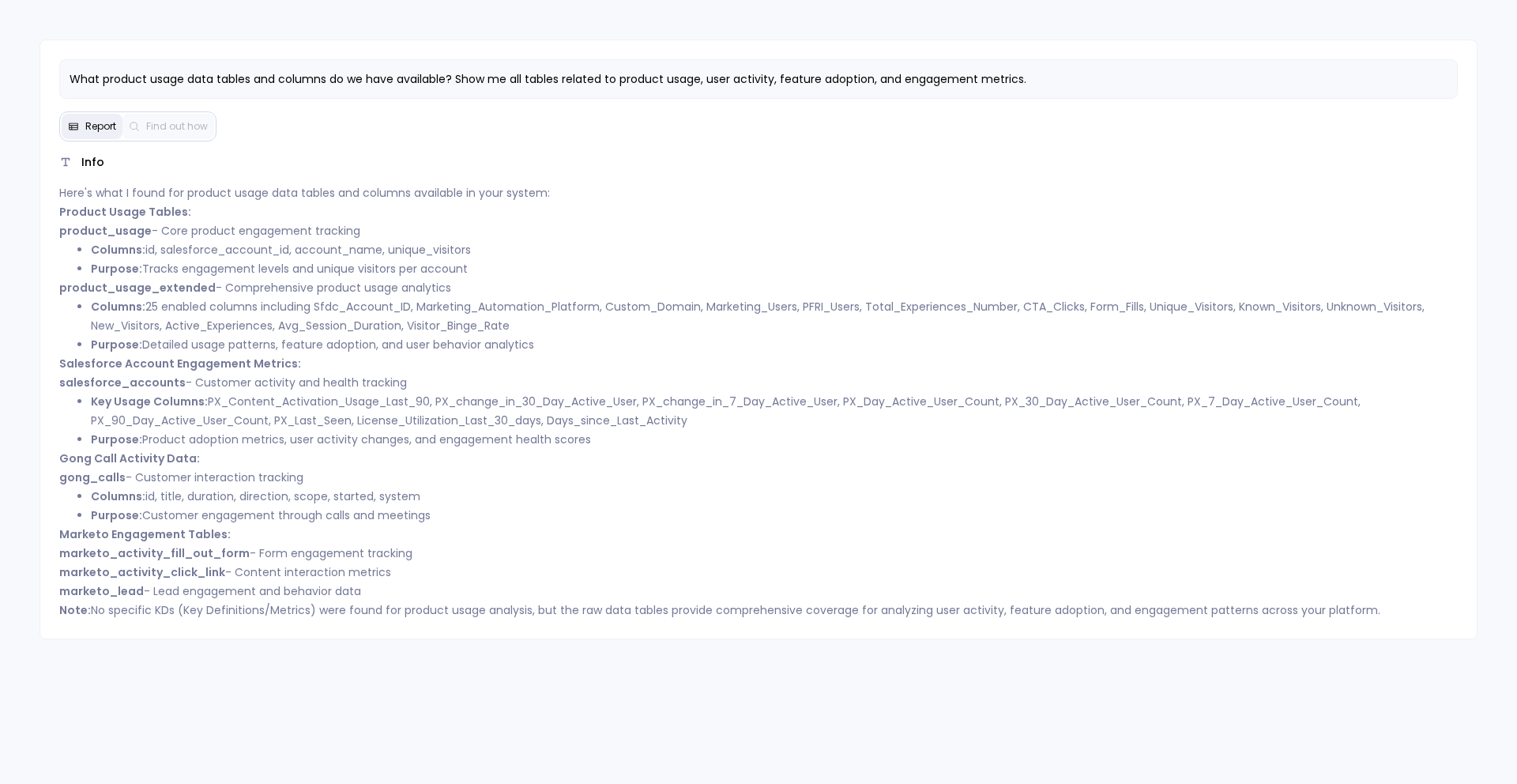
click at [887, 46] on div "What product usage data tables and columns do we have available? Show me all ta…" at bounding box center [758, 339] width 1439 height 599
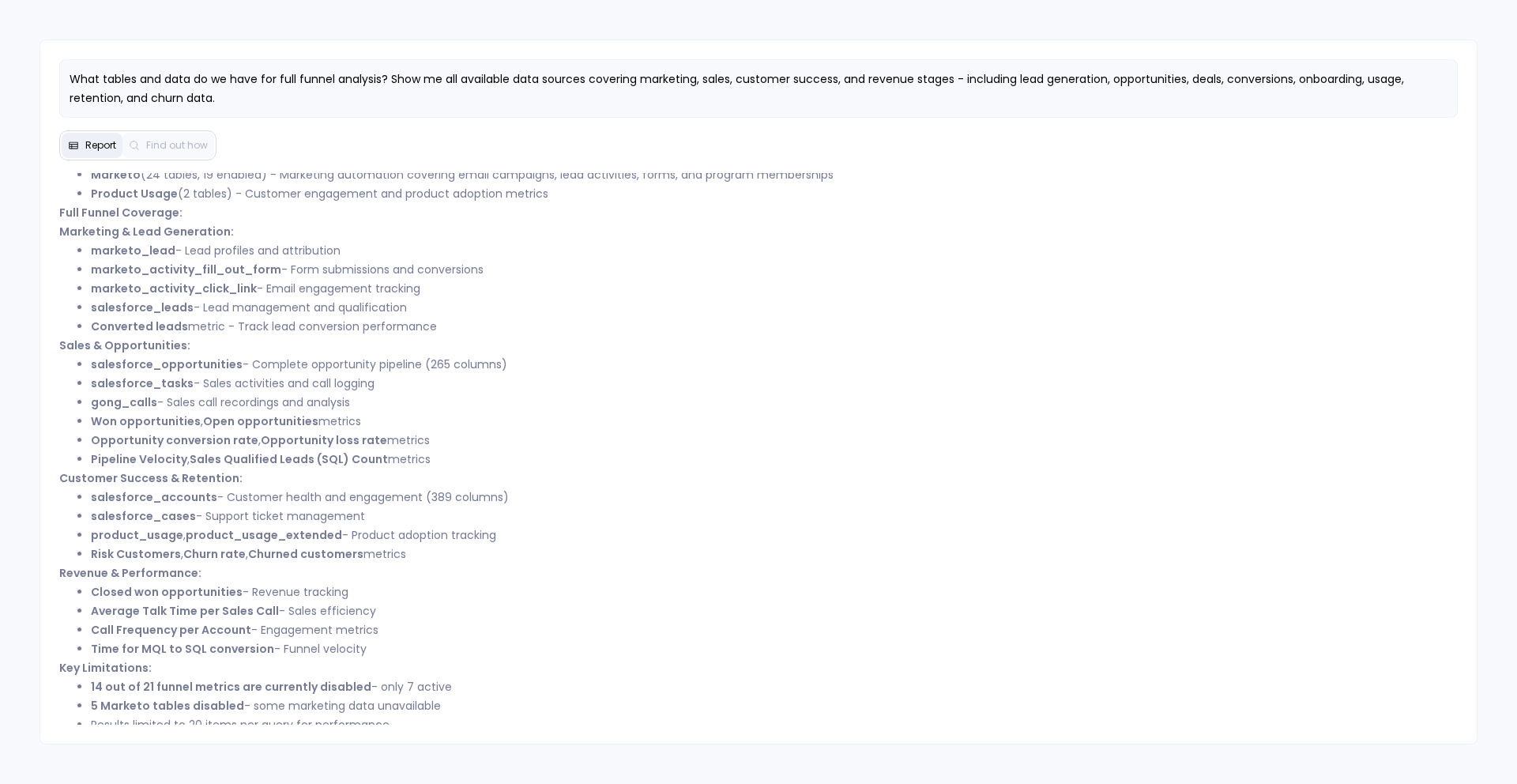
scroll to position [140, 0]
